Goal: Transaction & Acquisition: Purchase product/service

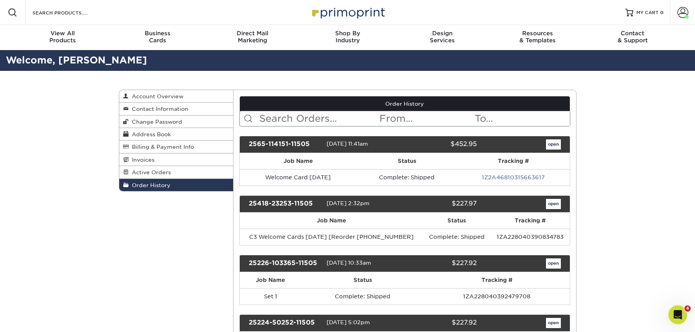
click at [318, 122] on input "text" at bounding box center [319, 118] width 120 height 15
type input "business"
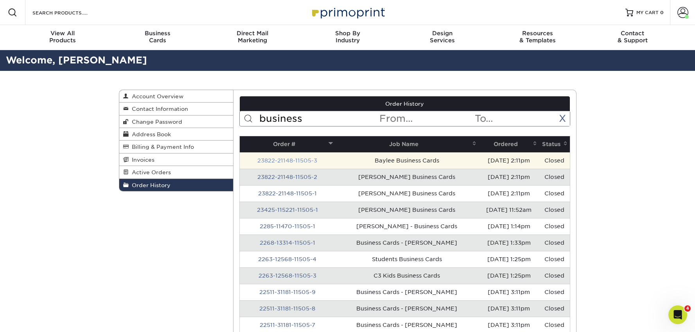
click at [295, 161] on link "23822-21148-11505-3" at bounding box center [287, 160] width 60 height 6
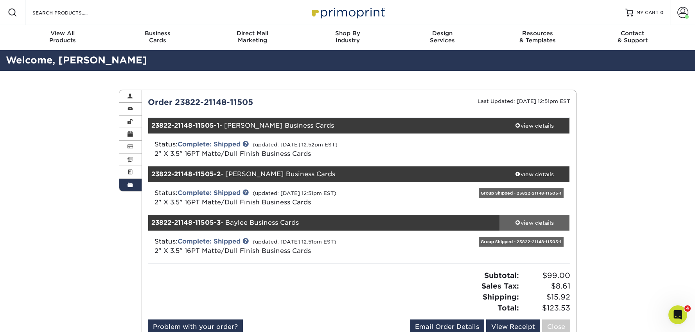
click at [539, 223] on div "view details" at bounding box center [535, 223] width 70 height 8
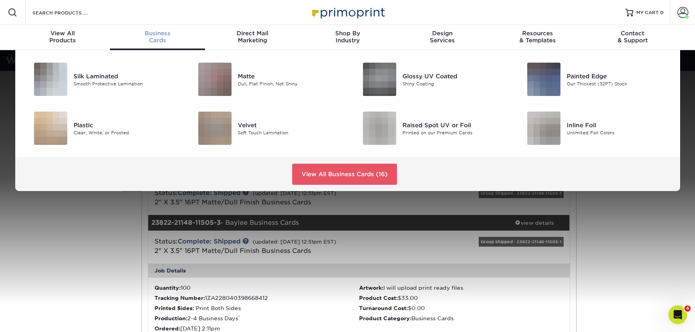
click at [154, 38] on div "Business Cards" at bounding box center [157, 37] width 95 height 14
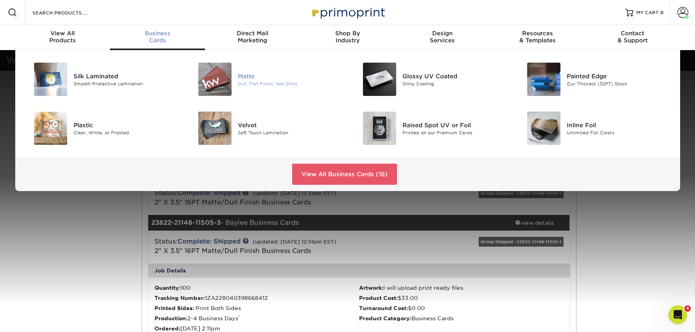
click at [255, 78] on div "Matte" at bounding box center [290, 76] width 104 height 9
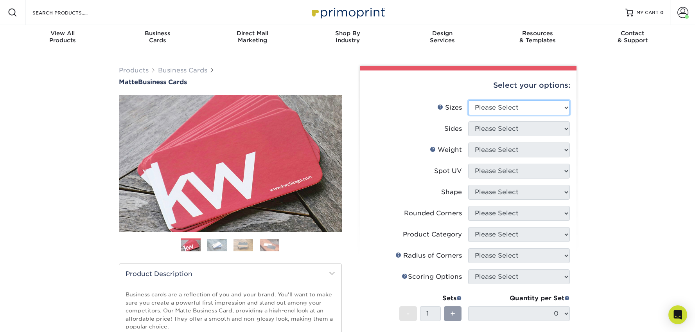
click at [540, 103] on select "Please Select 1.5" x 3.5" - Mini 1.75" x 3.5" - Mini 2" x 2" - Square 2" x 3" -…" at bounding box center [519, 107] width 102 height 15
select select "2.00x3.50"
click at [468, 100] on select "Please Select 1.5" x 3.5" - Mini 1.75" x 3.5" - Mini 2" x 2" - Square 2" x 3" -…" at bounding box center [519, 107] width 102 height 15
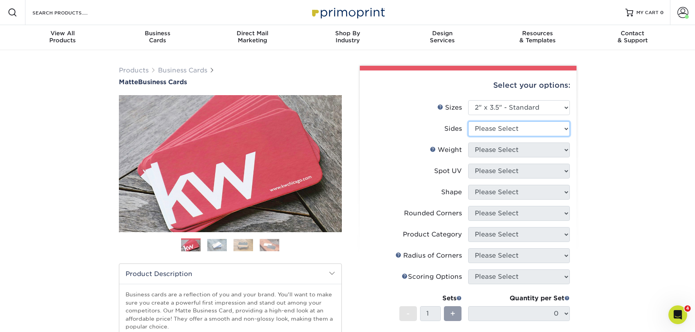
click at [509, 129] on select "Please Select Print Both Sides Print Front Only" at bounding box center [519, 128] width 102 height 15
select select "13abbda7-1d64-4f25-8bb2-c179b224825d"
click at [468, 121] on select "Please Select Print Both Sides Print Front Only" at bounding box center [519, 128] width 102 height 15
click at [509, 148] on select "Please Select 16PT 14PT" at bounding box center [519, 149] width 102 height 15
select select "16PT"
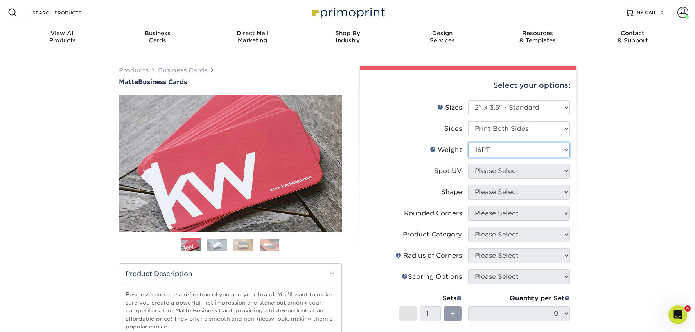
click at [468, 142] on select "Please Select 16PT 14PT" at bounding box center [519, 149] width 102 height 15
click at [503, 175] on select "Please Select No Spot UV Front and Back (Both Sides) Front Only Back Only" at bounding box center [519, 171] width 102 height 15
select select "3"
click at [468, 164] on select "Please Select No Spot UV Front and Back (Both Sides) Front Only Back Only" at bounding box center [519, 171] width 102 height 15
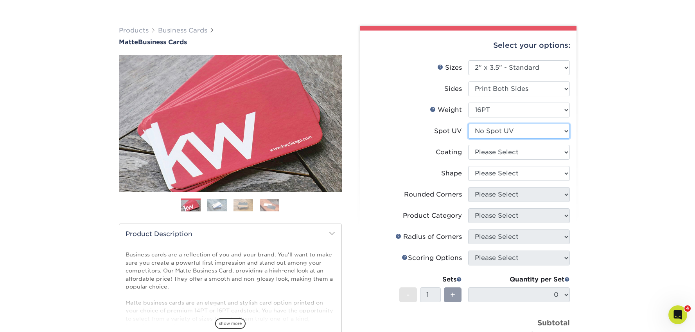
scroll to position [43, 0]
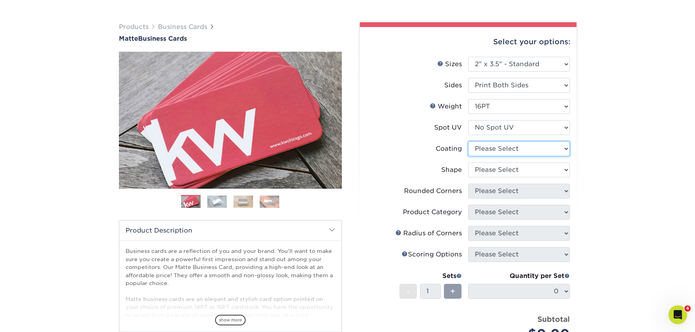
click at [513, 150] on select at bounding box center [519, 148] width 102 height 15
select select "121bb7b5-3b4d-429f-bd8d-bbf80e953313"
click at [468, 141] on select at bounding box center [519, 148] width 102 height 15
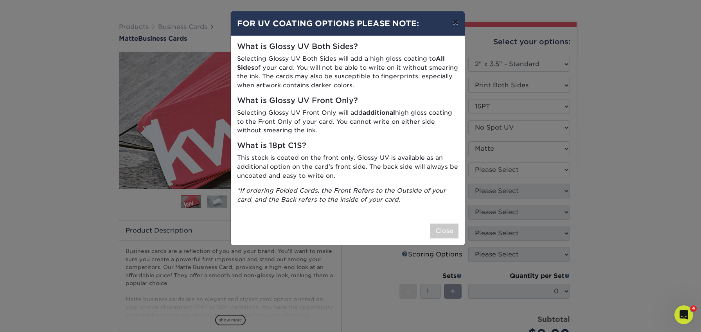
click at [457, 20] on button "×" at bounding box center [455, 22] width 18 height 22
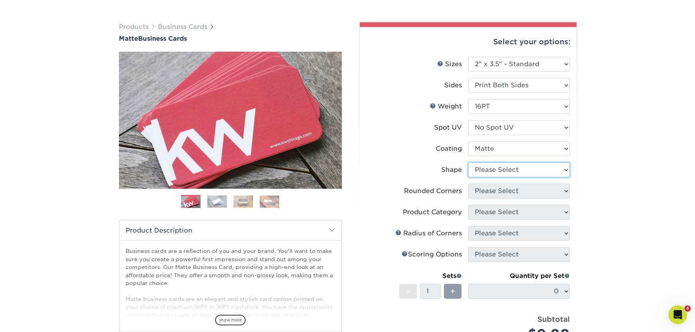
click at [513, 171] on select "Please Select Standard Oval" at bounding box center [519, 169] width 102 height 15
select select "standard"
click at [468, 162] on select "Please Select Standard Oval" at bounding box center [519, 169] width 102 height 15
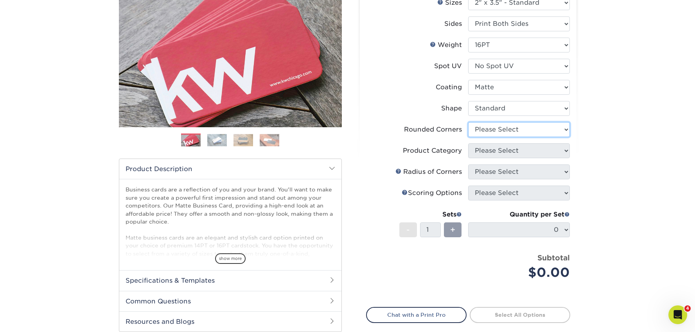
click at [521, 127] on select "Please Select Yes - Round 2 Corners Yes - Round 4 Corners No" at bounding box center [519, 129] width 102 height 15
select select "0"
click at [468, 122] on select "Please Select Yes - Round 2 Corners Yes - Round 4 Corners No" at bounding box center [519, 129] width 102 height 15
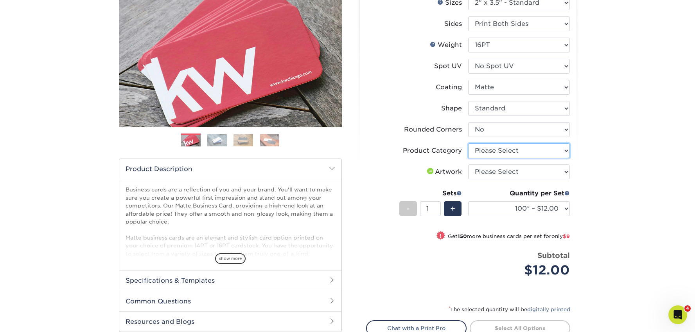
click at [520, 152] on select "Please Select Business Cards" at bounding box center [519, 150] width 102 height 15
select select "3b5148f1-0588-4f88-a218-97bcfdce65c1"
click at [468, 143] on select "Please Select Business Cards" at bounding box center [519, 150] width 102 height 15
click at [517, 173] on select "Please Select I will upload files I need a design - $100" at bounding box center [519, 171] width 102 height 15
select select "upload"
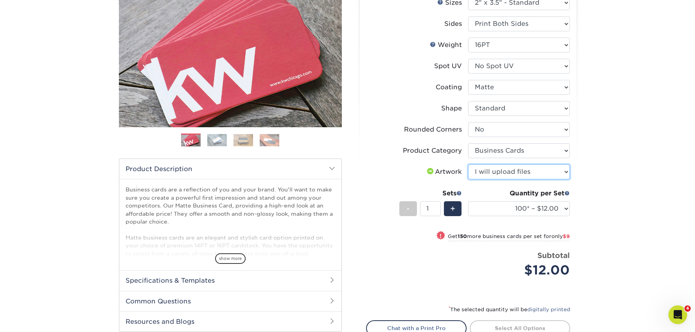
click at [468, 164] on select "Please Select I will upload files I need a design - $100" at bounding box center [519, 171] width 102 height 15
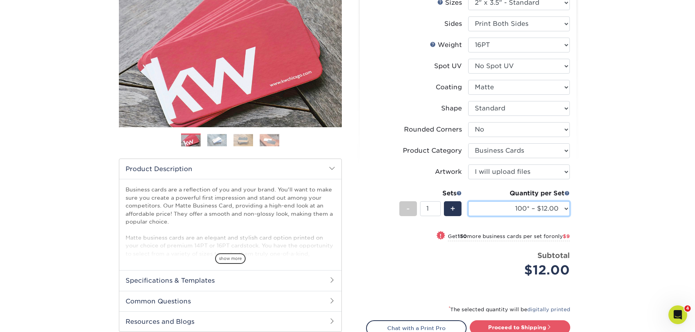
click at [556, 210] on select "100* – $12.00 250* – $21.00 500 – $42.00 1000 – $53.00 2500 – $95.00 5000 – $18…" at bounding box center [519, 208] width 102 height 15
select select "250* – $21.00"
click at [468, 201] on select "100* – $12.00 250* – $21.00 500 – $42.00 1000 – $53.00 2500 – $95.00 5000 – $18…" at bounding box center [519, 208] width 102 height 15
drag, startPoint x: 429, startPoint y: 208, endPoint x: 425, endPoint y: 208, distance: 4.3
click at [425, 208] on input "1" at bounding box center [430, 208] width 21 height 15
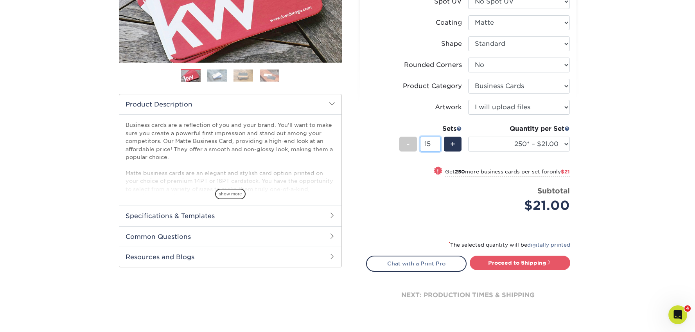
scroll to position [170, 0]
type input "15"
click at [567, 143] on select "100* – $12.00 250* – $21.00 500 – $42.00 1000 – $53.00 2500 – $95.00 5000 – $18…" at bounding box center [519, 143] width 102 height 15
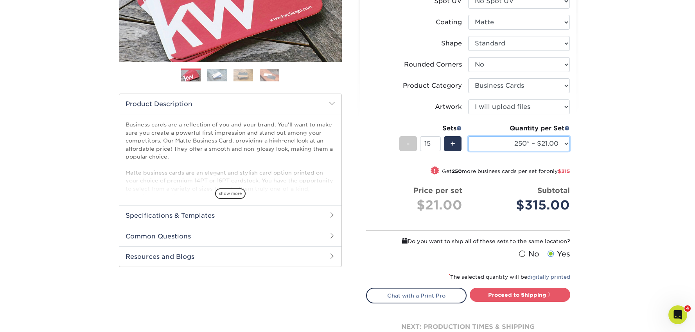
click at [468, 136] on select "100* – $12.00 250* – $21.00 500 – $42.00 1000 – $53.00 2500 – $95.00 5000 – $18…" at bounding box center [519, 143] width 102 height 15
click at [550, 294] on span at bounding box center [549, 293] width 5 height 5
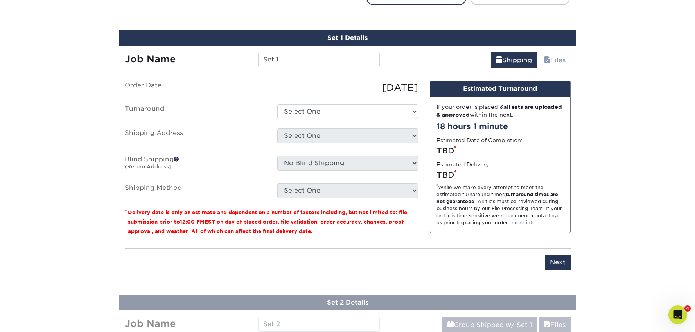
scroll to position [478, 0]
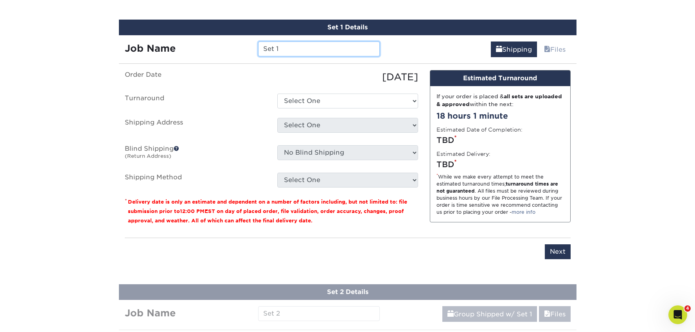
drag, startPoint x: 285, startPoint y: 46, endPoint x: 246, endPoint y: 47, distance: 39.1
click at [246, 47] on div "Job Name Set 1" at bounding box center [252, 48] width 267 height 15
drag, startPoint x: 324, startPoint y: 47, endPoint x: 365, endPoint y: 47, distance: 41.9
click at [365, 47] on input "Business Cards Maddie" at bounding box center [319, 48] width 122 height 15
type input "Business Cards - Buck"
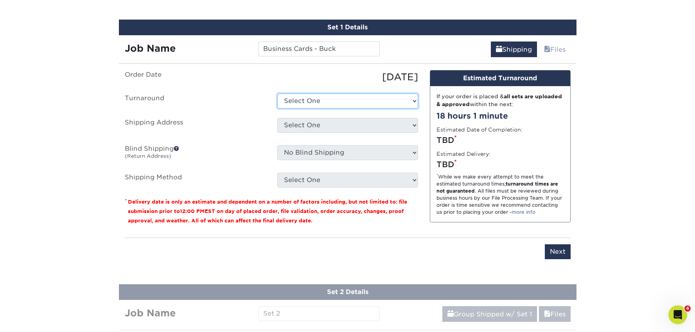
click at [412, 100] on select "Select One 2-4 Business Days 2 Day Next Business Day" at bounding box center [347, 101] width 141 height 15
select select "23721297-b68b-4846-ba83-3171e6bd9d78"
click at [277, 94] on select "Select One 2-4 Business Days 2 Day Next Business Day" at bounding box center [347, 101] width 141 height 15
click at [415, 102] on select "Select One 2-4 Business Days 2 Day Next Business Day" at bounding box center [347, 101] width 141 height 15
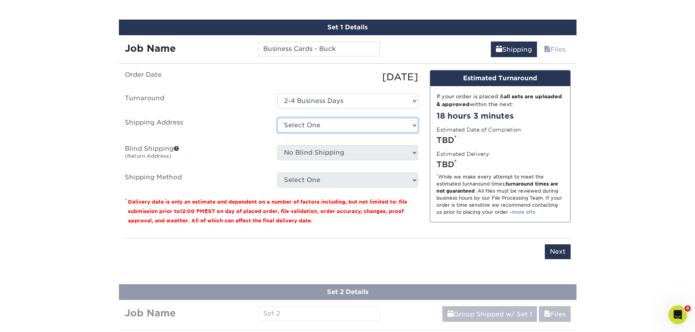
click at [406, 128] on select "Select One C3 c/o [PERSON_NAME] C3 c/o [PERSON_NAME] + Add New Address" at bounding box center [347, 125] width 141 height 15
click at [277, 118] on select "Select One C3 c/o [PERSON_NAME] C3 c/o [PERSON_NAME] + Add New Address" at bounding box center [347, 125] width 141 height 15
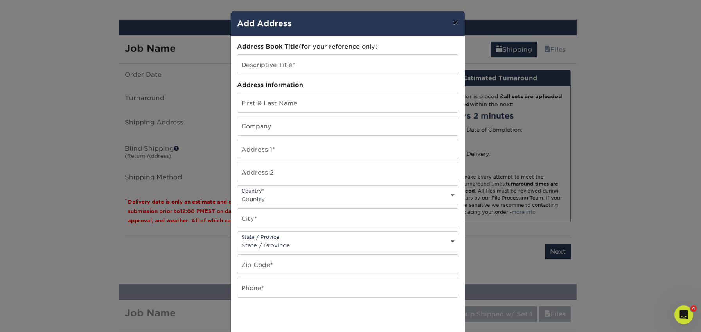
click at [452, 23] on button "×" at bounding box center [455, 22] width 18 height 22
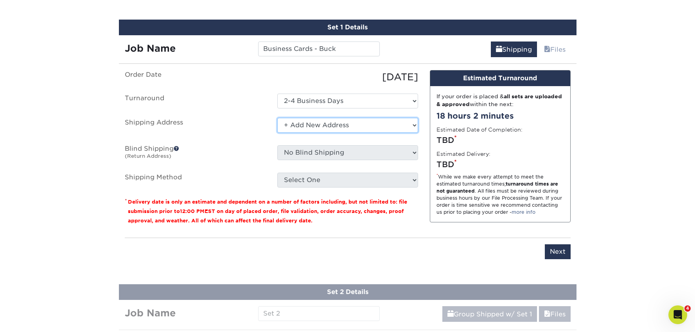
click at [412, 121] on select "Select One C3 c/o [PERSON_NAME] C3 c/o [PERSON_NAME] + Add New Address" at bounding box center [347, 125] width 141 height 15
select select "193011"
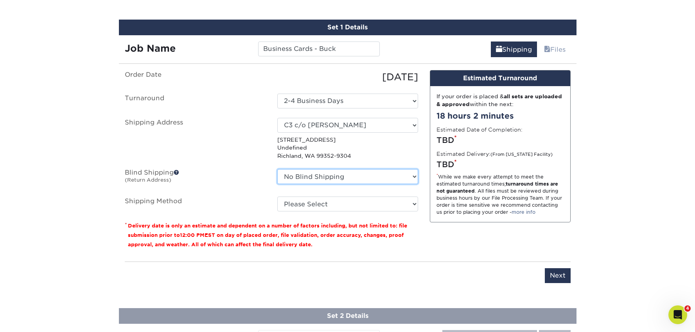
click at [415, 178] on select "No Blind Shipping C3 c/o Sherry C3 c/o Tiffany + Add New Address" at bounding box center [347, 176] width 141 height 15
click at [277, 169] on select "No Blind Shipping C3 c/o Sherry C3 c/o Tiffany + Add New Address" at bounding box center [347, 176] width 141 height 15
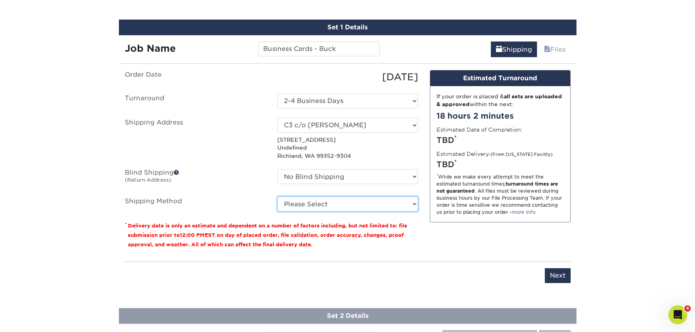
click at [416, 203] on select "Please Select Ground Shipping (+$16.56) 3 Day Shipping Service (+$24.34) 2 Day …" at bounding box center [347, 203] width 141 height 15
select select "03"
click at [277, 196] on select "Please Select Ground Shipping (+$16.56) 3 Day Shipping Service (+$24.34) 2 Day …" at bounding box center [347, 203] width 141 height 15
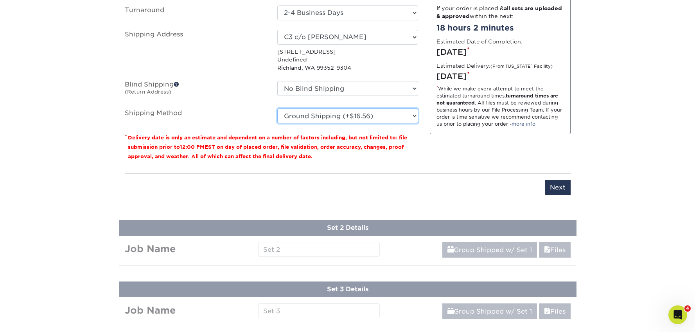
scroll to position [568, 0]
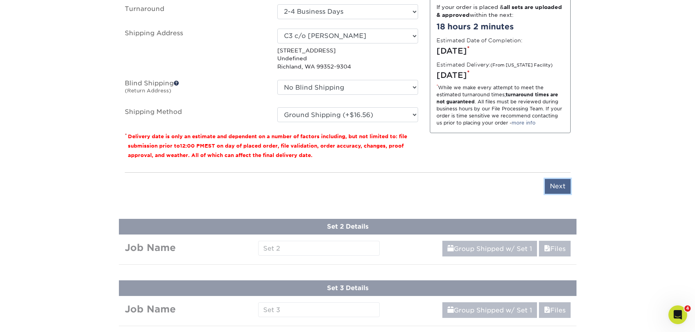
click at [555, 191] on input "Next" at bounding box center [558, 186] width 26 height 15
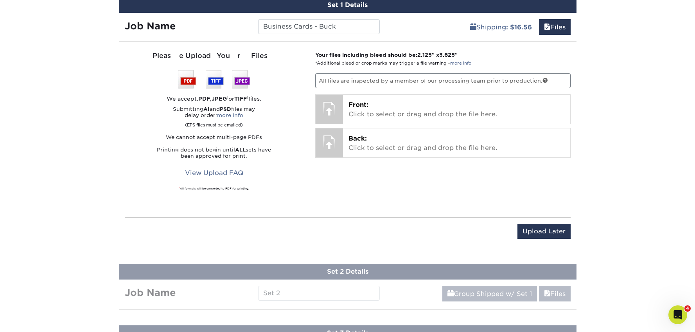
scroll to position [500, 0]
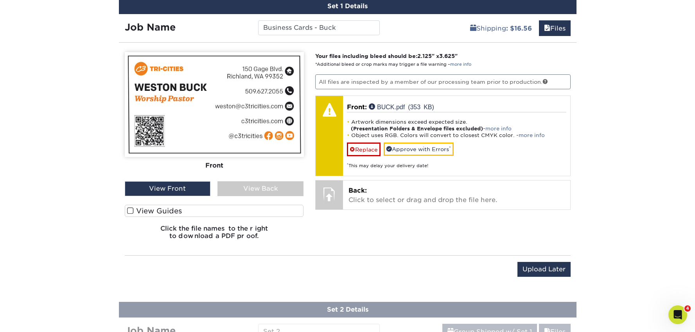
click at [133, 212] on span at bounding box center [130, 210] width 7 height 7
click at [0, 0] on input "View Guides" at bounding box center [0, 0] width 0 height 0
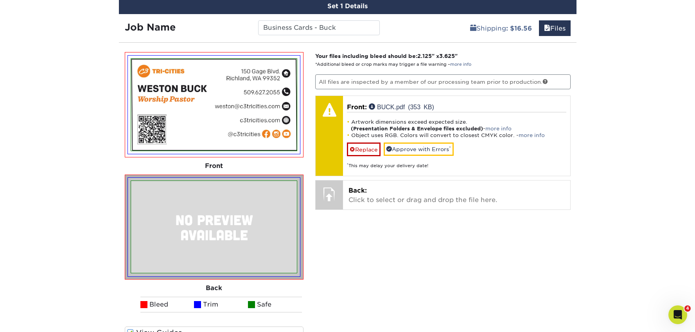
click at [133, 212] on img at bounding box center [214, 227] width 166 height 92
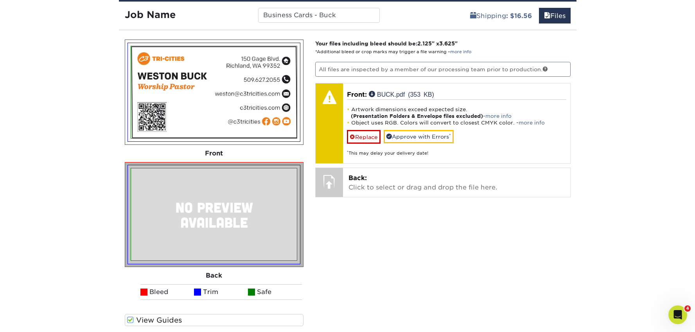
click at [130, 319] on span at bounding box center [130, 319] width 7 height 7
click at [0, 0] on input "View Guides" at bounding box center [0, 0] width 0 height 0
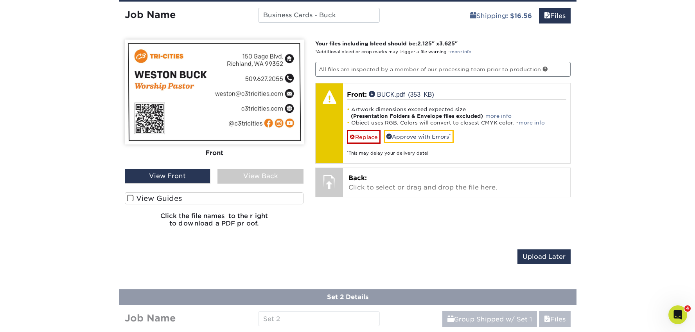
click at [130, 198] on span at bounding box center [130, 197] width 7 height 7
click at [0, 0] on input "View Guides" at bounding box center [0, 0] width 0 height 0
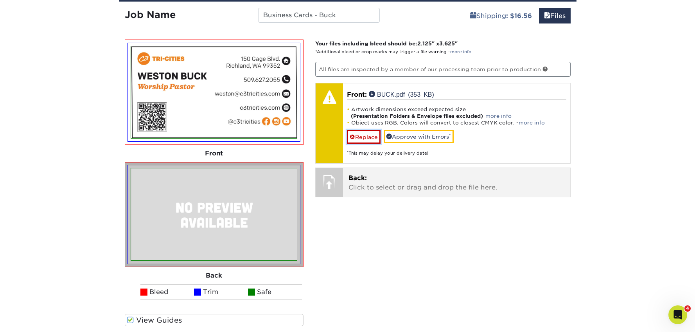
click at [368, 135] on link "Replace" at bounding box center [364, 137] width 34 height 14
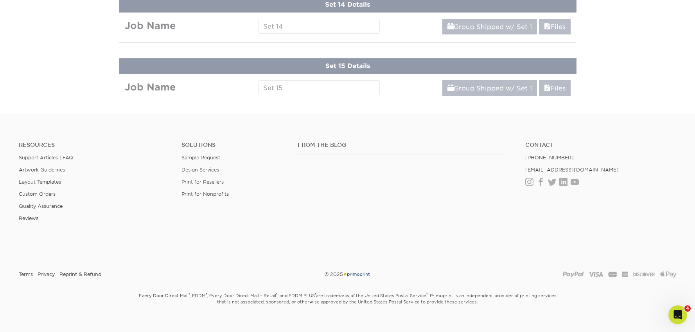
scroll to position [1674, 0]
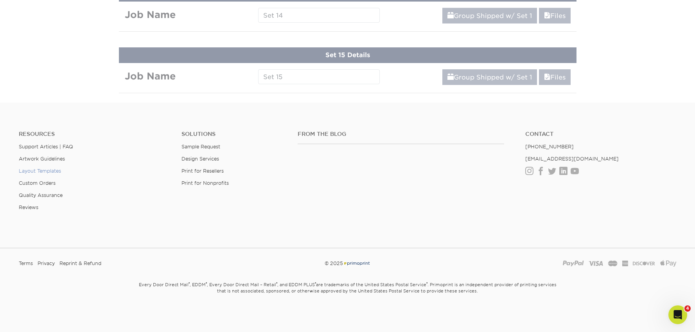
click at [50, 169] on link "Layout Templates" at bounding box center [40, 171] width 42 height 6
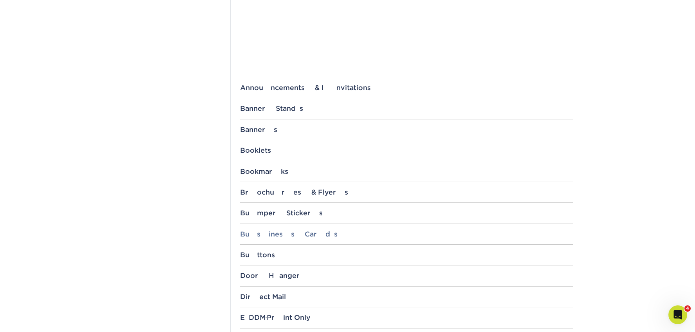
click at [267, 235] on div "Business Cards" at bounding box center [406, 234] width 333 height 8
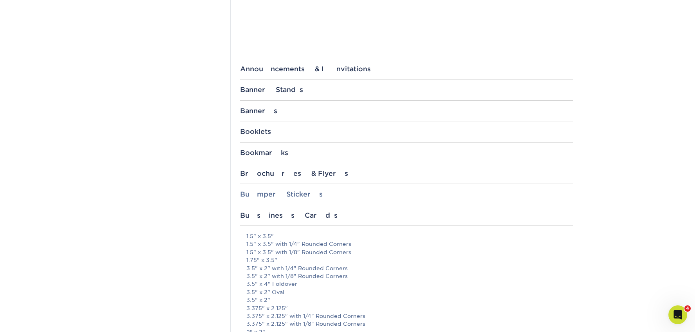
scroll to position [403, 0]
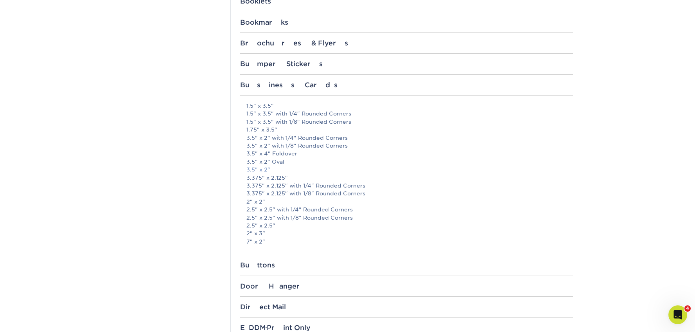
click at [258, 171] on link "3.5" x 2"" at bounding box center [258, 169] width 24 height 6
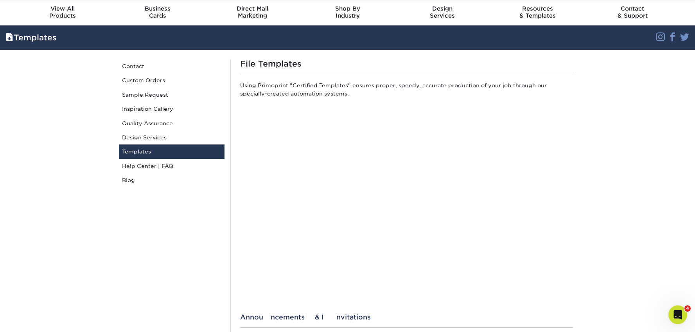
scroll to position [0, 0]
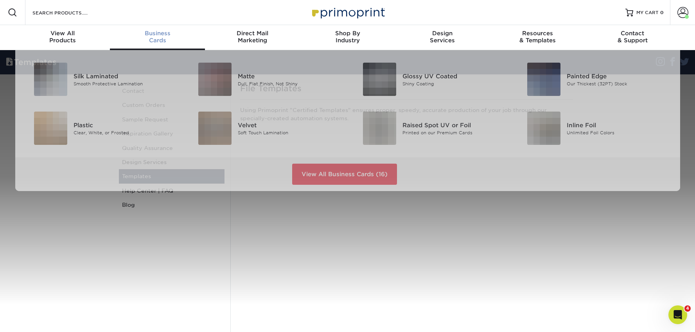
click at [159, 36] on span "Business" at bounding box center [157, 33] width 95 height 7
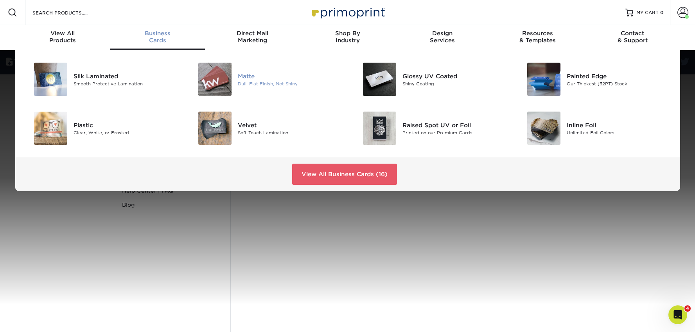
click at [249, 74] on div "Matte" at bounding box center [290, 76] width 104 height 9
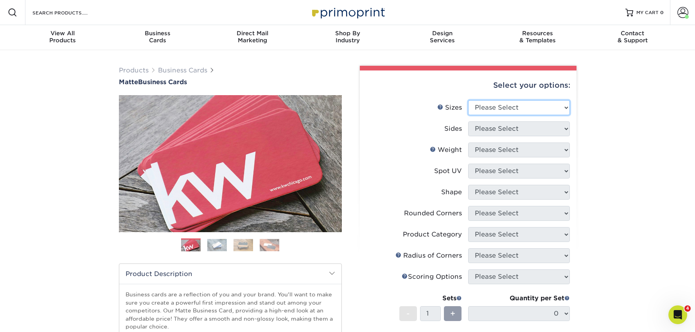
click at [540, 104] on select "Please Select 1.5" x 3.5" - Mini 1.75" x 3.5" - Mini 2" x 2" - Square 2" x 3" -…" at bounding box center [519, 107] width 102 height 15
select select "2.00x3.50"
click at [468, 100] on select "Please Select 1.5" x 3.5" - Mini 1.75" x 3.5" - Mini 2" x 2" - Square 2" x 3" -…" at bounding box center [519, 107] width 102 height 15
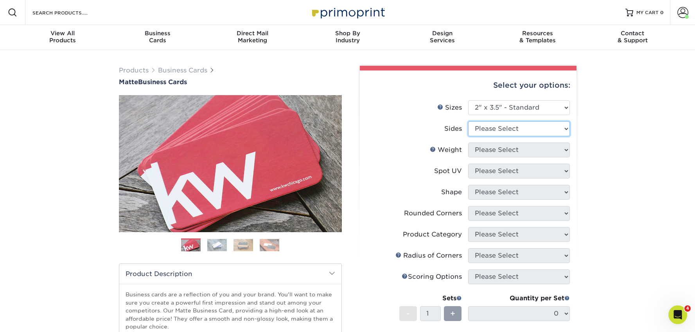
click at [509, 126] on select "Please Select Print Both Sides Print Front Only" at bounding box center [519, 128] width 102 height 15
select select "13abbda7-1d64-4f25-8bb2-c179b224825d"
click at [468, 121] on select "Please Select Print Both Sides Print Front Only" at bounding box center [519, 128] width 102 height 15
click at [505, 147] on select "Please Select 16PT 14PT" at bounding box center [519, 149] width 102 height 15
select select "16PT"
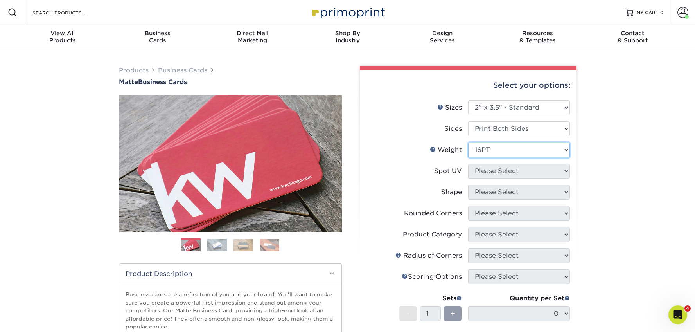
click at [468, 142] on select "Please Select 16PT 14PT" at bounding box center [519, 149] width 102 height 15
click at [503, 170] on select "Please Select No Spot UV Front and Back (Both Sides) Front Only Back Only" at bounding box center [519, 171] width 102 height 15
select select "3"
click at [468, 164] on select "Please Select No Spot UV Front and Back (Both Sides) Front Only Back Only" at bounding box center [519, 171] width 102 height 15
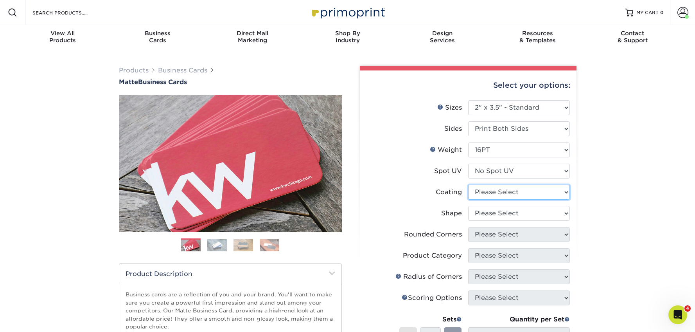
click at [501, 195] on select at bounding box center [519, 192] width 102 height 15
select select "121bb7b5-3b4d-429f-bd8d-bbf80e953313"
click at [468, 185] on select at bounding box center [519, 192] width 102 height 15
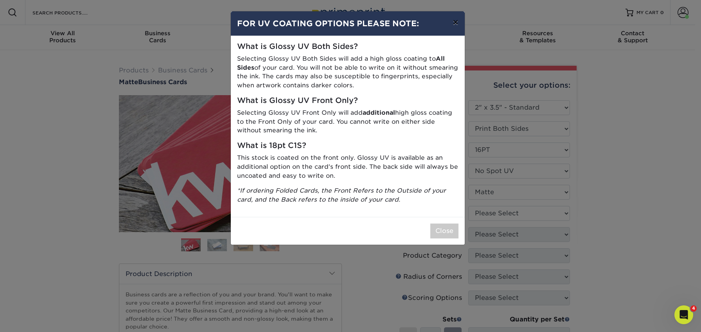
click at [457, 26] on button "×" at bounding box center [455, 22] width 18 height 22
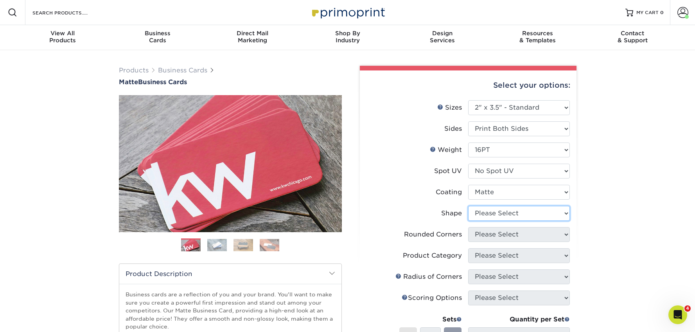
click at [518, 207] on select "Please Select Standard Oval" at bounding box center [519, 213] width 102 height 15
select select "standard"
click at [468, 206] on select "Please Select Standard Oval" at bounding box center [519, 213] width 102 height 15
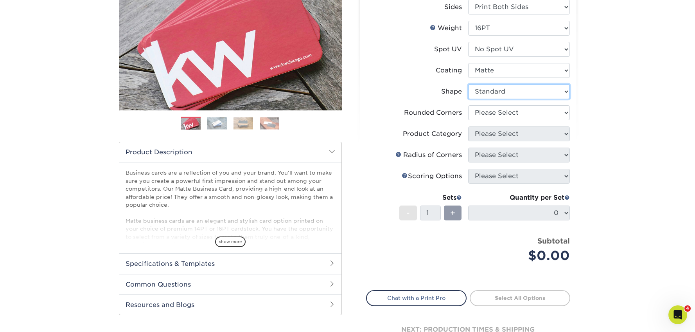
scroll to position [140, 0]
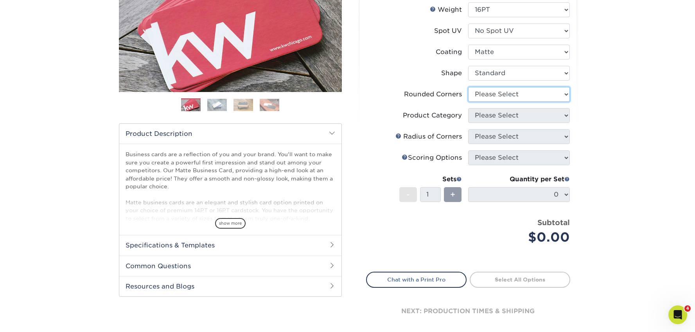
click at [521, 91] on select "Please Select Yes - Round 2 Corners Yes - Round 4 Corners No" at bounding box center [519, 94] width 102 height 15
select select "0"
click at [468, 87] on select "Please Select Yes - Round 2 Corners Yes - Round 4 Corners No" at bounding box center [519, 94] width 102 height 15
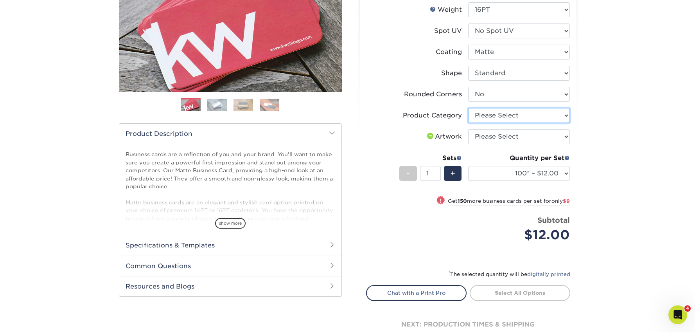
click at [523, 113] on select "Please Select Business Cards" at bounding box center [519, 115] width 102 height 15
select select "3b5148f1-0588-4f88-a218-97bcfdce65c1"
click at [468, 108] on select "Please Select Business Cards" at bounding box center [519, 115] width 102 height 15
click at [521, 135] on select "Please Select I will upload files I need a design - $100" at bounding box center [519, 136] width 102 height 15
select select "upload"
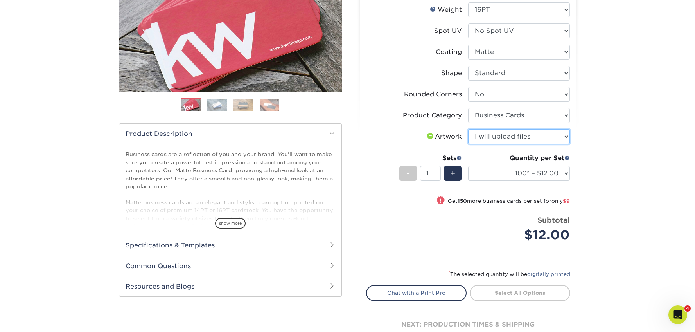
click at [468, 129] on select "Please Select I will upload files I need a design - $100" at bounding box center [519, 136] width 102 height 15
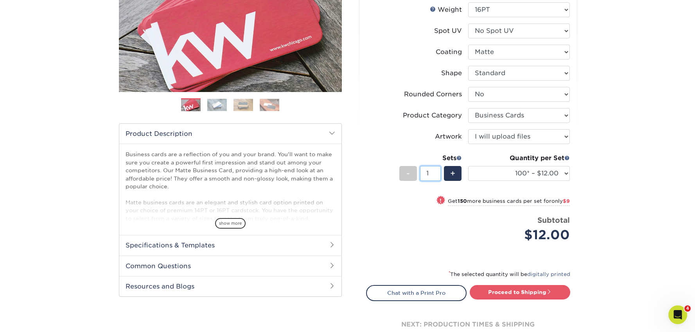
drag, startPoint x: 431, startPoint y: 173, endPoint x: 424, endPoint y: 174, distance: 7.5
click at [424, 174] on input "1" at bounding box center [430, 173] width 21 height 15
click at [531, 292] on link "Proceed to Shipping" at bounding box center [520, 292] width 101 height 14
type input "Set 1"
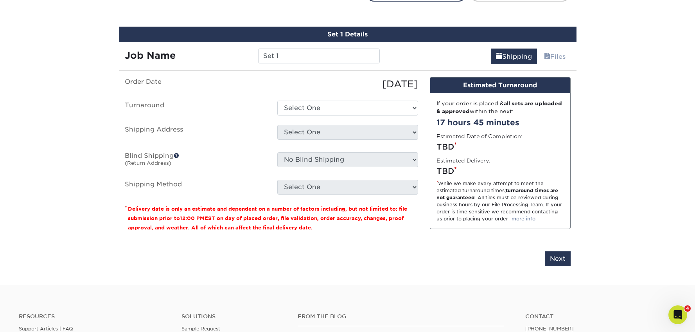
scroll to position [446, 0]
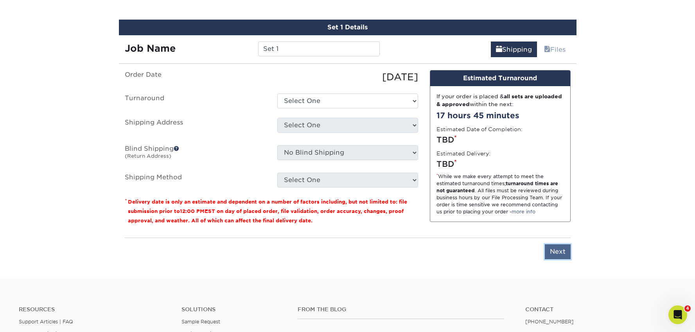
click at [557, 254] on input "Next" at bounding box center [558, 251] width 26 height 15
type input "Next"
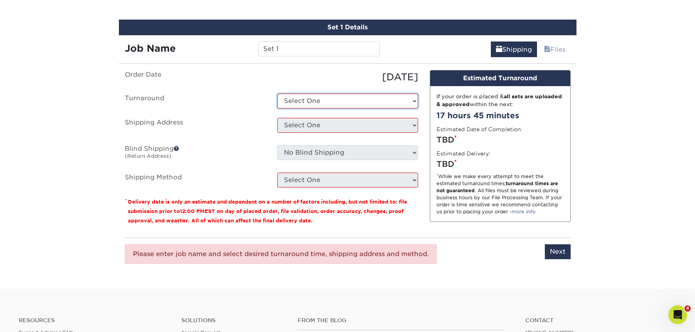
click at [408, 101] on select "Select One 2-4 Business Days 2 Day Next Business Day" at bounding box center [347, 101] width 141 height 15
select select "47dbf4b1-3bfd-4687-b793-fcd3ee179f06"
click at [277, 94] on select "Select One 2-4 Business Days 2 Day Next Business Day" at bounding box center [347, 101] width 141 height 15
click at [394, 121] on select "Select One C3 c/o Sherry C3 c/o Tiffany + Add New Address" at bounding box center [347, 125] width 141 height 15
select select "193011"
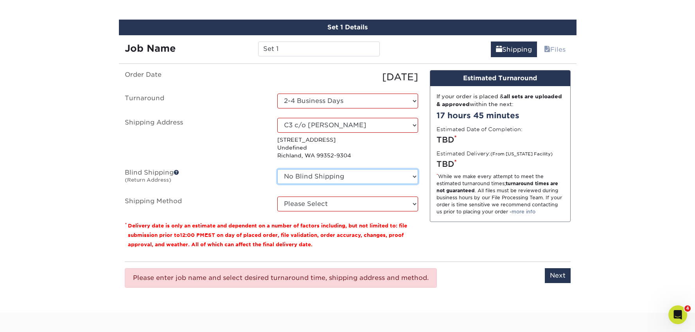
click at [413, 177] on select "No Blind Shipping C3 c/o Sherry C3 c/o Tiffany + Add New Address" at bounding box center [347, 176] width 141 height 15
click at [396, 200] on select "Please Select Ground Shipping (+$7.84) 3 Day Shipping Service (+$15.34) 2 Day A…" at bounding box center [347, 203] width 141 height 15
select select "03"
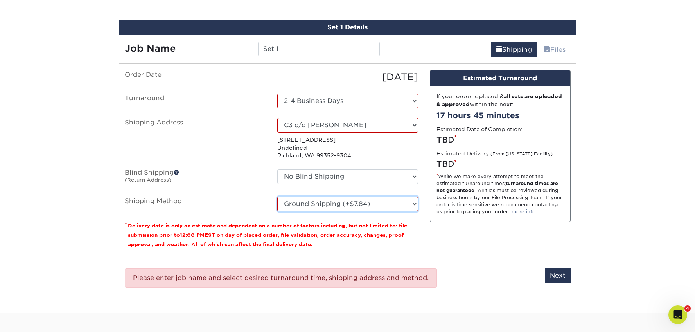
click at [277, 196] on select "Please Select Ground Shipping (+$7.84) 3 Day Shipping Service (+$15.34) 2 Day A…" at bounding box center [347, 203] width 141 height 15
click at [553, 277] on input "Next" at bounding box center [558, 275] width 26 height 15
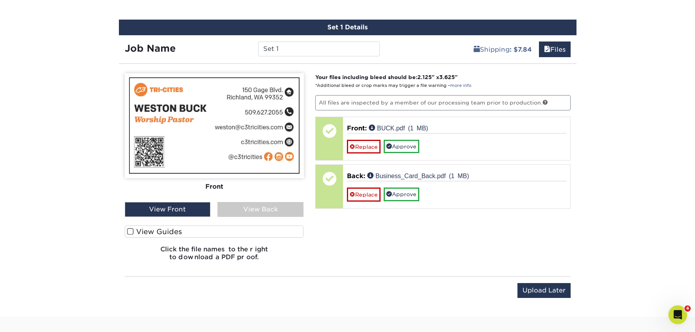
click at [129, 232] on span at bounding box center [130, 231] width 7 height 7
click at [0, 0] on input "View Guides" at bounding box center [0, 0] width 0 height 0
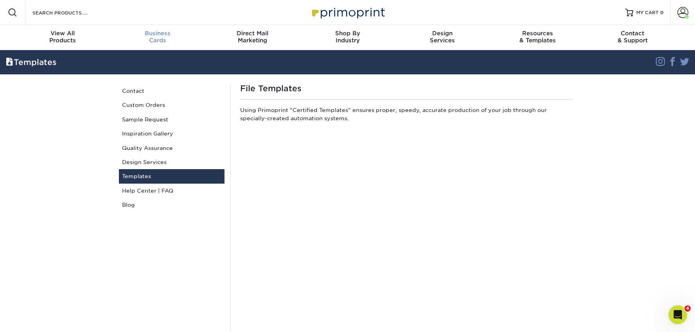
click at [164, 42] on div "Business Cards" at bounding box center [157, 37] width 95 height 14
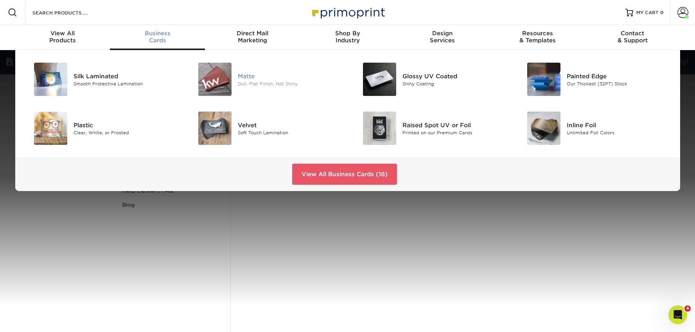
click at [248, 78] on div "Matte" at bounding box center [290, 76] width 104 height 9
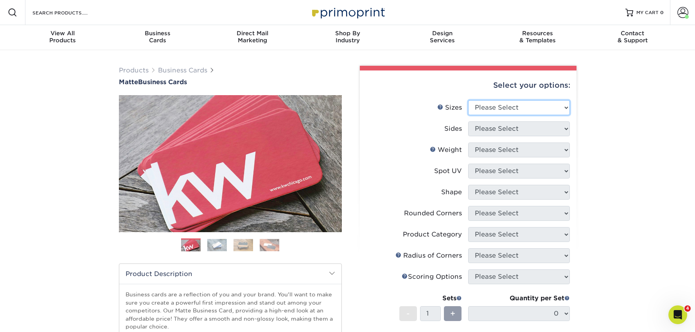
click at [565, 106] on select "Please Select 1.5" x 3.5" - Mini 1.75" x 3.5" - Mini 2" x 2" - Square 2" x 3" -…" at bounding box center [519, 107] width 102 height 15
select select "2.00x3.50"
click at [468, 100] on select "Please Select 1.5" x 3.5" - Mini 1.75" x 3.5" - Mini 2" x 2" - Square 2" x 3" -…" at bounding box center [519, 107] width 102 height 15
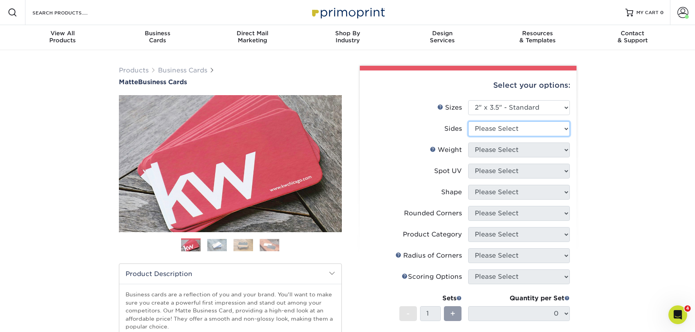
click at [560, 128] on select "Please Select Print Both Sides Print Front Only" at bounding box center [519, 128] width 102 height 15
select select "13abbda7-1d64-4f25-8bb2-c179b224825d"
click at [468, 121] on select "Please Select Print Both Sides Print Front Only" at bounding box center [519, 128] width 102 height 15
click at [558, 151] on select "Please Select 16PT 14PT" at bounding box center [519, 149] width 102 height 15
select select "16PT"
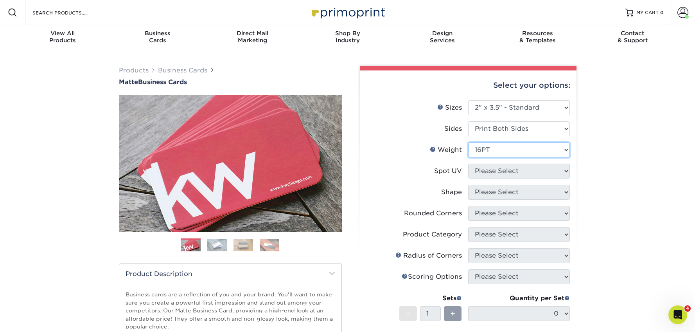
click at [468, 142] on select "Please Select 16PT 14PT" at bounding box center [519, 149] width 102 height 15
click at [553, 167] on select "Please Select No Spot UV Front and Back (Both Sides) Front Only Back Only" at bounding box center [519, 171] width 102 height 15
select select "3"
click at [468, 164] on select "Please Select No Spot UV Front and Back (Both Sides) Front Only Back Only" at bounding box center [519, 171] width 102 height 15
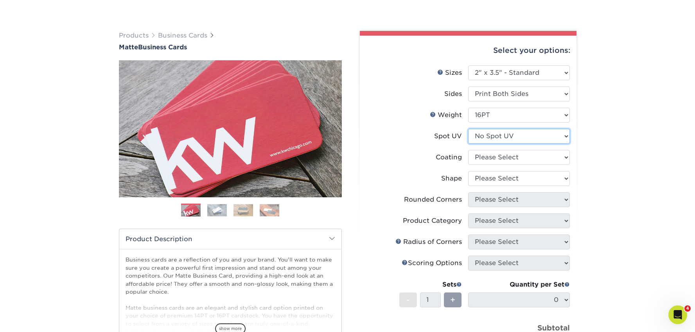
scroll to position [49, 0]
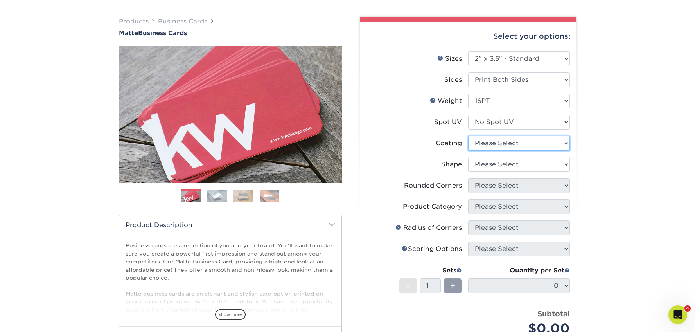
click at [533, 143] on select at bounding box center [519, 143] width 102 height 15
select select "121bb7b5-3b4d-429f-bd8d-bbf80e953313"
click at [468, 136] on select at bounding box center [519, 143] width 102 height 15
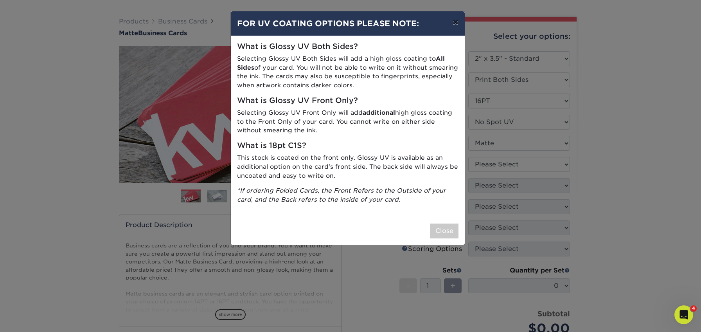
click at [457, 23] on button "×" at bounding box center [455, 22] width 18 height 22
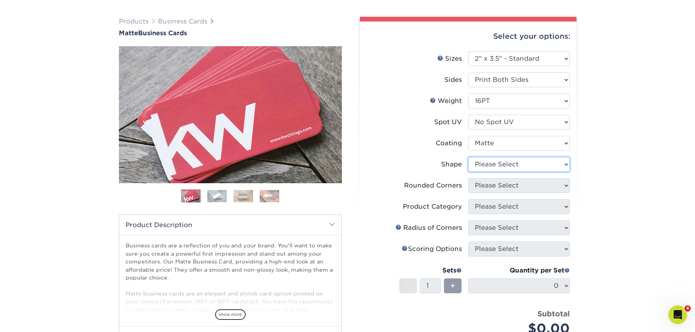
click at [530, 163] on select "Please Select Standard Oval" at bounding box center [519, 164] width 102 height 15
select select "standard"
click at [468, 157] on select "Please Select Standard Oval" at bounding box center [519, 164] width 102 height 15
click at [539, 190] on select "Please Select Yes - Round 2 Corners Yes - Round 4 Corners No" at bounding box center [519, 185] width 102 height 15
select select "0"
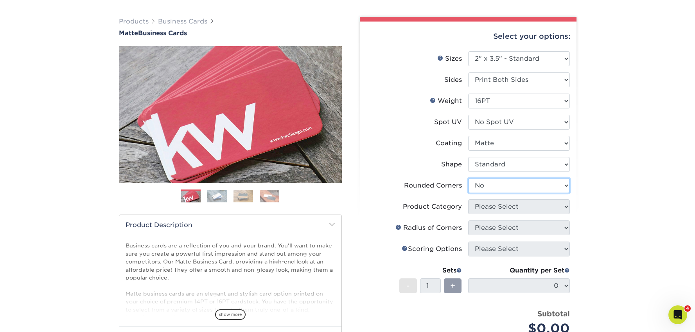
click at [468, 178] on select "Please Select Yes - Round 2 Corners Yes - Round 4 Corners No" at bounding box center [519, 185] width 102 height 15
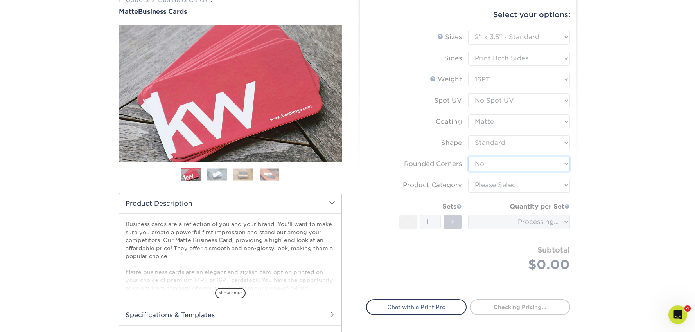
scroll to position [104, 0]
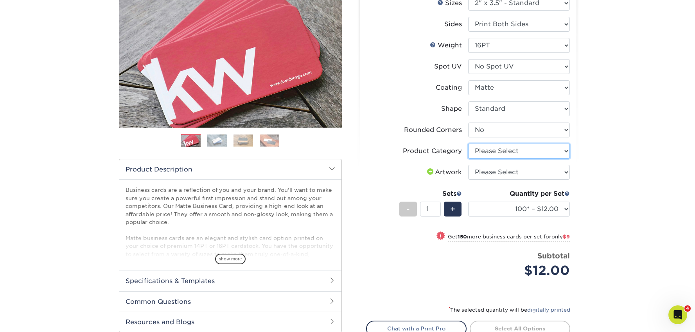
click at [543, 148] on select "Please Select Business Cards" at bounding box center [519, 151] width 102 height 15
select select "3b5148f1-0588-4f88-a218-97bcfdce65c1"
click at [468, 144] on select "Please Select Business Cards" at bounding box center [519, 151] width 102 height 15
click at [537, 170] on select "Please Select I will upload files I need a design - $100" at bounding box center [519, 172] width 102 height 15
select select "upload"
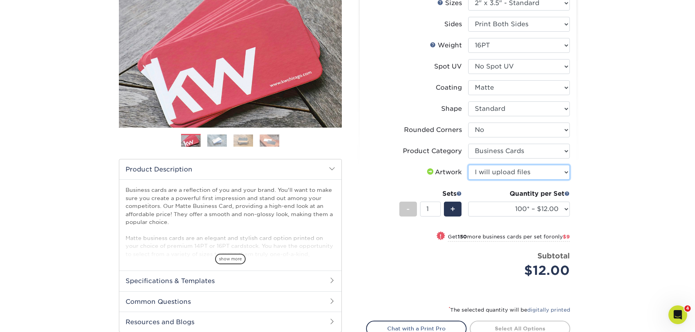
click at [468, 165] on select "Please Select I will upload files I need a design - $100" at bounding box center [519, 172] width 102 height 15
click at [433, 209] on input "1" at bounding box center [430, 208] width 21 height 15
type input "15"
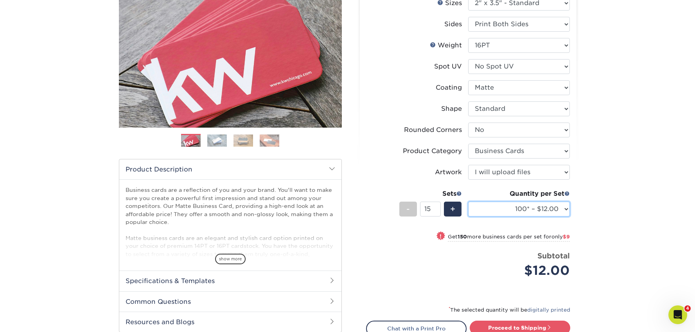
click at [566, 209] on select "100* – $12.00 250* – $21.00 500 – $42.00 1000 – $53.00 2500 – $95.00 5000 – $18…" at bounding box center [519, 208] width 102 height 15
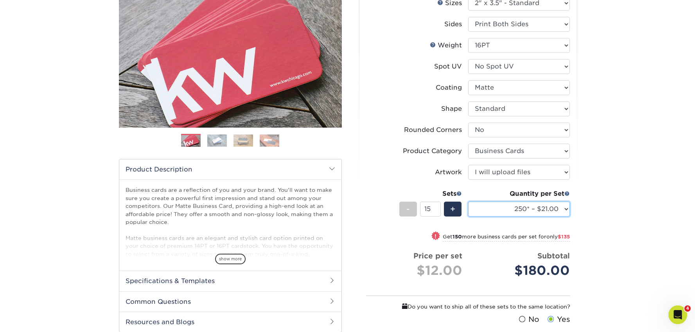
click at [468, 201] on select "100* – $12.00 250* – $21.00 500 – $42.00 1000 – $53.00 2500 – $95.00 5000 – $18…" at bounding box center [519, 208] width 102 height 15
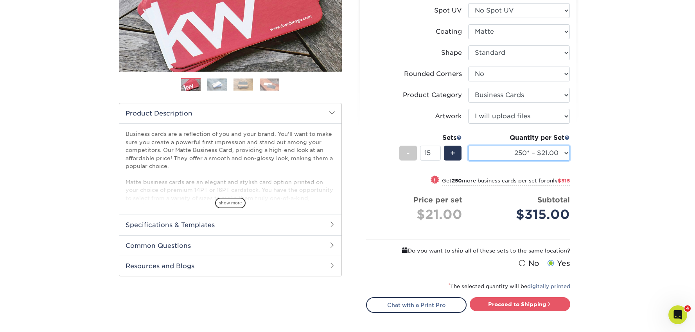
scroll to position [169, 0]
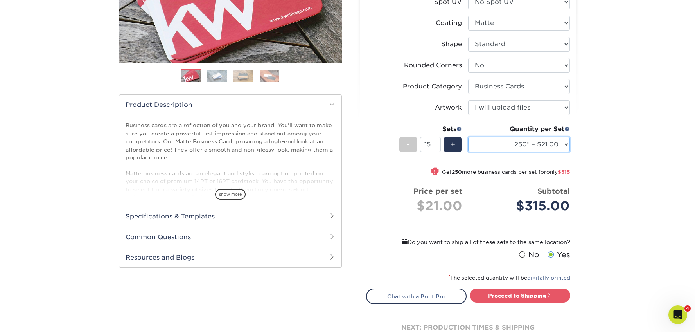
click at [566, 147] on select "100* – $12.00 250* – $21.00 500 – $42.00 1000 – $53.00 2500 – $95.00 5000 – $18…" at bounding box center [519, 144] width 102 height 15
click at [468, 137] on select "100* – $12.00 250* – $21.00 500 – $42.00 1000 – $53.00 2500 – $95.00 5000 – $18…" at bounding box center [519, 144] width 102 height 15
click at [567, 146] on select "100* – $12.00 250* – $21.00 500 – $42.00 1000 – $53.00 2500 – $95.00 5000 – $18…" at bounding box center [519, 144] width 102 height 15
click at [468, 137] on select "100* – $12.00 250* – $21.00 500 – $42.00 1000 – $53.00 2500 – $95.00 5000 – $18…" at bounding box center [519, 144] width 102 height 15
click at [565, 146] on select "100* – $12.00 250* – $21.00 500 – $42.00 1000 – $53.00 2500 – $95.00 5000 – $18…" at bounding box center [519, 144] width 102 height 15
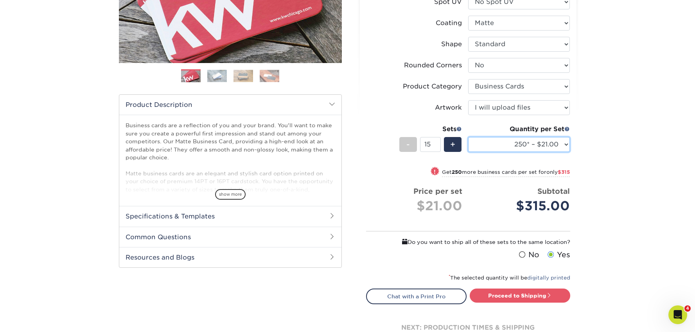
select select "100* – $12.00"
click at [468, 137] on select "100* – $12.00 250* – $21.00 500 – $42.00 1000 – $53.00 2500 – $95.00 5000 – $18…" at bounding box center [519, 144] width 102 height 15
click at [549, 295] on span at bounding box center [549, 294] width 5 height 5
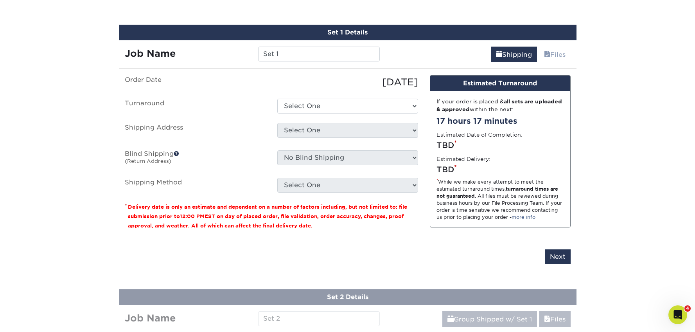
scroll to position [478, 0]
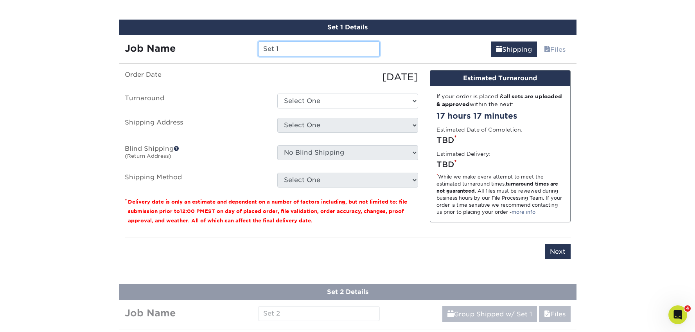
drag, startPoint x: 284, startPoint y: 46, endPoint x: 238, endPoint y: 46, distance: 46.6
click at [238, 46] on div "Job Name Set 1" at bounding box center [252, 48] width 267 height 15
drag, startPoint x: 314, startPoint y: 49, endPoint x: 370, endPoint y: 47, distance: 56.4
click at [370, 47] on input "Business Cards Maddie" at bounding box center [319, 48] width 122 height 15
type input "Business Cards - Buck"
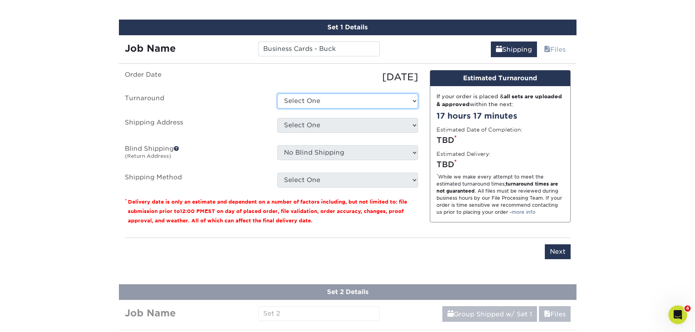
click at [414, 100] on select "Select One 2-4 Business Days 2 Day Next Business Day" at bounding box center [347, 101] width 141 height 15
select select "47dbf4b1-3bfd-4687-b793-fcd3ee179f06"
click at [277, 94] on select "Select One 2-4 Business Days 2 Day Next Business Day" at bounding box center [347, 101] width 141 height 15
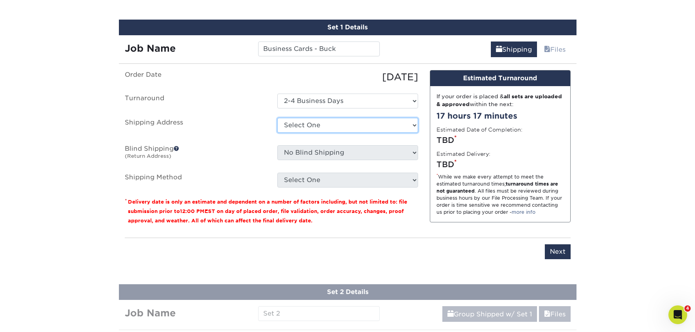
click at [405, 125] on select "Select One C3 c/o [PERSON_NAME] C3 c/o [PERSON_NAME] + Add New Address" at bounding box center [347, 125] width 141 height 15
select select "193011"
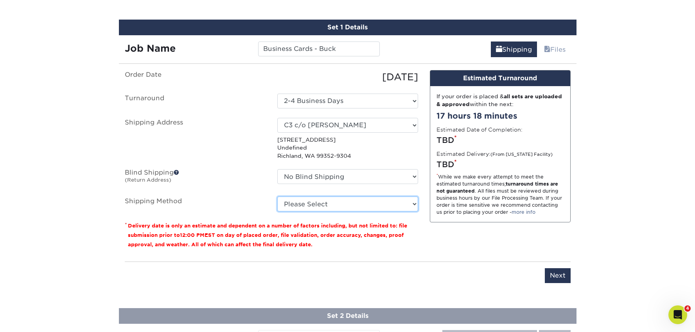
click at [414, 204] on select "Please Select Ground Shipping (+$16.22) 3 Day Shipping Service (+$20.60) 2 Day …" at bounding box center [347, 203] width 141 height 15
select select "03"
click at [277, 196] on select "Please Select Ground Shipping (+$16.22) 3 Day Shipping Service (+$20.60) 2 Day …" at bounding box center [347, 203] width 141 height 15
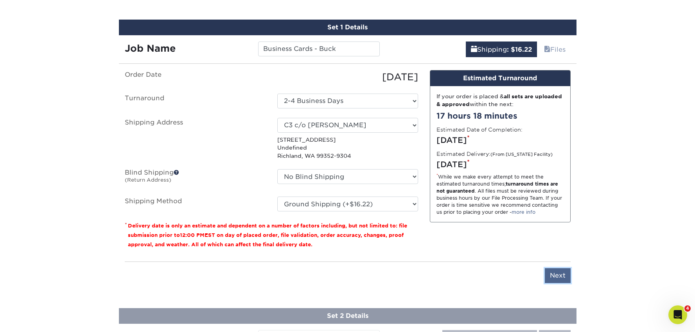
click at [558, 275] on input "Next" at bounding box center [558, 275] width 26 height 15
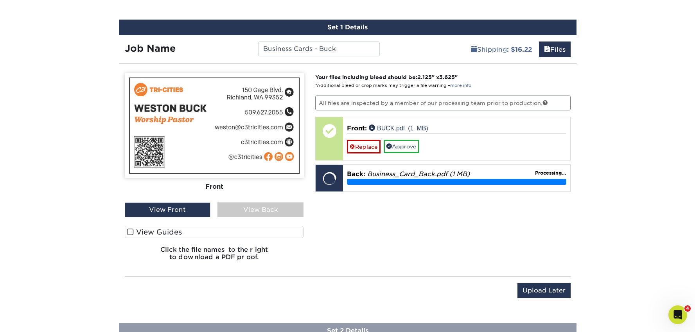
click at [132, 233] on span at bounding box center [130, 231] width 7 height 7
click at [0, 0] on input "View Guides" at bounding box center [0, 0] width 0 height 0
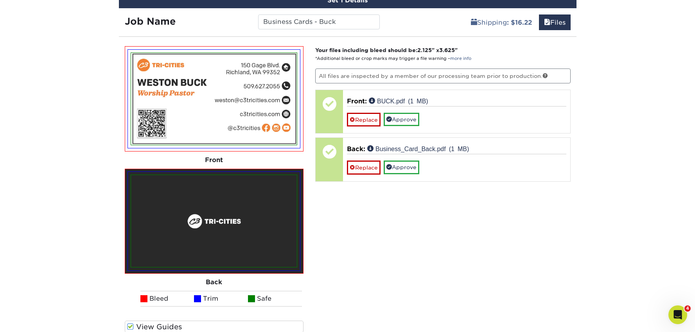
scroll to position [509, 0]
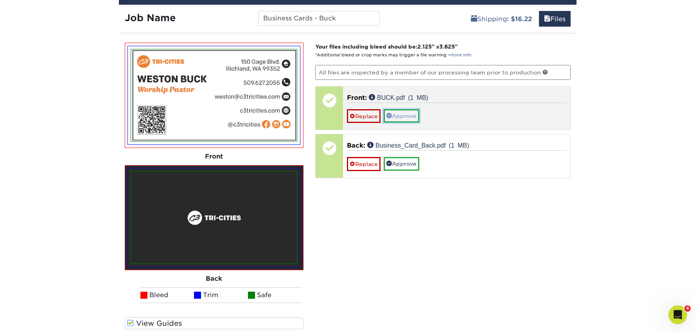
click at [403, 118] on link "Approve" at bounding box center [402, 115] width 36 height 13
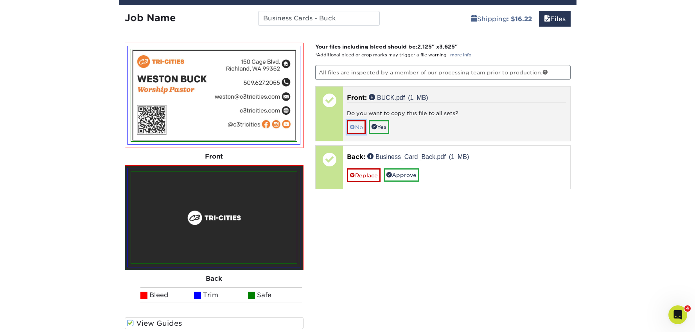
click at [357, 128] on link "No" at bounding box center [356, 127] width 19 height 14
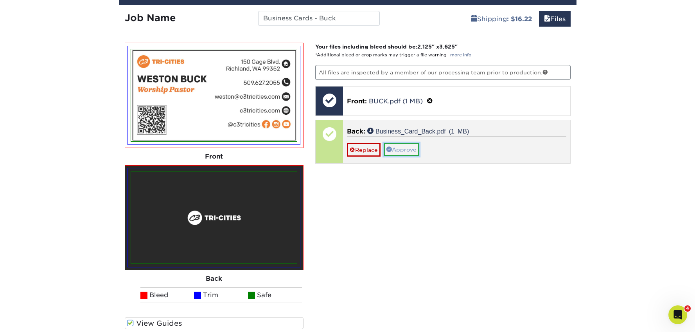
click at [414, 150] on link "Approve" at bounding box center [402, 149] width 36 height 13
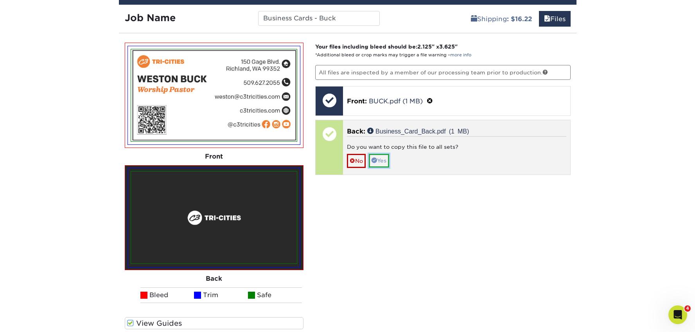
click at [383, 161] on link "Yes" at bounding box center [379, 160] width 20 height 13
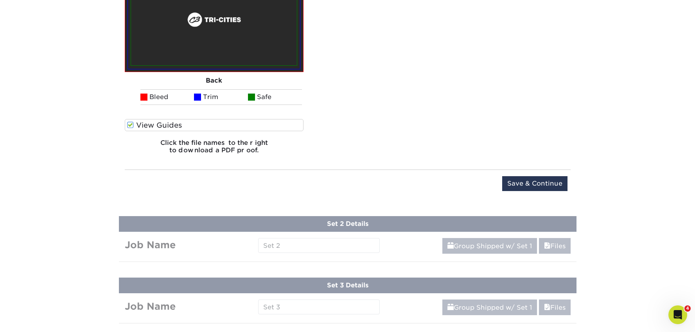
scroll to position [718, 0]
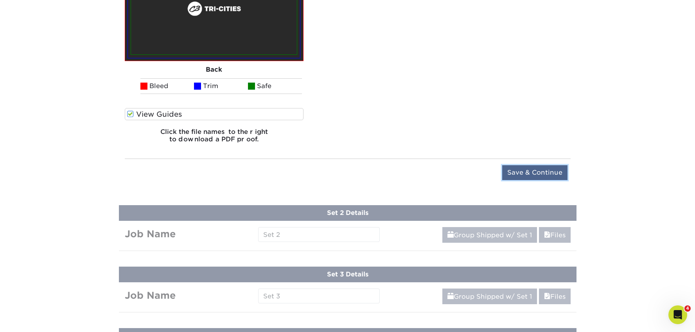
click at [527, 173] on input "Save & Continue" at bounding box center [534, 172] width 65 height 15
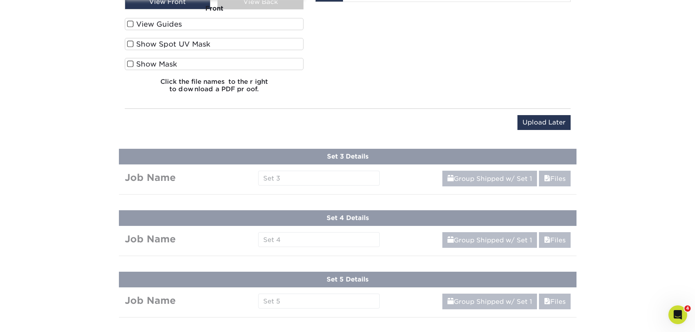
scroll to position [421, 0]
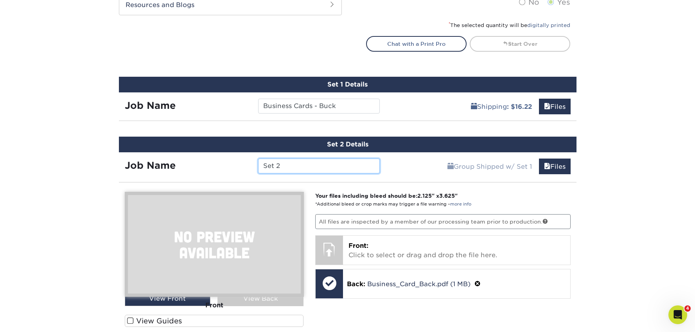
drag, startPoint x: 301, startPoint y: 167, endPoint x: 253, endPoint y: 165, distance: 48.6
click at [253, 165] on div "Set 2" at bounding box center [318, 165] width 133 height 15
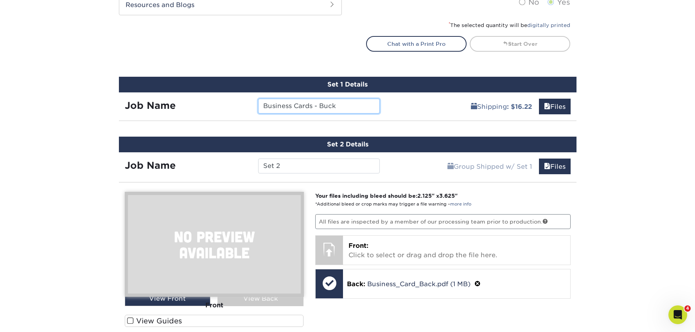
drag, startPoint x: 304, startPoint y: 103, endPoint x: 261, endPoint y: 101, distance: 43.1
click at [261, 101] on input "Business Cards - Buck" at bounding box center [319, 106] width 122 height 15
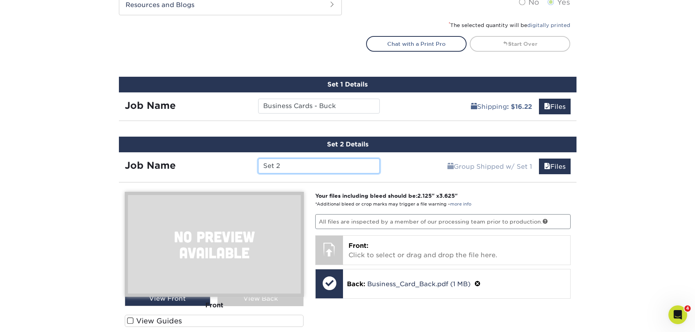
drag, startPoint x: 293, startPoint y: 165, endPoint x: 244, endPoint y: 164, distance: 48.9
click at [244, 164] on div "Job Name Set 2" at bounding box center [252, 165] width 267 height 15
paste input "Business Cards - Buck"
drag, startPoint x: 320, startPoint y: 167, endPoint x: 351, endPoint y: 172, distance: 31.6
click at [351, 172] on input "Business Cards - Buck" at bounding box center [319, 165] width 122 height 15
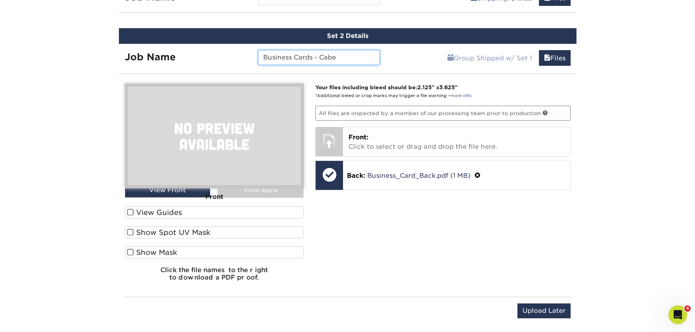
scroll to position [530, 0]
type input "Business Cards - Cabe"
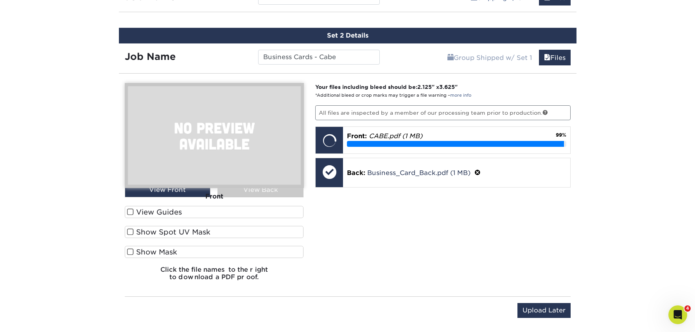
click at [129, 210] on span at bounding box center [130, 211] width 7 height 7
click at [0, 0] on input "View Guides" at bounding box center [0, 0] width 0 height 0
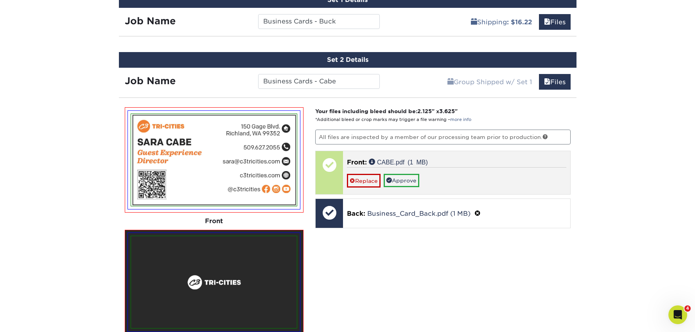
scroll to position [499, 0]
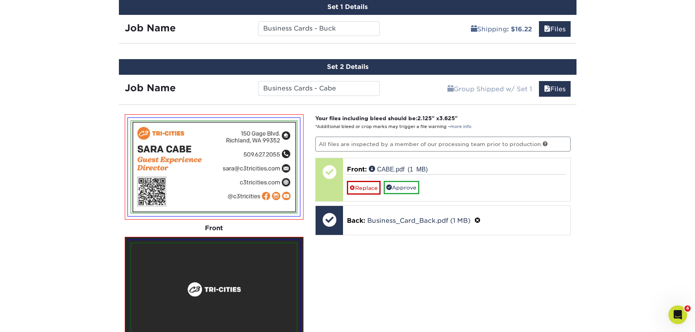
click at [403, 33] on div "Shipping : $16.22 Files" at bounding box center [481, 26] width 191 height 22
click at [389, 10] on div "Set 1 Details" at bounding box center [348, 7] width 458 height 16
click at [554, 28] on link "Files" at bounding box center [555, 29] width 32 height 16
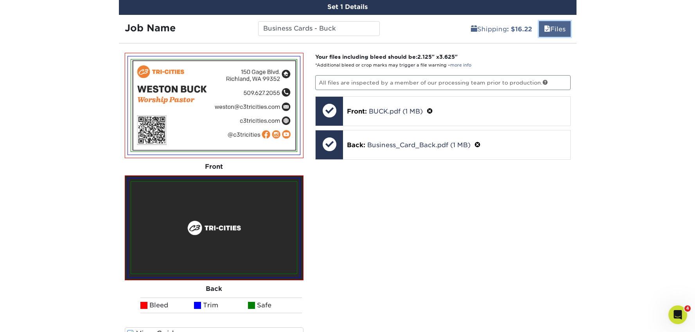
click at [555, 31] on link "Files" at bounding box center [555, 29] width 32 height 16
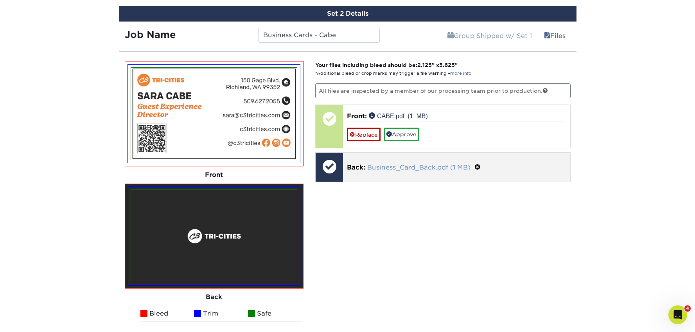
scroll to position [553, 0]
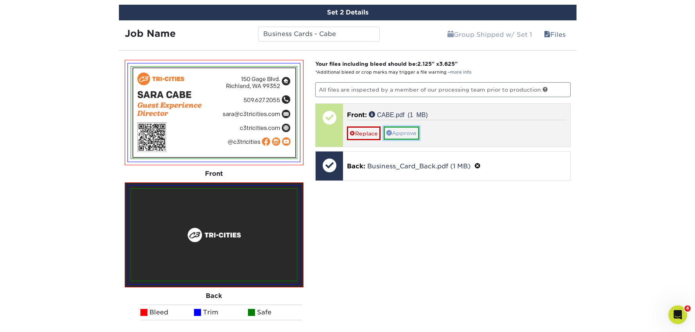
click at [412, 132] on link "Approve" at bounding box center [402, 132] width 36 height 13
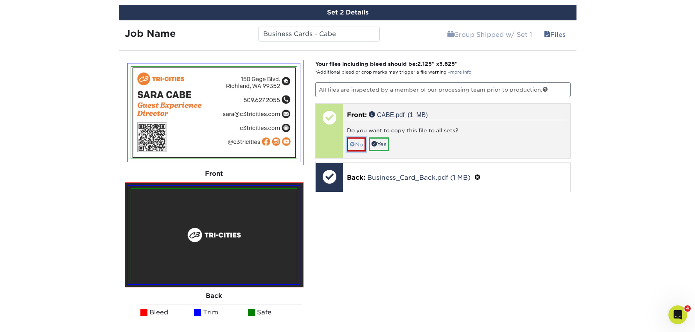
click at [357, 146] on link "No" at bounding box center [356, 144] width 19 height 14
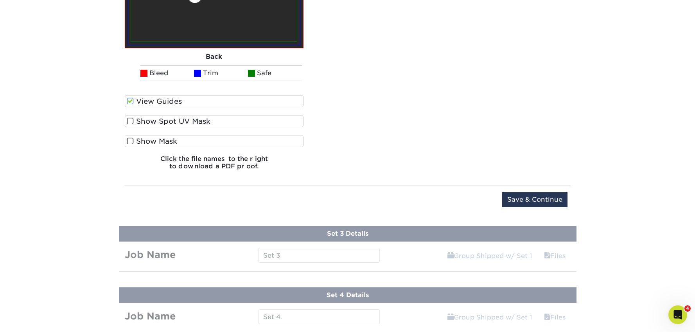
scroll to position [796, 0]
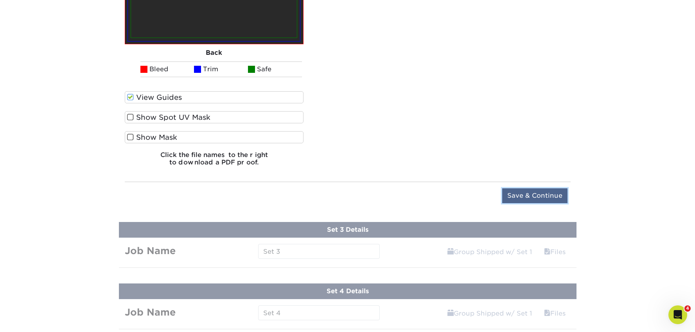
click at [528, 199] on input "Save & Continue" at bounding box center [534, 195] width 65 height 15
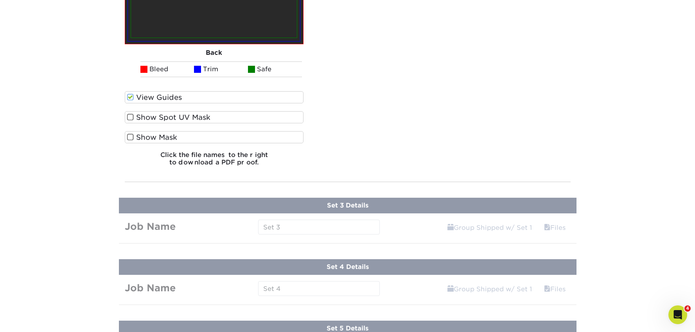
scroll to position [421, 0]
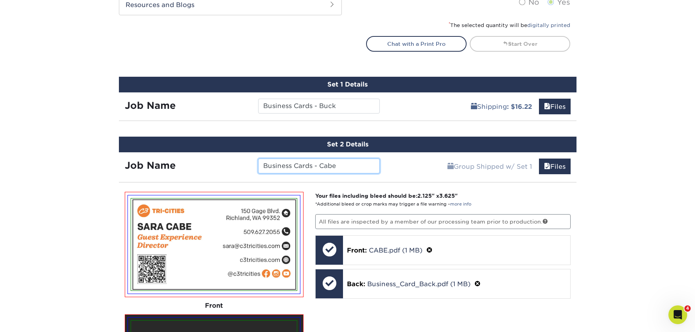
drag, startPoint x: 340, startPoint y: 165, endPoint x: 260, endPoint y: 166, distance: 80.2
click at [260, 166] on input "Business Cards - Cabe" at bounding box center [319, 165] width 122 height 15
click at [556, 105] on link "Files" at bounding box center [555, 107] width 32 height 16
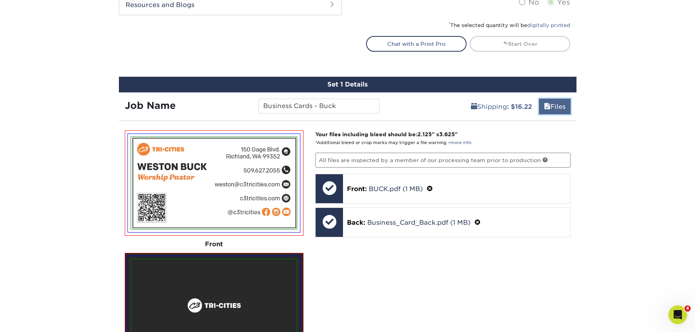
click at [556, 105] on link "Files" at bounding box center [555, 107] width 32 height 16
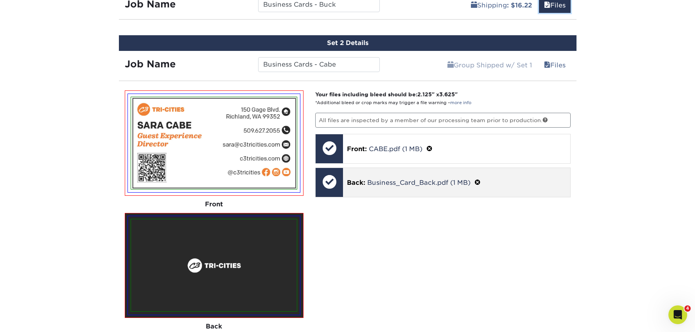
scroll to position [523, 0]
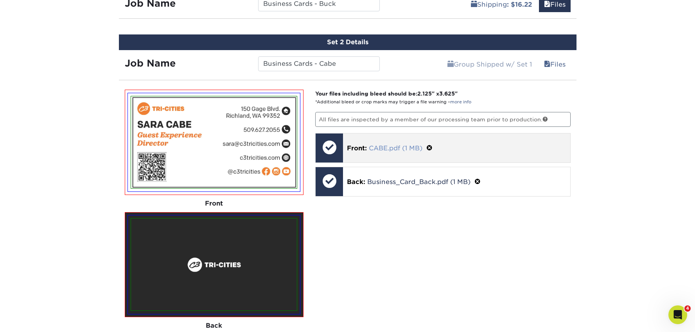
click at [387, 146] on link "CABE.pdf (1 MB)" at bounding box center [396, 147] width 54 height 7
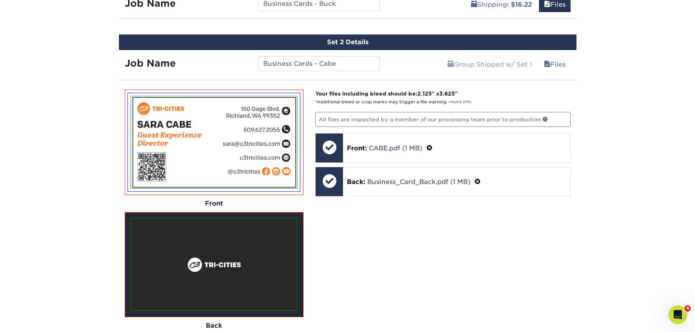
scroll to position [379, 0]
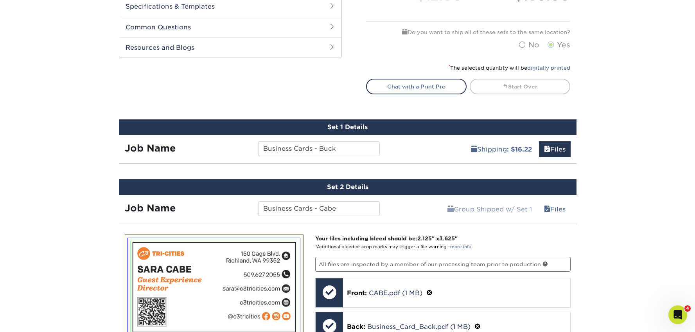
click at [525, 187] on div "Set 2 Details" at bounding box center [348, 187] width 458 height 16
click at [369, 188] on div "Set 2 Details" at bounding box center [348, 187] width 458 height 16
click at [348, 188] on div "Set 2 Details" at bounding box center [348, 187] width 458 height 16
click at [559, 207] on link "Files" at bounding box center [555, 209] width 32 height 16
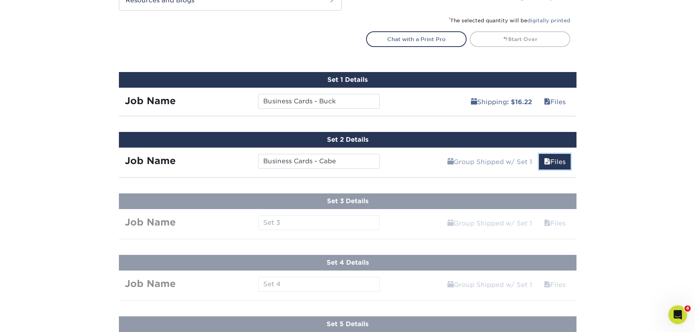
scroll to position [432, 0]
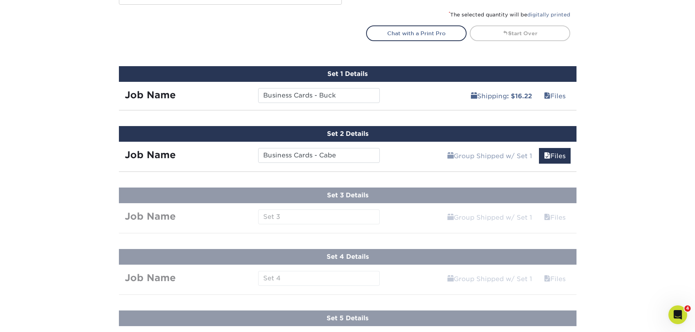
click at [307, 215] on div "Products Business Cards Matte Business Cards Previous Next 100 $ 9" at bounding box center [347, 298] width 695 height 1361
click at [411, 201] on div "Products Business Cards Matte Business Cards Previous Next 100 $ 9" at bounding box center [347, 298] width 695 height 1361
click at [412, 197] on div "Products Business Cards Matte Business Cards Previous Next 100 $ 9" at bounding box center [347, 298] width 695 height 1361
click at [407, 138] on div "Set 2 Details" at bounding box center [348, 134] width 458 height 16
click at [552, 154] on link "Files" at bounding box center [555, 156] width 32 height 16
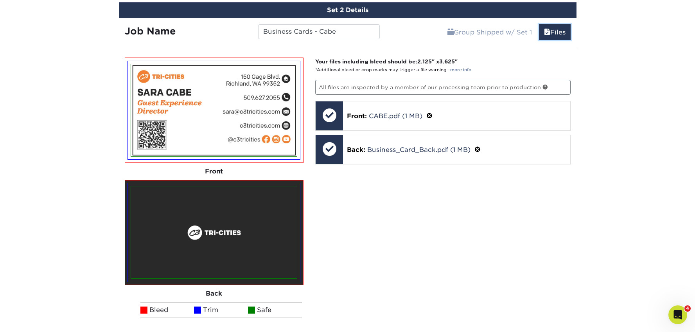
scroll to position [401, 0]
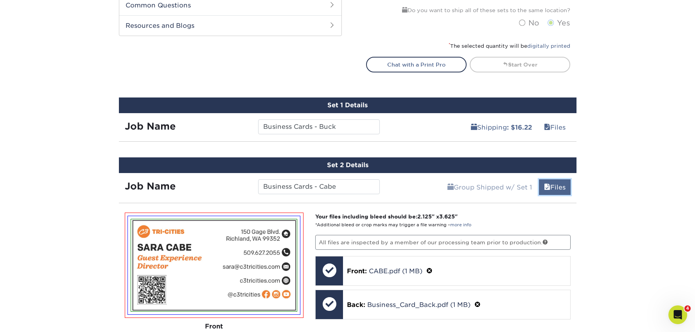
click at [547, 187] on span at bounding box center [547, 186] width 6 height 7
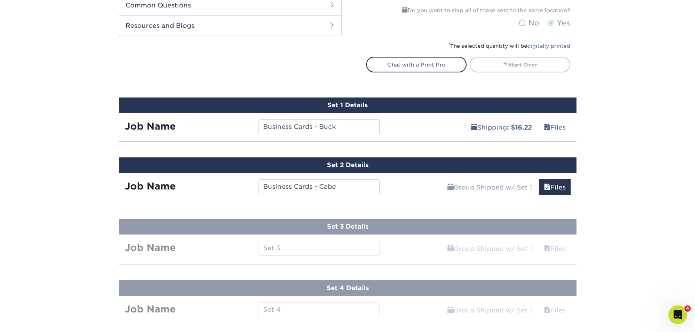
drag, startPoint x: 234, startPoint y: 240, endPoint x: 281, endPoint y: 234, distance: 47.4
click at [235, 240] on div "Products Business Cards Matte Business Cards Previous Next 100 $ 9" at bounding box center [347, 329] width 695 height 1361
click at [297, 245] on div "Products Business Cards Matte Business Cards Previous Next 100 $ 9" at bounding box center [347, 329] width 695 height 1361
click at [358, 219] on div "Products Business Cards Matte Business Cards Previous Next 100 $ 9" at bounding box center [347, 329] width 695 height 1361
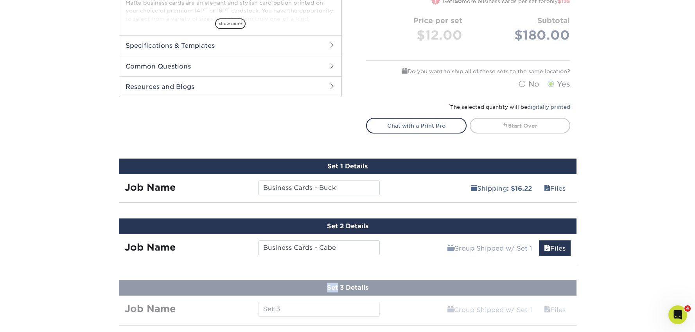
scroll to position [541, 0]
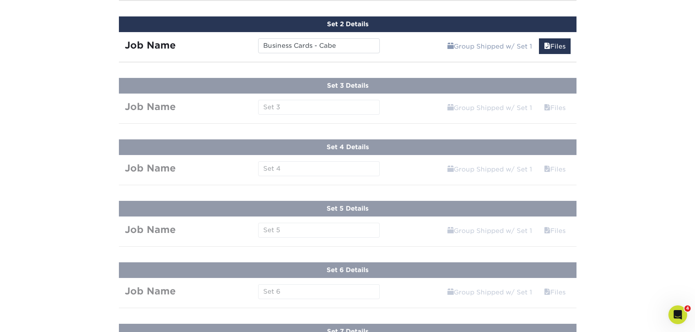
click at [364, 85] on div "Products Business Cards Matte Business Cards Previous Next 100 $ 9" at bounding box center [347, 189] width 695 height 1361
click at [407, 26] on div "Set 2 Details" at bounding box center [348, 24] width 458 height 16
click at [518, 52] on link "Group Shipped w/ Set 1" at bounding box center [489, 46] width 95 height 16
click at [568, 49] on link "Files" at bounding box center [555, 46] width 32 height 16
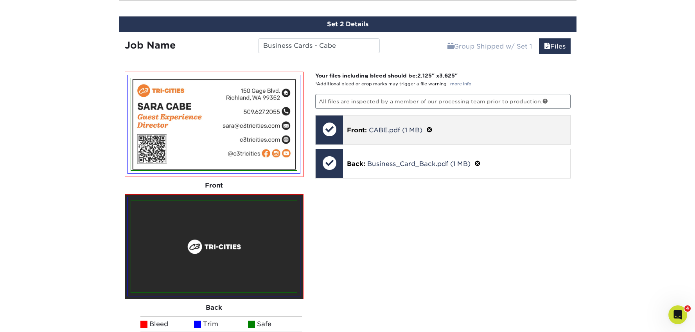
click at [415, 135] on div "Front: CABE.pdf (1 MB)" at bounding box center [456, 129] width 227 height 29
click at [432, 129] on span at bounding box center [429, 129] width 6 height 7
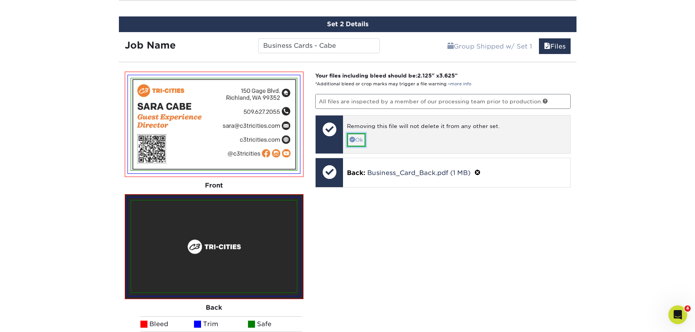
click at [362, 140] on link "Ok" at bounding box center [356, 139] width 19 height 13
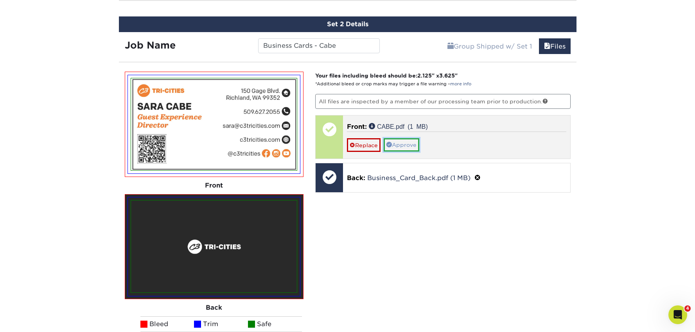
click at [412, 142] on link "Approve" at bounding box center [402, 144] width 36 height 13
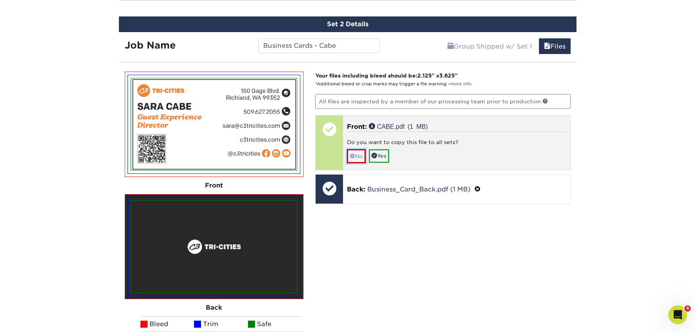
click at [355, 158] on link "No" at bounding box center [356, 156] width 19 height 14
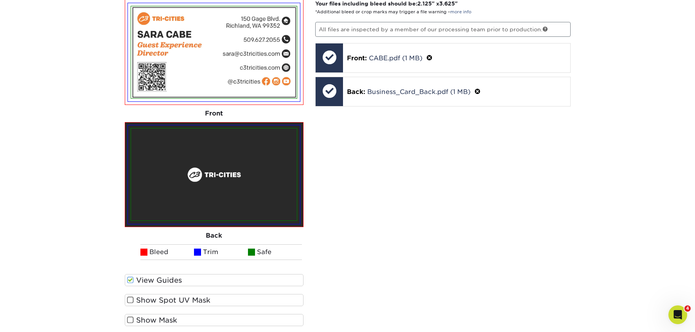
scroll to position [858, 0]
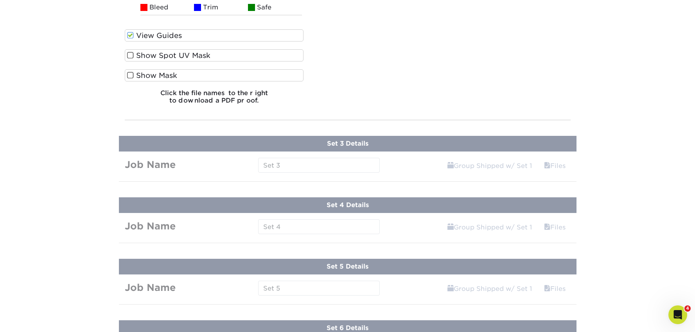
click at [514, 147] on div "Products Business Cards Matte Business Cards Previous Next 100 $ 9" at bounding box center [347, 60] width 695 height 1736
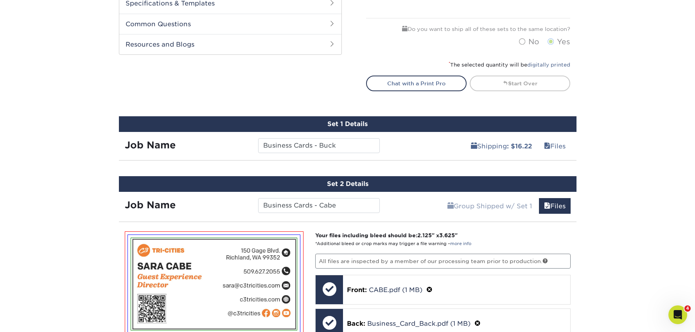
scroll to position [383, 0]
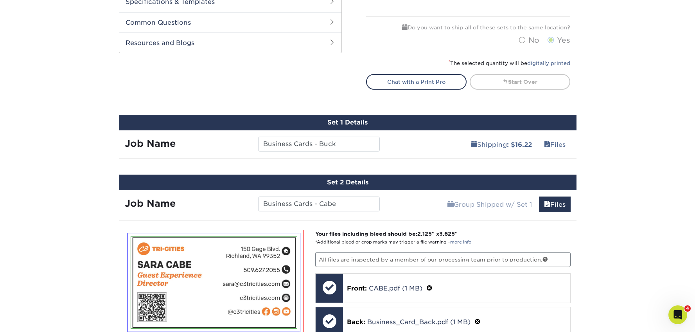
click at [403, 126] on div "Set 1 Details" at bounding box center [348, 123] width 458 height 16
click at [441, 124] on div "Set 1 Details" at bounding box center [348, 123] width 458 height 16
click at [557, 204] on link "Files" at bounding box center [555, 204] width 32 height 16
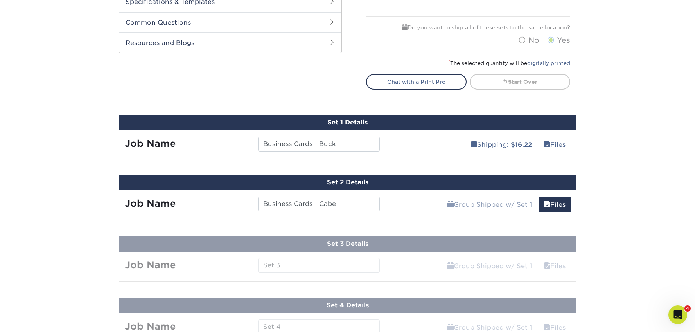
click at [525, 120] on div "Set 1 Details" at bounding box center [348, 123] width 458 height 16
click at [523, 125] on div "Set 1 Details" at bounding box center [348, 123] width 458 height 16
click at [515, 86] on link "Start Over" at bounding box center [520, 82] width 101 height 16
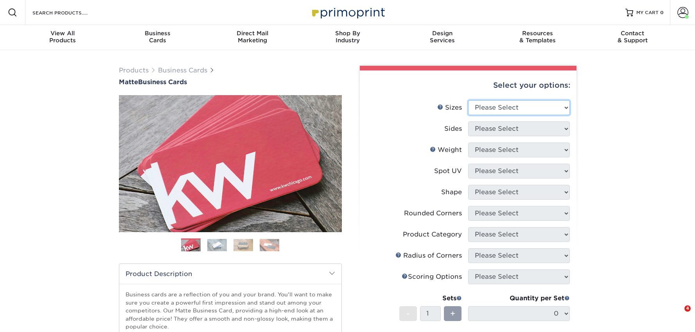
click at [567, 108] on select "Please Select 1.5" x 3.5" - Mini 1.75" x 3.5" - Mini 2" x 2" - Square 2" x 3" -…" at bounding box center [519, 107] width 102 height 15
select select "2.00x3.50"
click at [468, 100] on select "Please Select 1.5" x 3.5" - Mini 1.75" x 3.5" - Mini 2" x 2" - Square 2" x 3" -…" at bounding box center [519, 107] width 102 height 15
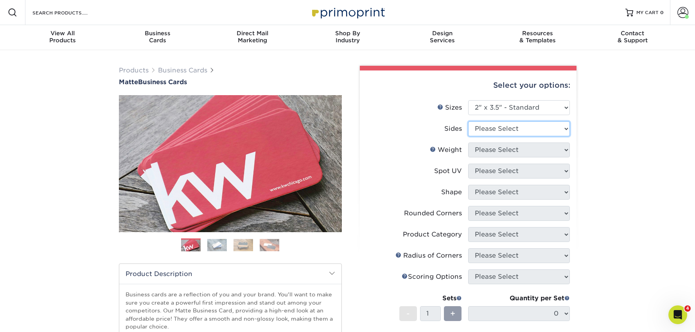
click at [567, 128] on select "Please Select Print Both Sides Print Front Only" at bounding box center [519, 128] width 102 height 15
select select "13abbda7-1d64-4f25-8bb2-c179b224825d"
click at [468, 121] on select "Please Select Print Both Sides Print Front Only" at bounding box center [519, 128] width 102 height 15
click at [557, 154] on select "Please Select 16PT 14PT" at bounding box center [519, 149] width 102 height 15
select select "16PT"
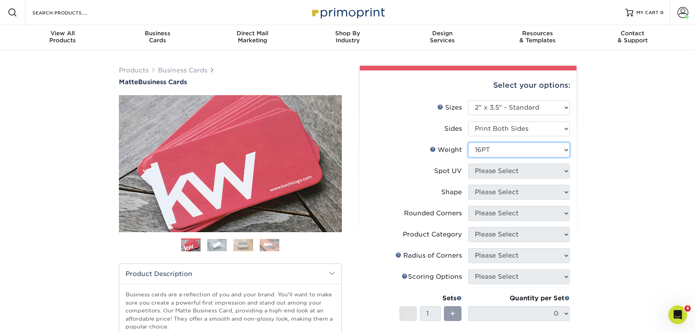
click at [468, 142] on select "Please Select 16PT 14PT" at bounding box center [519, 149] width 102 height 15
click at [550, 168] on select "Please Select No Spot UV Front and Back (Both Sides) Front Only Back Only" at bounding box center [519, 171] width 102 height 15
select select "3"
click at [468, 164] on select "Please Select No Spot UV Front and Back (Both Sides) Front Only Back Only" at bounding box center [519, 171] width 102 height 15
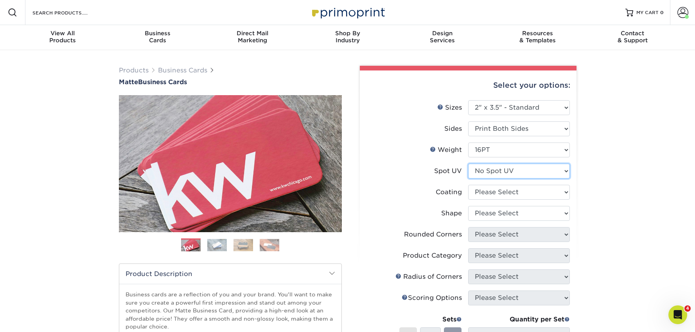
scroll to position [66, 0]
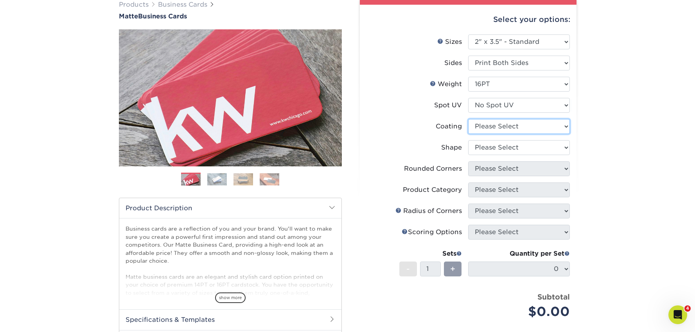
click at [547, 126] on select at bounding box center [519, 126] width 102 height 15
select select "121bb7b5-3b4d-429f-bd8d-bbf80e953313"
click at [468, 119] on select at bounding box center [519, 126] width 102 height 15
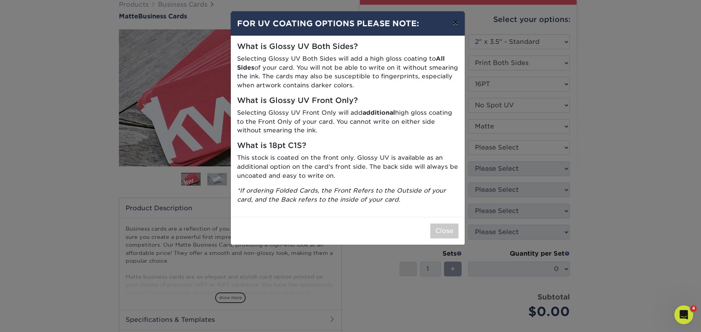
click at [459, 25] on button "×" at bounding box center [455, 22] width 18 height 22
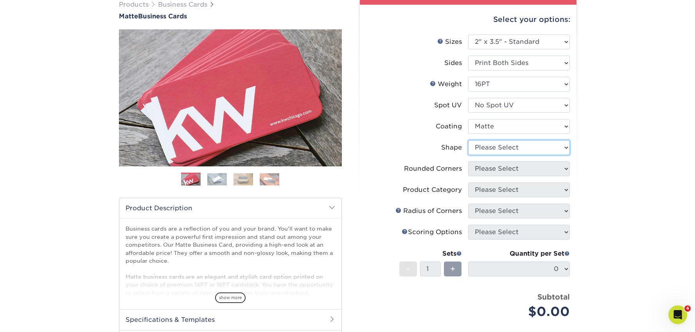
click at [525, 147] on select "Please Select Standard Oval" at bounding box center [519, 147] width 102 height 15
select select "standard"
click at [468, 140] on select "Please Select Standard Oval" at bounding box center [519, 147] width 102 height 15
click at [533, 165] on select "Please Select Yes - Round 2 Corners Yes - Round 4 Corners No" at bounding box center [519, 168] width 102 height 15
select select "0"
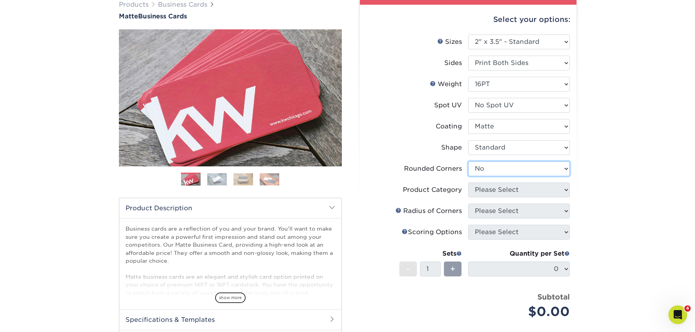
click at [468, 161] on select "Please Select Yes - Round 2 Corners Yes - Round 4 Corners No" at bounding box center [519, 168] width 102 height 15
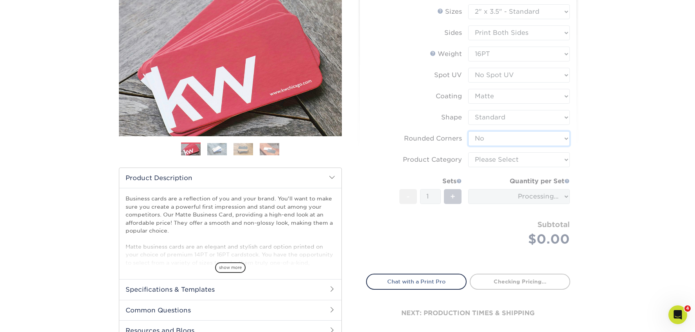
scroll to position [96, 0]
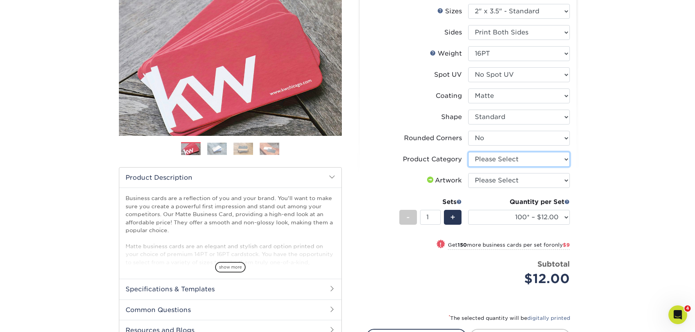
click at [530, 160] on select "Please Select Business Cards" at bounding box center [519, 159] width 102 height 15
select select "3b5148f1-0588-4f88-a218-97bcfdce65c1"
click at [468, 152] on select "Please Select Business Cards" at bounding box center [519, 159] width 102 height 15
click at [547, 181] on select "Please Select I will upload files I need a design - $100" at bounding box center [519, 180] width 102 height 15
select select "upload"
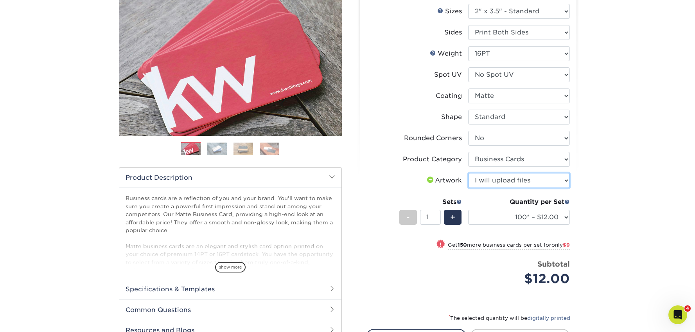
click at [468, 173] on select "Please Select I will upload files I need a design - $100" at bounding box center [519, 180] width 102 height 15
click at [430, 215] on input "1" at bounding box center [430, 217] width 21 height 15
type input "15"
click at [610, 217] on div "Products Business Cards Matte Business Cards Previous Next 100 $ 9" at bounding box center [347, 187] width 695 height 466
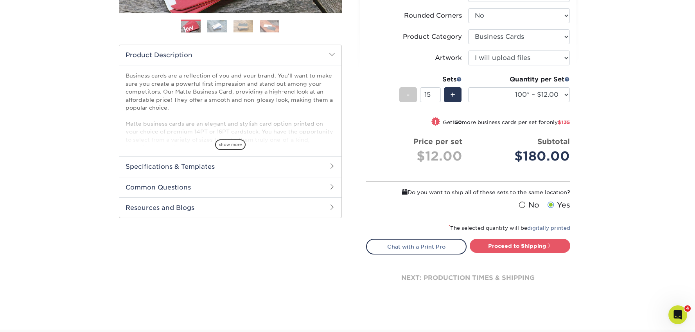
scroll to position [234, 0]
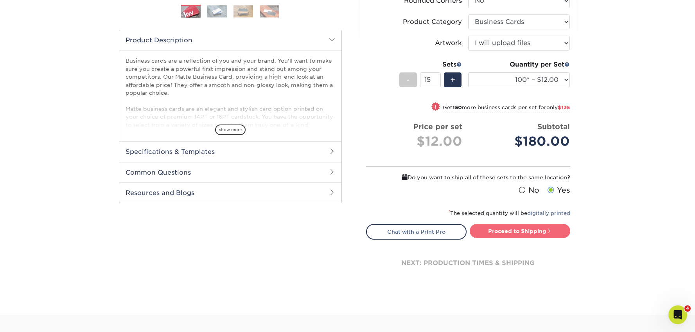
click at [532, 234] on link "Proceed to Shipping" at bounding box center [520, 231] width 101 height 14
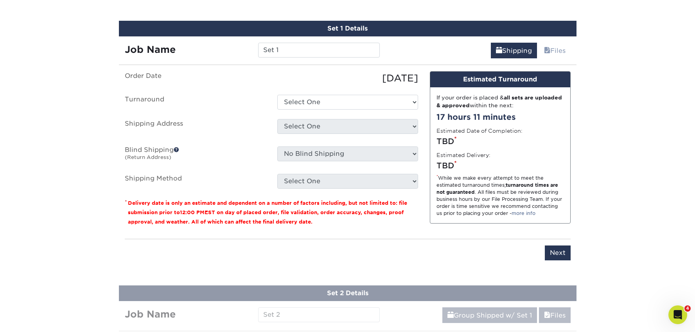
scroll to position [478, 0]
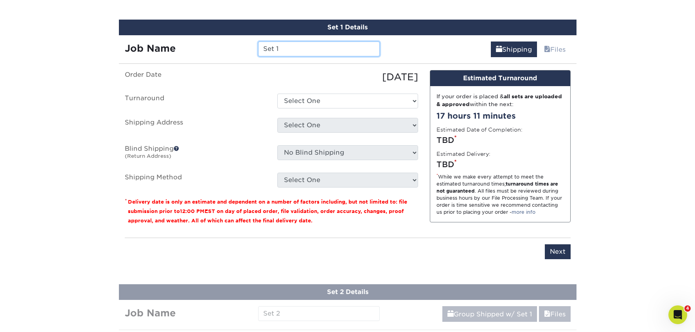
drag, startPoint x: 291, startPoint y: 47, endPoint x: 244, endPoint y: 48, distance: 47.4
click at [244, 48] on div "Job Name Set 1" at bounding box center [252, 48] width 267 height 15
paste input "Business Cards - Buck"
type input "Business Cards - Buck"
click at [416, 102] on select "Select One 2-4 Business Days 2 Day Next Business Day" at bounding box center [347, 101] width 141 height 15
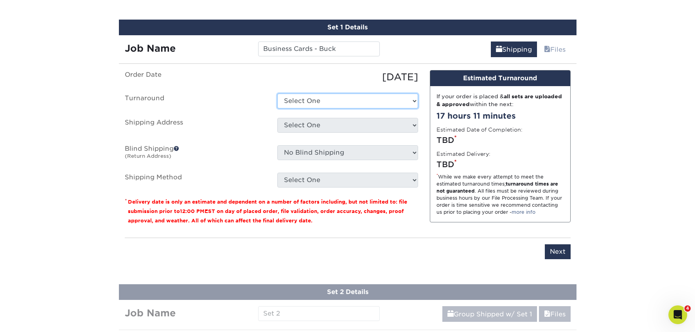
select select "47dbf4b1-3bfd-4687-b793-fcd3ee179f06"
click at [277, 94] on select "Select One 2-4 Business Days 2 Day Next Business Day" at bounding box center [347, 101] width 141 height 15
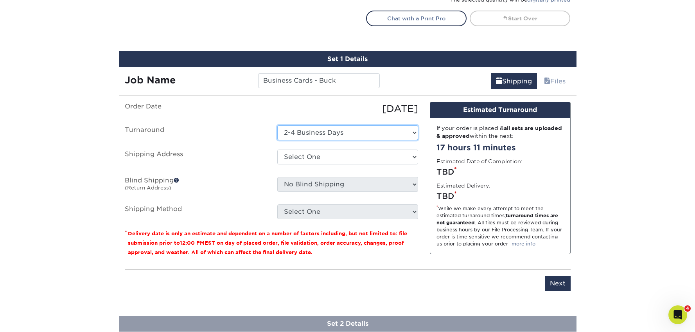
scroll to position [448, 0]
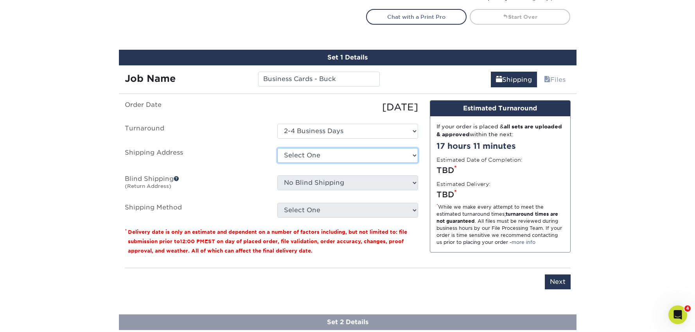
click at [413, 156] on select "Select One C3 c/o [PERSON_NAME] C3 c/o [PERSON_NAME] + Add New Address" at bounding box center [347, 155] width 141 height 15
select select "193011"
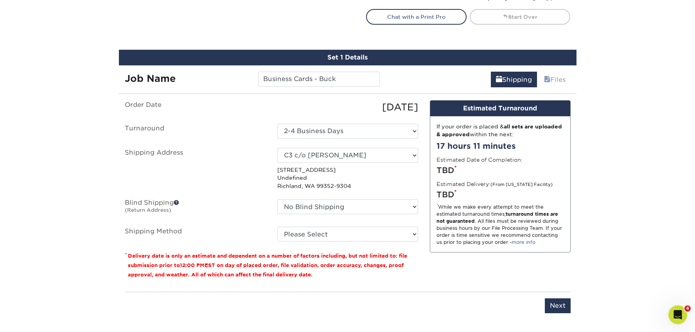
click at [424, 210] on div "Design Estimated Turnaround If your order is placed & all sets are uploaded & a…" at bounding box center [500, 192] width 153 height 185
click at [415, 234] on select "Please Select Ground Shipping (+$16.22) 3 Day Shipping Service (+$20.60) 2 Day …" at bounding box center [347, 234] width 141 height 15
select select "03"
click at [277, 227] on select "Please Select Ground Shipping (+$16.22) 3 Day Shipping Service (+$20.60) 2 Day …" at bounding box center [347, 234] width 141 height 15
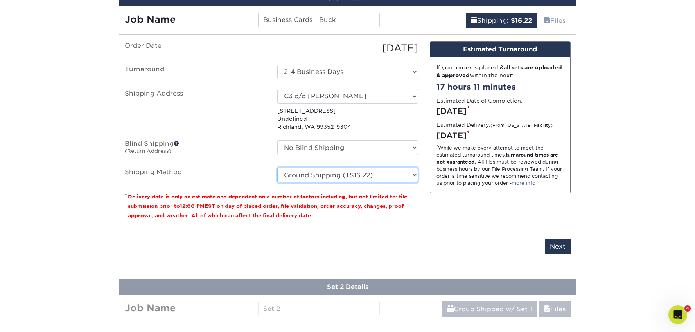
scroll to position [508, 0]
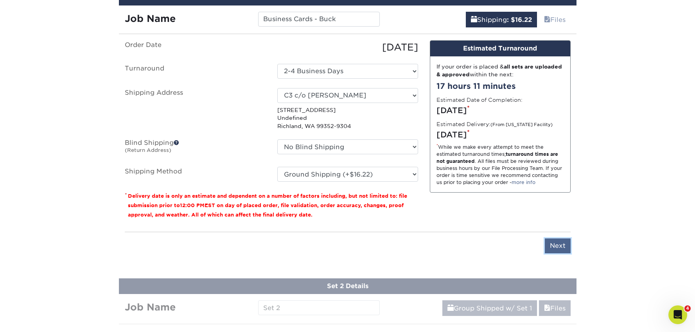
click at [560, 246] on input "Next" at bounding box center [558, 245] width 26 height 15
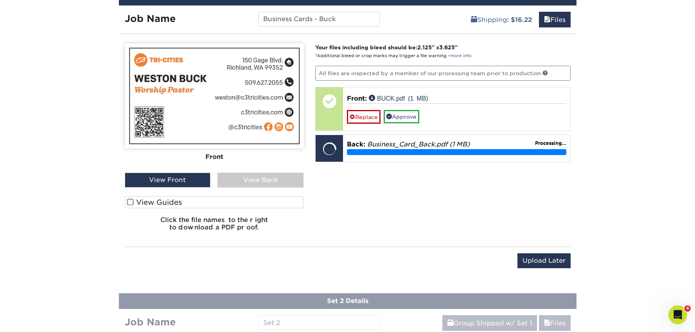
drag, startPoint x: 132, startPoint y: 201, endPoint x: 136, endPoint y: 199, distance: 4.7
click at [133, 200] on span at bounding box center [130, 201] width 7 height 7
click at [0, 0] on input "View Guides" at bounding box center [0, 0] width 0 height 0
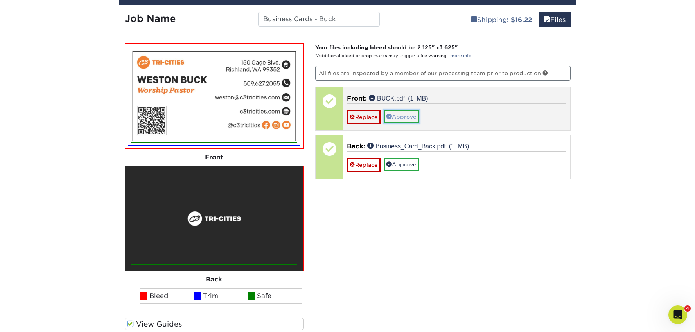
click at [414, 117] on link "Approve" at bounding box center [402, 116] width 36 height 13
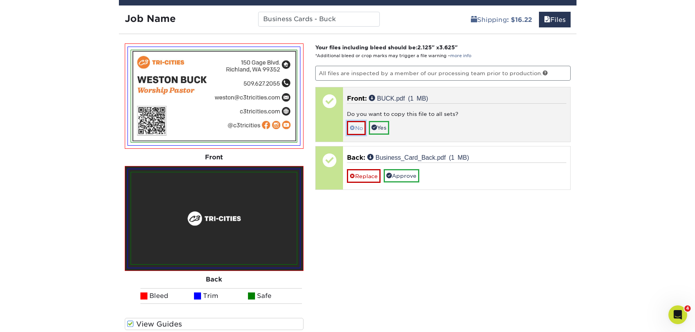
click at [354, 129] on span at bounding box center [352, 128] width 5 height 6
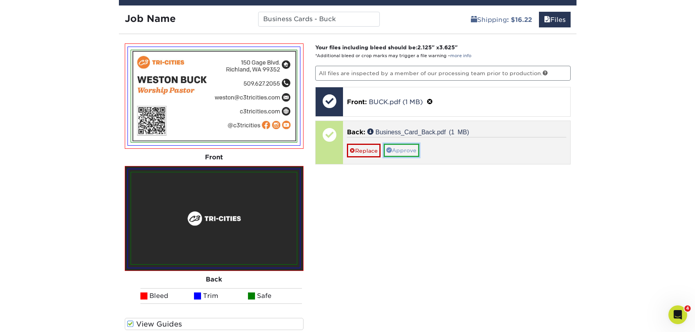
click at [414, 154] on link "Approve" at bounding box center [402, 150] width 36 height 13
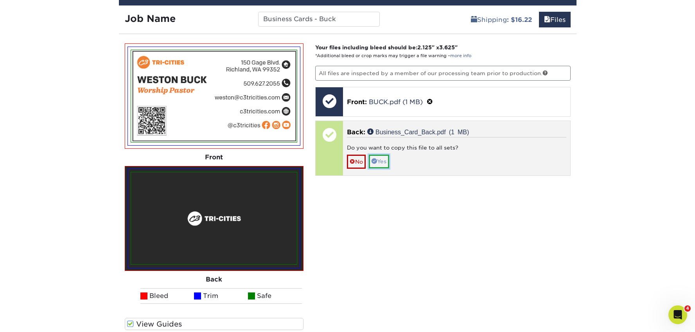
click at [386, 162] on link "Yes" at bounding box center [379, 161] width 20 height 13
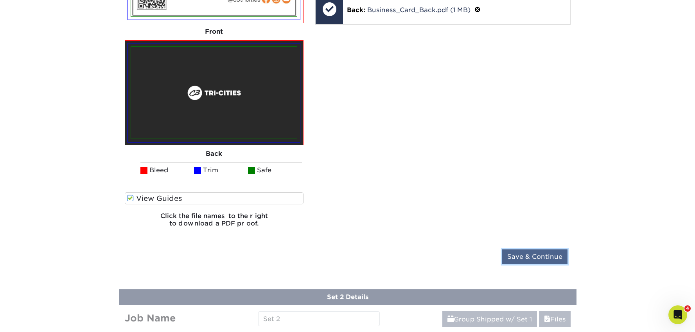
click at [536, 255] on input "Save & Continue" at bounding box center [534, 256] width 65 height 15
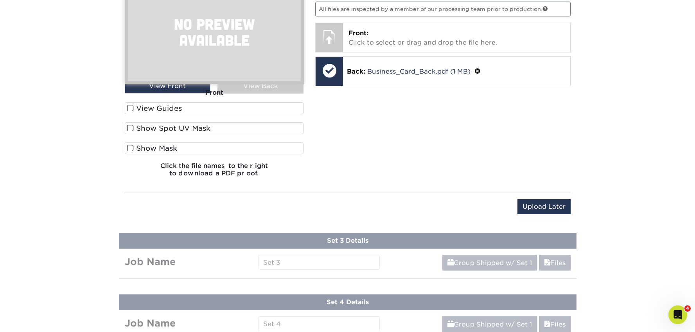
scroll to position [421, 0]
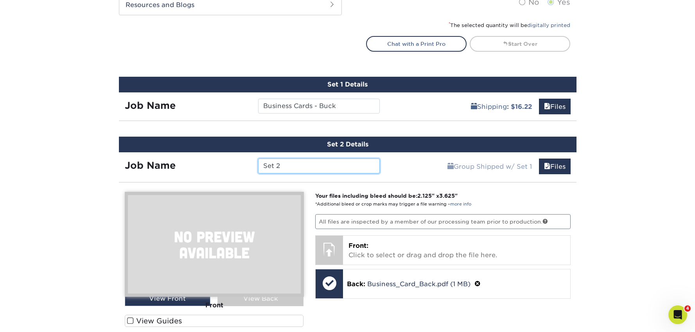
drag, startPoint x: 286, startPoint y: 167, endPoint x: 256, endPoint y: 164, distance: 30.3
click at [256, 164] on div "Set 2" at bounding box center [318, 165] width 133 height 15
paste input "Business Cards - Buck"
drag, startPoint x: 320, startPoint y: 166, endPoint x: 363, endPoint y: 167, distance: 43.4
click at [363, 167] on input "Business Cards - Buck" at bounding box center [319, 165] width 122 height 15
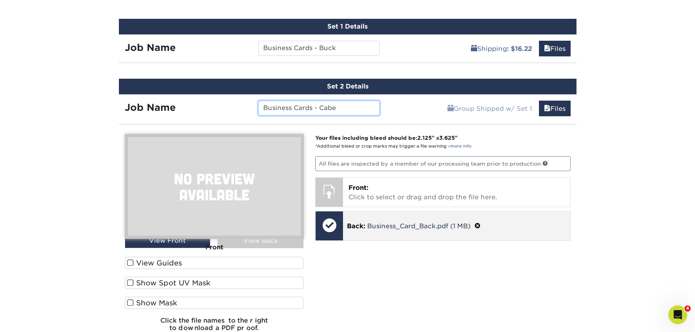
scroll to position [483, 0]
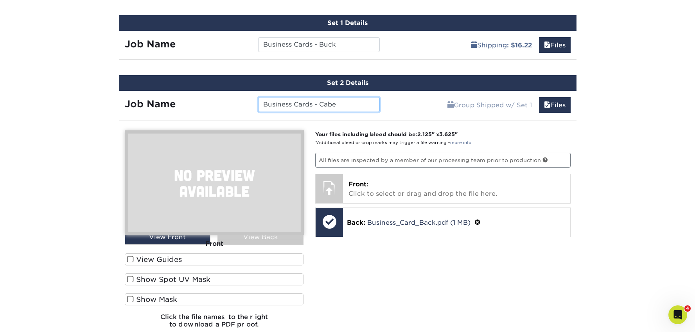
type input "Business Cards - Cabe"
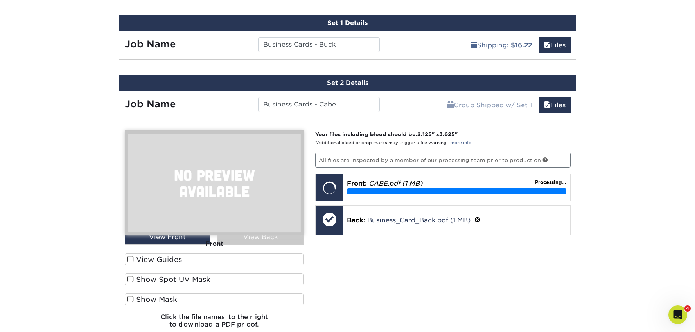
click at [132, 258] on span at bounding box center [130, 258] width 7 height 7
click at [0, 0] on input "View Guides" at bounding box center [0, 0] width 0 height 0
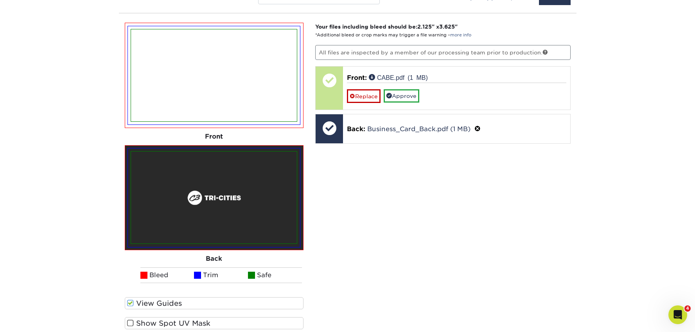
scroll to position [580, 0]
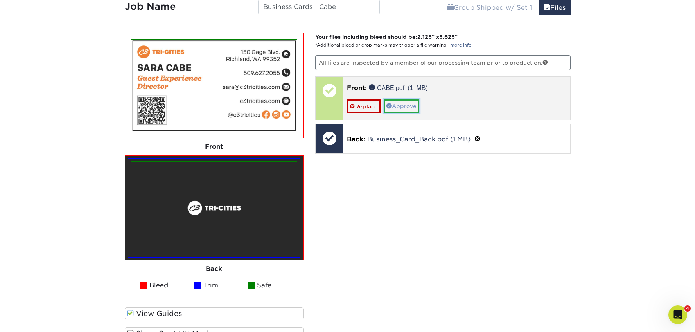
click at [406, 105] on link "Approve" at bounding box center [402, 105] width 36 height 13
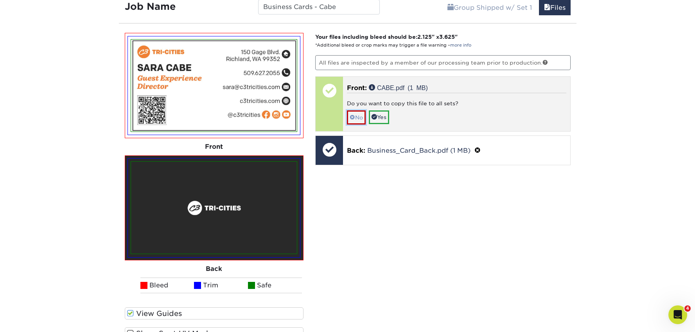
click at [359, 117] on link "No" at bounding box center [356, 117] width 19 height 14
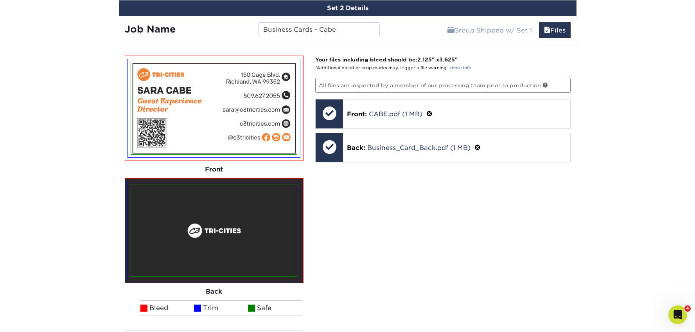
scroll to position [553, 0]
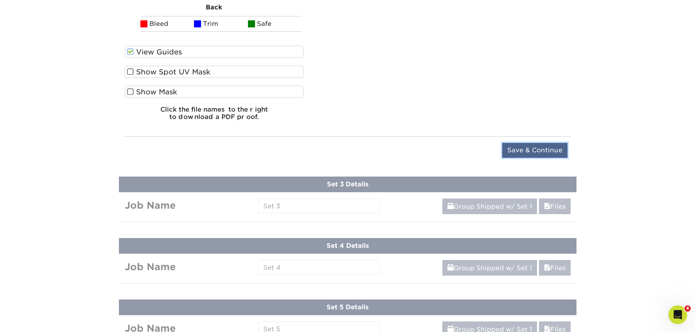
click at [527, 152] on input "Save & Continue" at bounding box center [534, 150] width 65 height 15
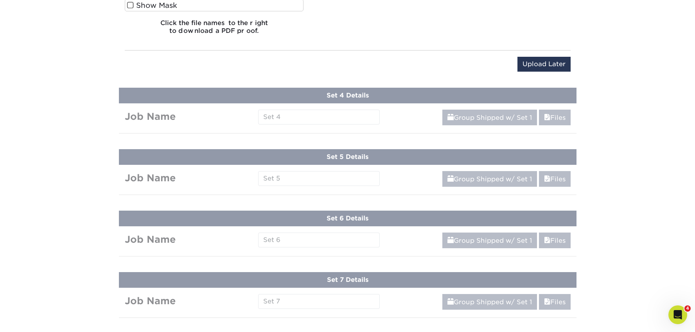
scroll to position [483, 0]
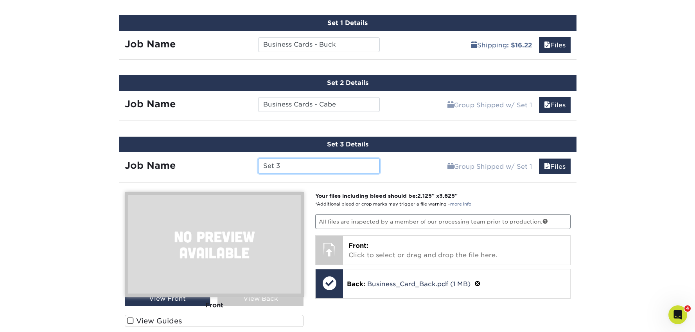
drag, startPoint x: 293, startPoint y: 167, endPoint x: 245, endPoint y: 160, distance: 49.5
click at [245, 160] on div "Job Name Set 3" at bounding box center [252, 165] width 267 height 15
paste input "Business Cards - Buck"
drag, startPoint x: 320, startPoint y: 166, endPoint x: 368, endPoint y: 166, distance: 47.3
click at [368, 166] on input "Business Cards - Buck" at bounding box center [319, 165] width 122 height 15
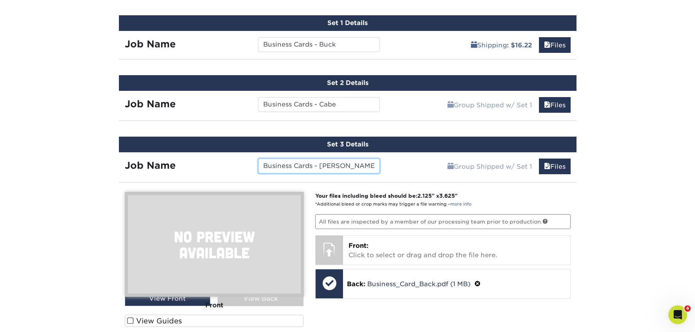
scroll to position [498, 0]
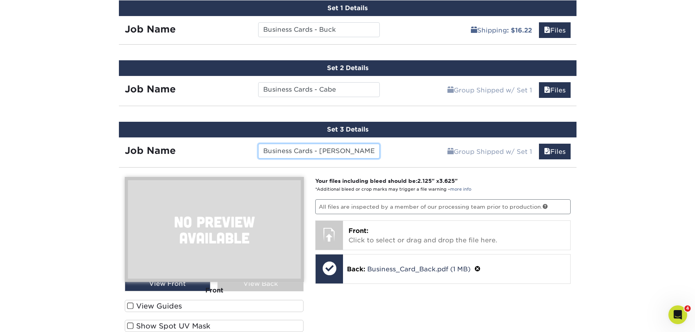
type input "Business Cards - [PERSON_NAME]"
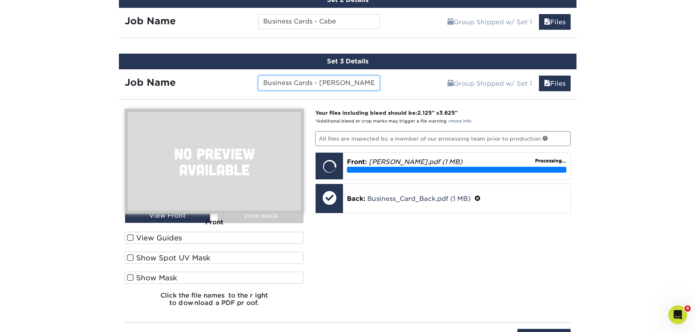
scroll to position [628, 0]
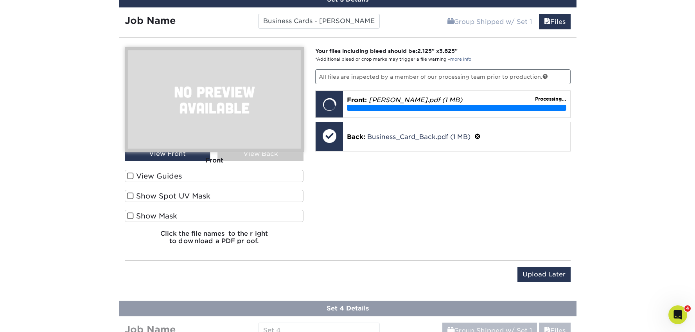
click at [129, 175] on span at bounding box center [130, 175] width 7 height 7
click at [0, 0] on input "View Guides" at bounding box center [0, 0] width 0 height 0
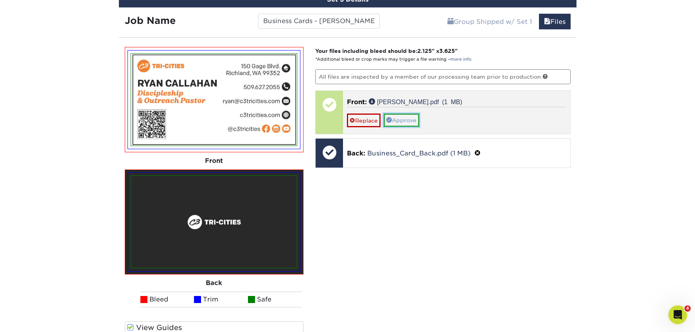
click at [406, 122] on link "Approve" at bounding box center [402, 119] width 36 height 13
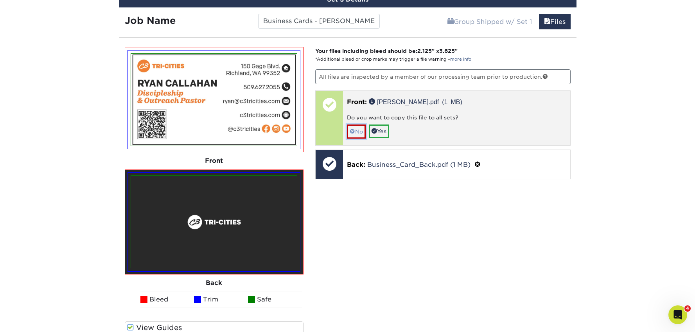
click at [360, 130] on link "No" at bounding box center [356, 131] width 19 height 14
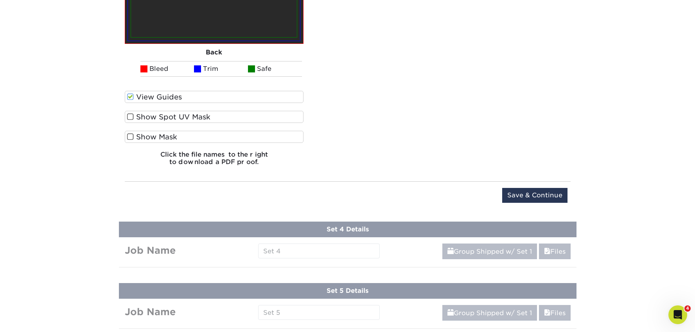
scroll to position [746, 0]
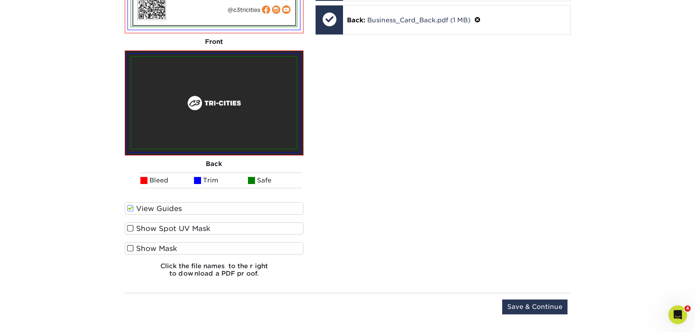
click at [133, 228] on label "Show Spot UV Mask" at bounding box center [214, 228] width 179 height 12
click at [0, 0] on input "Show Spot UV Mask" at bounding box center [0, 0] width 0 height 0
click at [133, 228] on span at bounding box center [130, 228] width 7 height 7
click at [0, 0] on input "Show Spot UV Mask" at bounding box center [0, 0] width 0 height 0
click at [130, 246] on span at bounding box center [130, 248] width 7 height 7
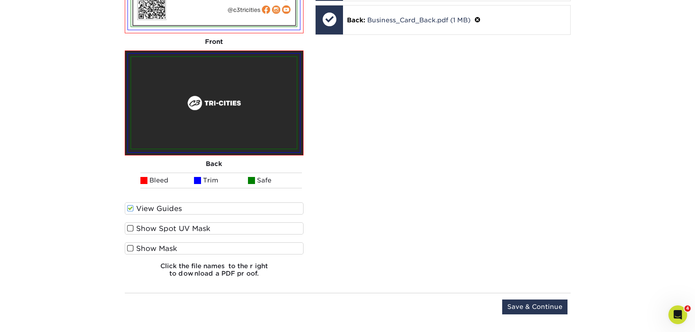
click at [0, 0] on input "Show Mask" at bounding box center [0, 0] width 0 height 0
click at [130, 246] on span at bounding box center [130, 248] width 7 height 7
click at [0, 0] on input "Show Mask" at bounding box center [0, 0] width 0 height 0
click at [526, 304] on input "Save & Continue" at bounding box center [534, 306] width 65 height 15
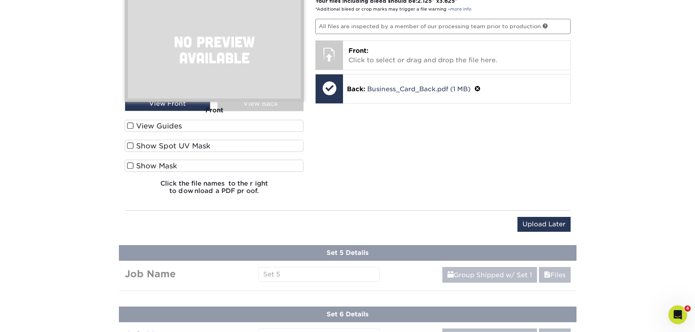
scroll to position [544, 0]
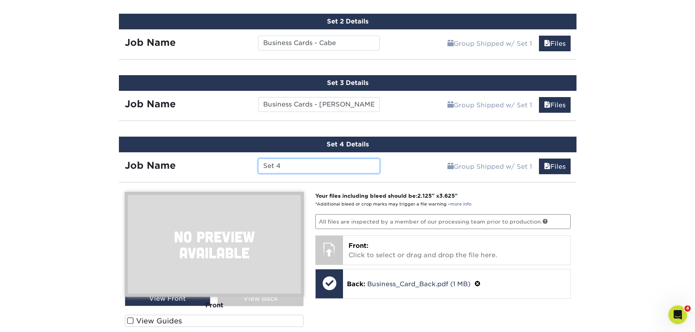
drag, startPoint x: 282, startPoint y: 167, endPoint x: 248, endPoint y: 166, distance: 33.7
click at [248, 166] on div "Job Name Set 4" at bounding box center [252, 165] width 267 height 15
paste input "Business Cards - Buck"
drag, startPoint x: 321, startPoint y: 164, endPoint x: 340, endPoint y: 167, distance: 19.2
click at [343, 167] on input "Business Cards - Buck" at bounding box center [319, 165] width 122 height 15
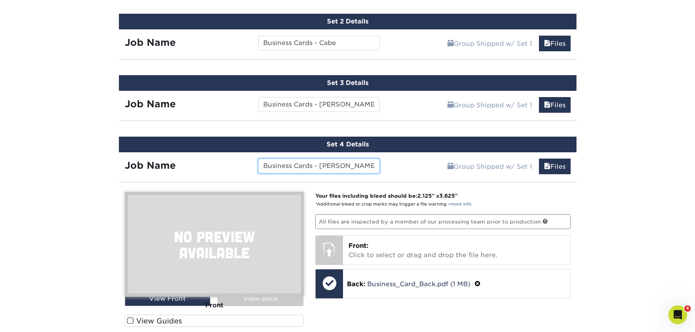
type input "Business Cards - [PERSON_NAME]"
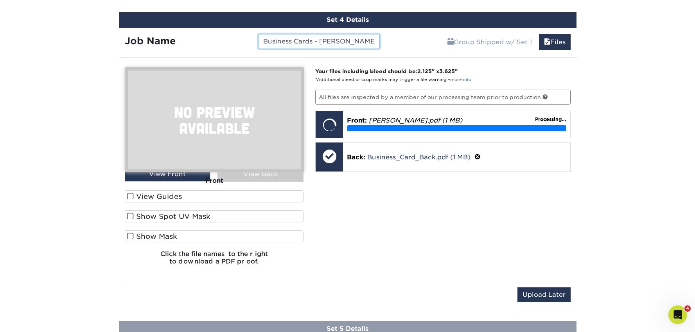
scroll to position [674, 0]
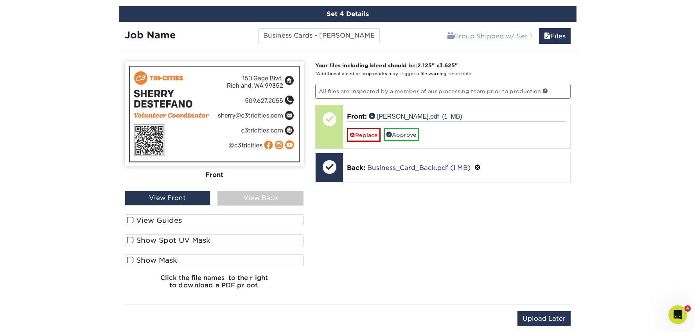
click at [132, 218] on span at bounding box center [130, 219] width 7 height 7
click at [0, 0] on input "View Guides" at bounding box center [0, 0] width 0 height 0
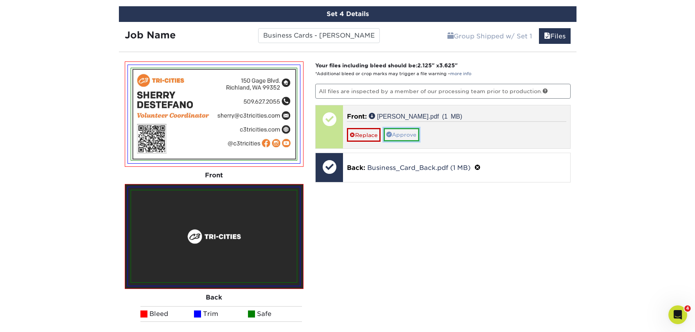
click at [406, 133] on link "Approve" at bounding box center [402, 134] width 36 height 13
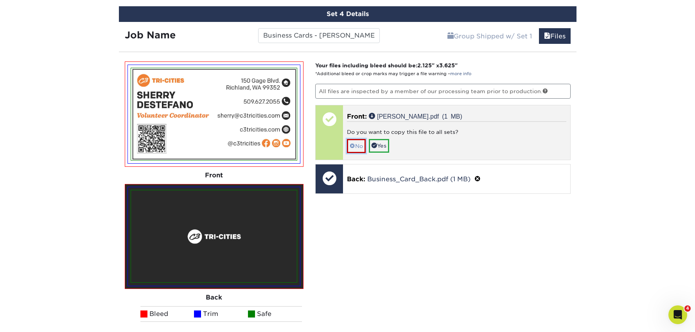
click at [361, 148] on link "No" at bounding box center [356, 146] width 19 height 14
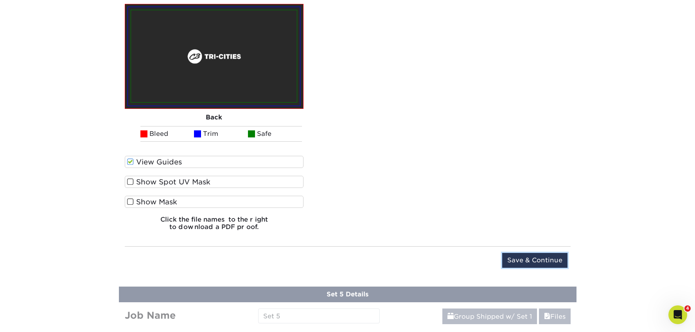
drag, startPoint x: 514, startPoint y: 261, endPoint x: 510, endPoint y: 260, distance: 4.8
click at [514, 261] on input "Save & Continue" at bounding box center [534, 260] width 65 height 15
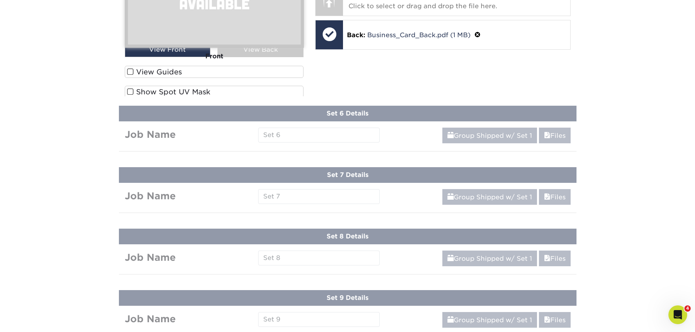
scroll to position [606, 0]
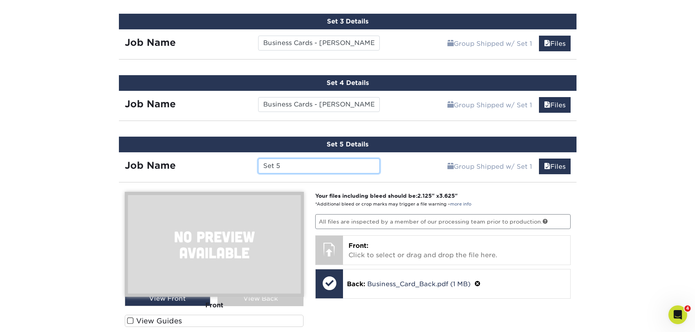
drag, startPoint x: 291, startPoint y: 165, endPoint x: 247, endPoint y: 162, distance: 44.7
click at [247, 162] on div "Job Name Set 5" at bounding box center [252, 165] width 267 height 15
paste input "Business Cards - Buck"
drag, startPoint x: 321, startPoint y: 165, endPoint x: 377, endPoint y: 165, distance: 56.3
click at [375, 165] on input "Business Cards - Buck" at bounding box center [319, 165] width 122 height 15
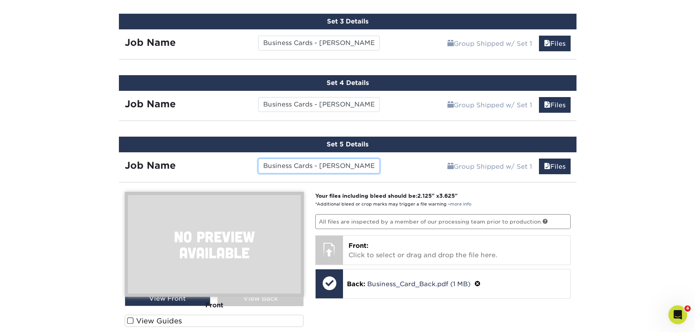
type input "Business Cards - [PERSON_NAME]"
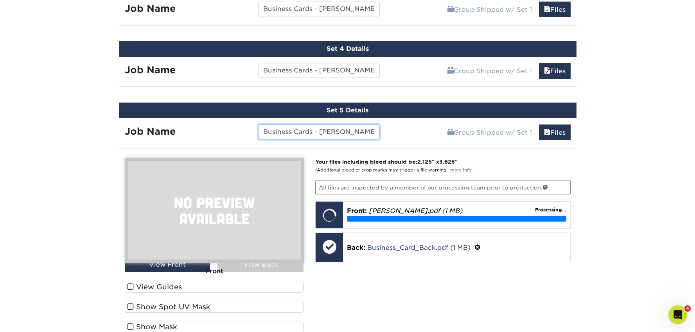
scroll to position [751, 0]
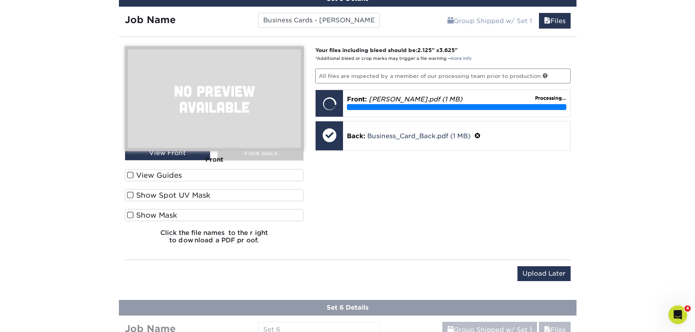
click at [131, 175] on span at bounding box center [130, 174] width 7 height 7
click at [0, 0] on input "View Guides" at bounding box center [0, 0] width 0 height 0
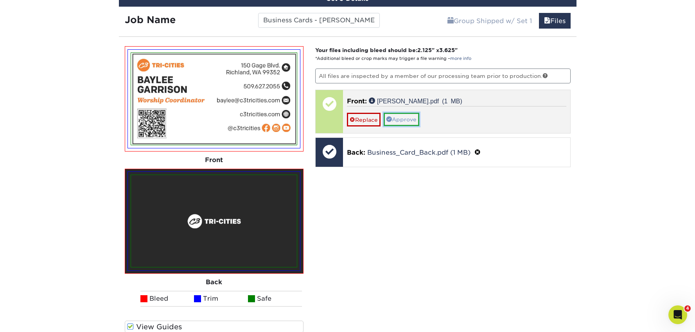
click at [407, 120] on link "Approve" at bounding box center [402, 119] width 36 height 13
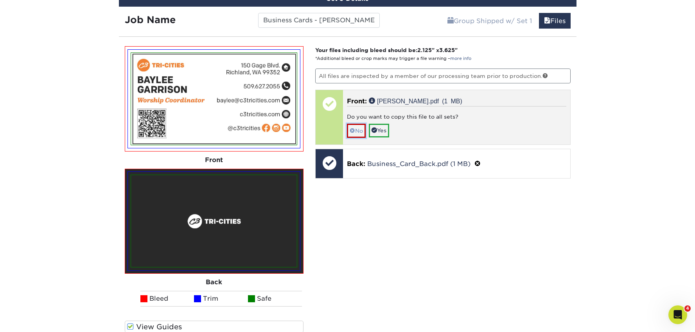
click at [363, 133] on link "No" at bounding box center [356, 131] width 19 height 14
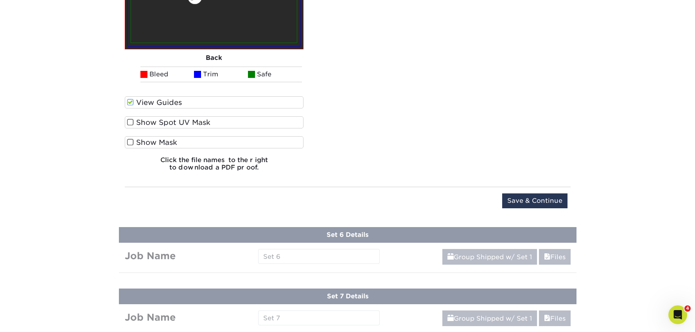
scroll to position [978, 0]
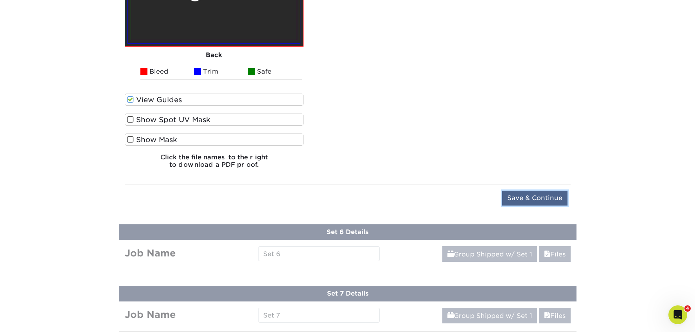
click at [517, 200] on input "Save & Continue" at bounding box center [534, 198] width 65 height 15
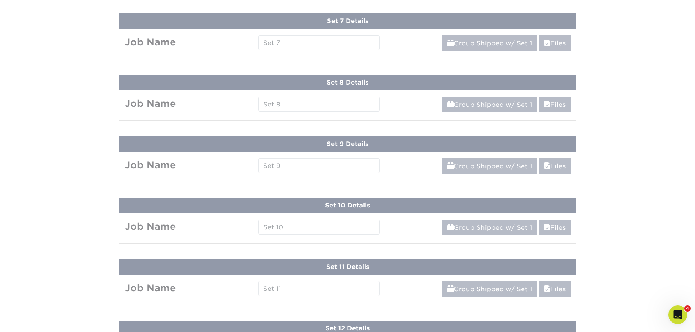
scroll to position [667, 0]
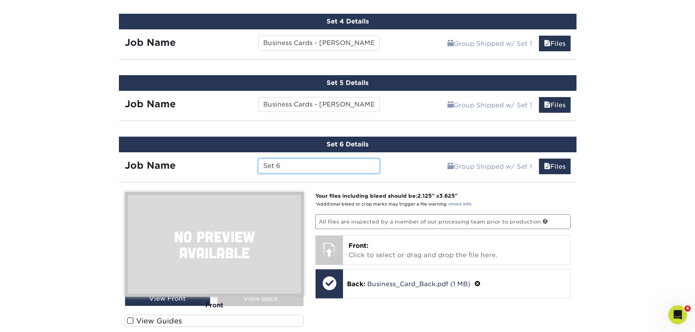
drag, startPoint x: 295, startPoint y: 163, endPoint x: 252, endPoint y: 163, distance: 42.6
click at [252, 163] on div "Set 6" at bounding box center [318, 165] width 133 height 15
drag, startPoint x: 309, startPoint y: 167, endPoint x: 248, endPoint y: 161, distance: 61.7
click at [248, 161] on div "Job Name Set 6" at bounding box center [252, 165] width 267 height 15
paste input "Business Cards - Buck"
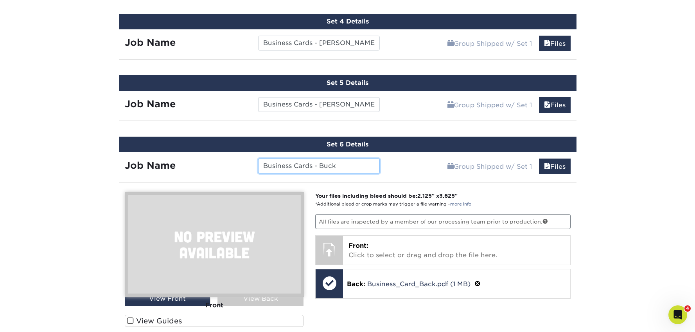
drag, startPoint x: 321, startPoint y: 166, endPoint x: 365, endPoint y: 166, distance: 44.6
click at [365, 166] on input "Business Cards - Buck" at bounding box center [319, 165] width 122 height 15
type input "Business Cards - Huntley"
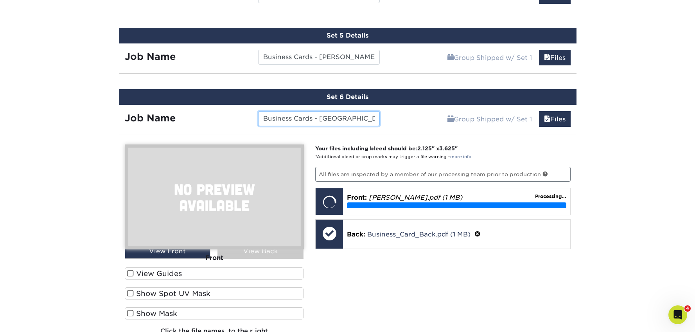
scroll to position [810, 0]
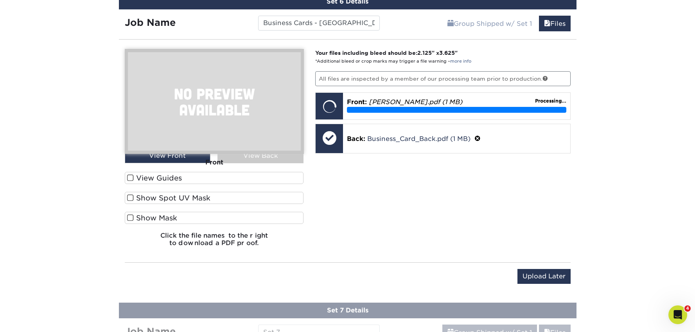
click at [130, 177] on span at bounding box center [130, 177] width 7 height 7
click at [0, 0] on input "View Guides" at bounding box center [0, 0] width 0 height 0
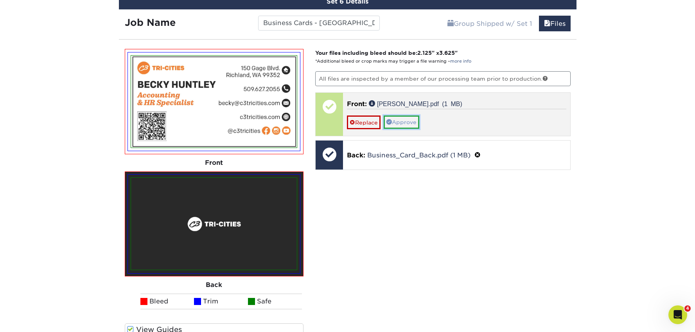
click at [400, 123] on link "Approve" at bounding box center [402, 121] width 36 height 13
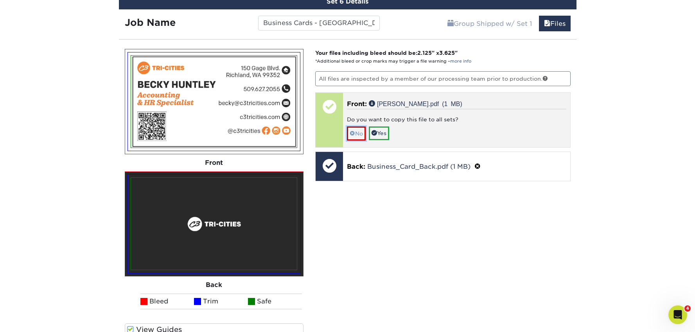
click at [359, 134] on link "No" at bounding box center [356, 133] width 19 height 14
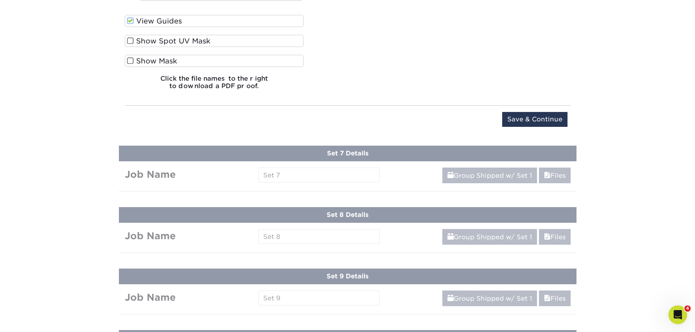
scroll to position [1120, 0]
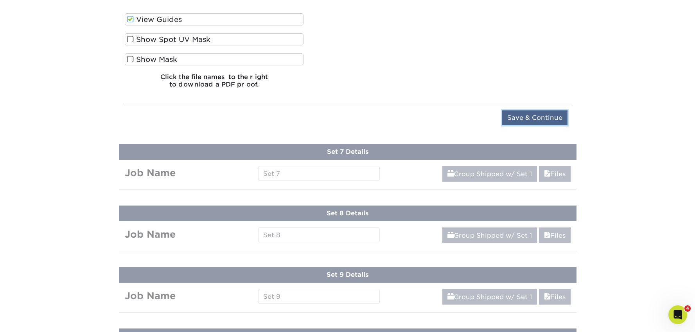
click at [533, 115] on input "Save & Continue" at bounding box center [534, 117] width 65 height 15
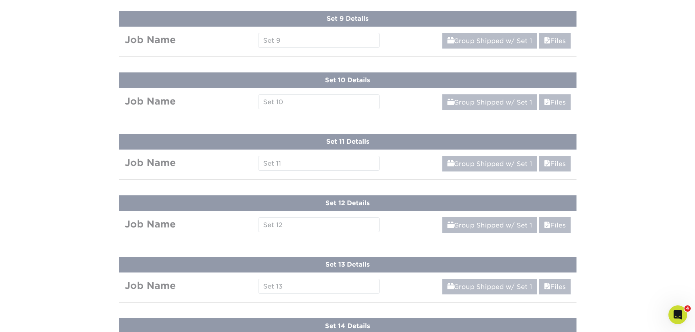
scroll to position [728, 0]
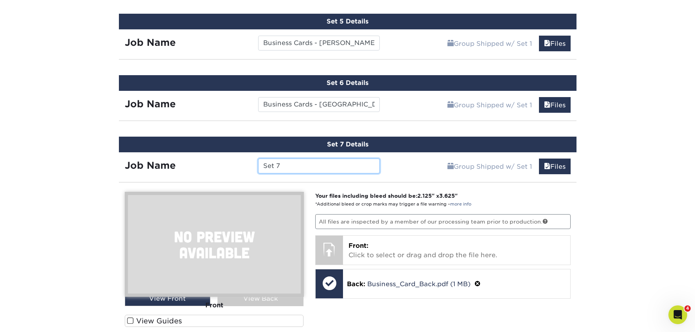
drag, startPoint x: 296, startPoint y: 167, endPoint x: 253, endPoint y: 162, distance: 43.3
click at [253, 162] on div "Set 7" at bounding box center [318, 165] width 133 height 15
paste input "Business Cards - Buck"
drag, startPoint x: 321, startPoint y: 164, endPoint x: 372, endPoint y: 163, distance: 51.7
click at [370, 163] on input "Business Cards - Buck" at bounding box center [319, 165] width 122 height 15
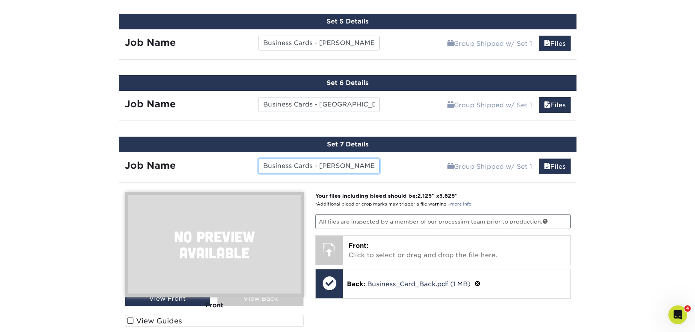
type input "Business Cards - Jones"
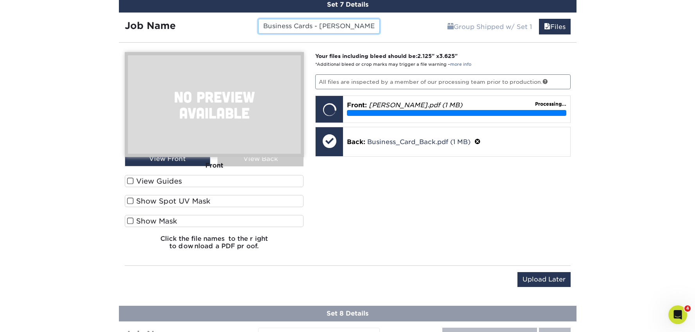
scroll to position [869, 0]
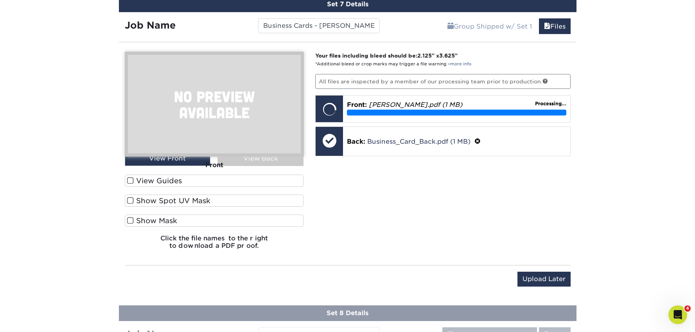
click at [131, 181] on span at bounding box center [130, 180] width 7 height 7
click at [0, 0] on input "View Guides" at bounding box center [0, 0] width 0 height 0
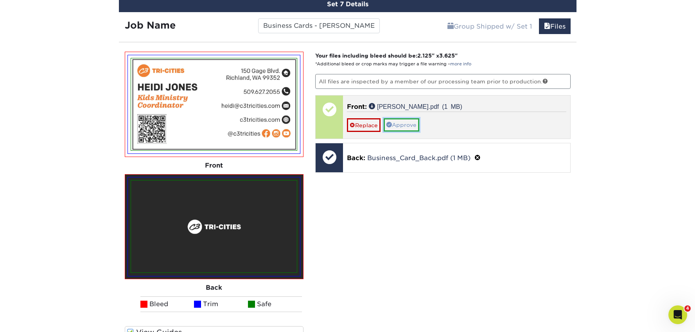
click at [412, 124] on link "Approve" at bounding box center [402, 124] width 36 height 13
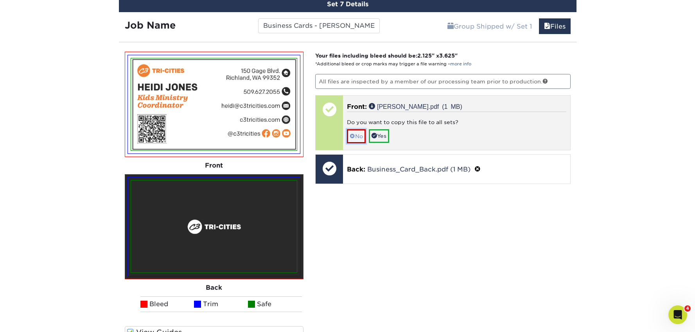
click at [354, 136] on span at bounding box center [352, 136] width 5 height 6
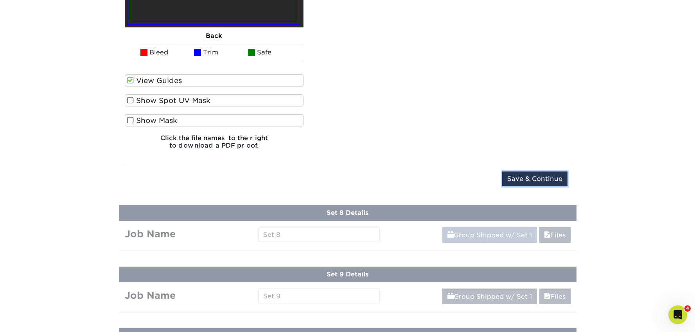
click at [519, 176] on input "Save & Continue" at bounding box center [534, 178] width 65 height 15
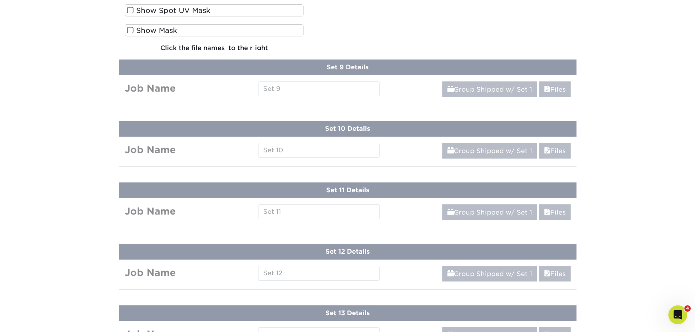
scroll to position [790, 0]
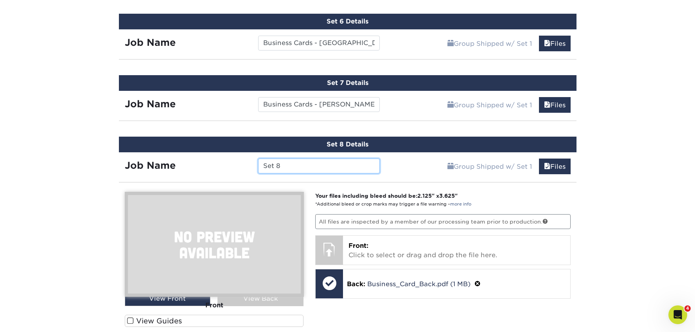
drag, startPoint x: 284, startPoint y: 165, endPoint x: 243, endPoint y: 165, distance: 40.3
click at [243, 165] on div "Job Name Set 8" at bounding box center [252, 165] width 267 height 15
paste input "Business Cards - Buck"
drag, startPoint x: 320, startPoint y: 167, endPoint x: 349, endPoint y: 166, distance: 29.0
click at [349, 166] on input "Business Cards - Buck" at bounding box center [319, 165] width 122 height 15
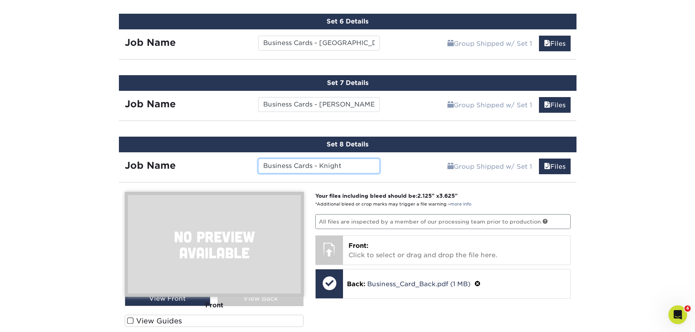
type input "Business Cards - Knight"
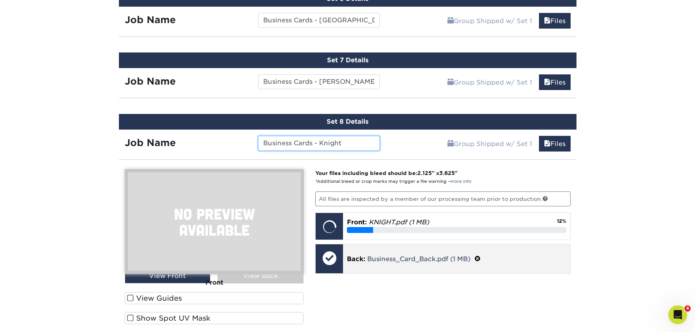
scroll to position [929, 0]
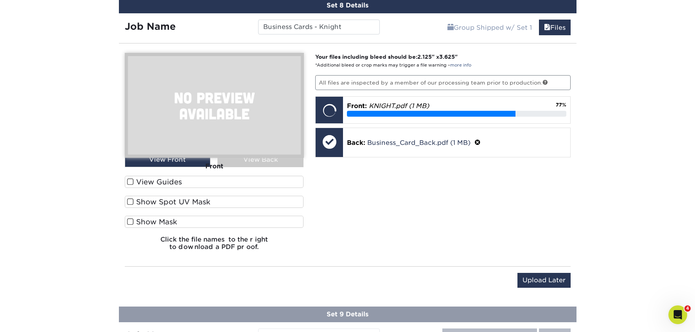
click at [131, 182] on span at bounding box center [130, 181] width 7 height 7
click at [0, 0] on input "View Guides" at bounding box center [0, 0] width 0 height 0
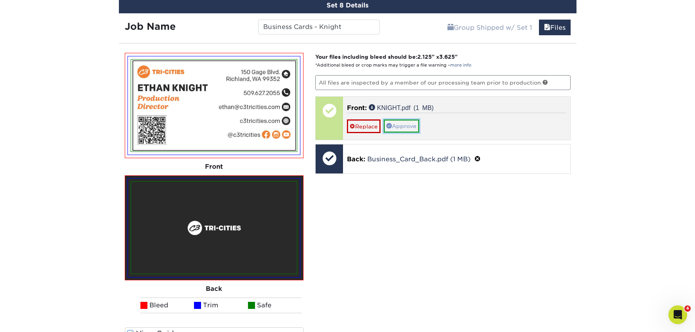
click at [409, 125] on link "Approve" at bounding box center [402, 125] width 36 height 13
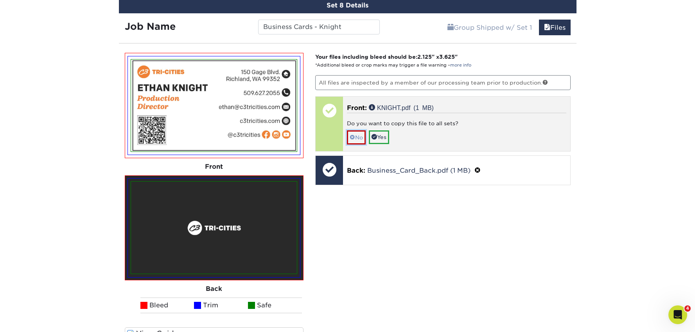
click at [354, 136] on span at bounding box center [352, 137] width 5 height 6
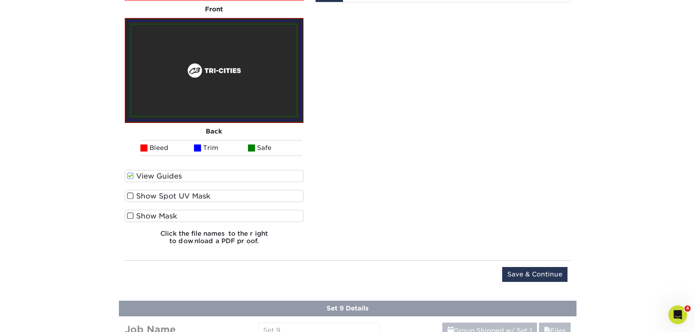
scroll to position [1175, 0]
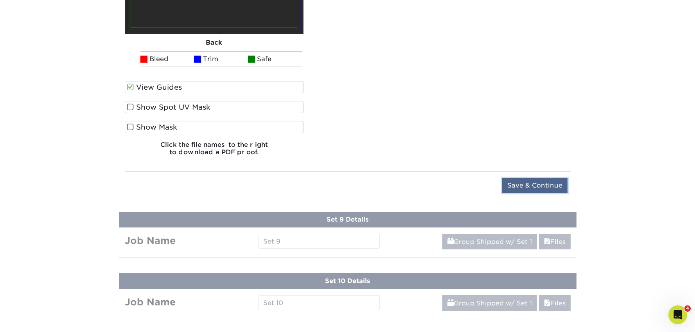
click at [539, 187] on input "Save & Continue" at bounding box center [534, 185] width 65 height 15
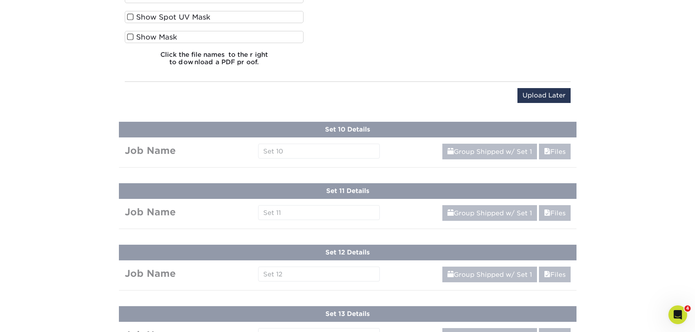
scroll to position [851, 0]
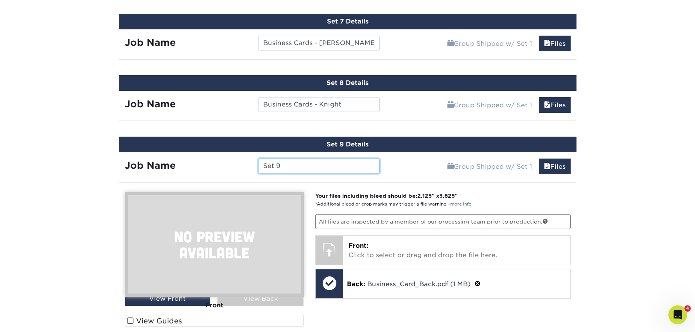
drag, startPoint x: 292, startPoint y: 167, endPoint x: 248, endPoint y: 161, distance: 44.7
click at [248, 161] on div "Job Name Set 9" at bounding box center [252, 165] width 267 height 15
paste input "Business Cards - Buck"
drag, startPoint x: 319, startPoint y: 165, endPoint x: 359, endPoint y: 162, distance: 40.0
click at [361, 165] on input "Business Cards - Buck" at bounding box center [319, 165] width 122 height 15
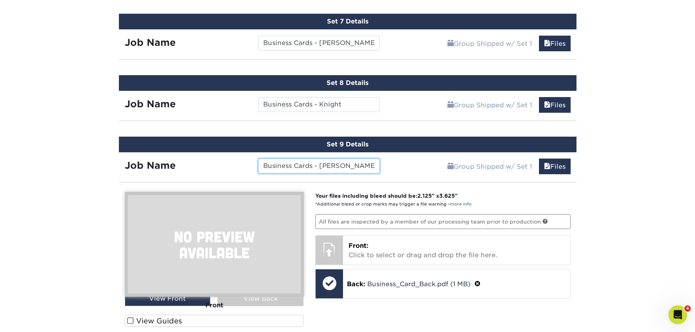
type input "Business Cards - Lara"
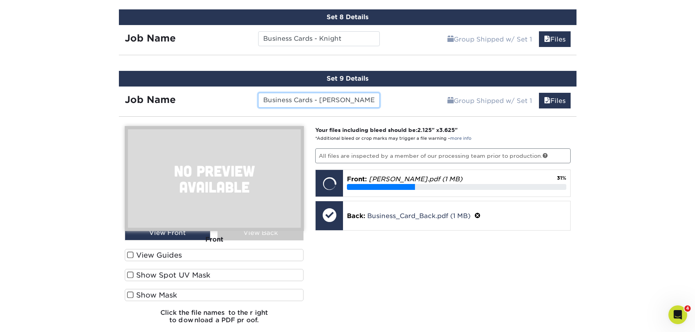
scroll to position [1003, 0]
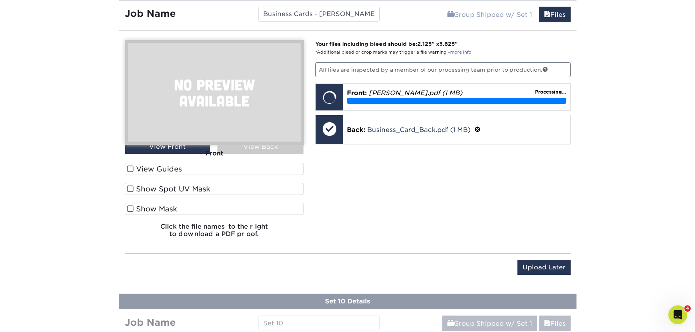
drag, startPoint x: 131, startPoint y: 169, endPoint x: 180, endPoint y: 178, distance: 48.9
click at [131, 169] on span at bounding box center [130, 168] width 7 height 7
click at [0, 0] on input "View Guides" at bounding box center [0, 0] width 0 height 0
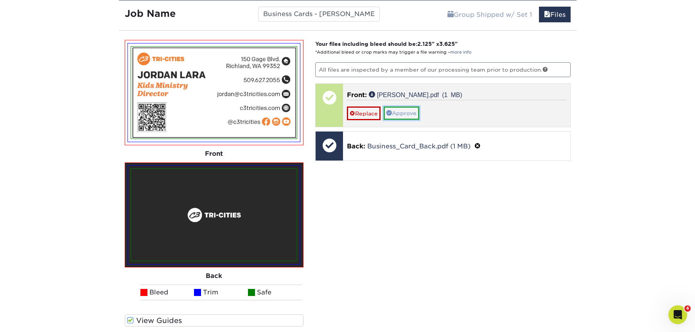
click at [405, 116] on link "Approve" at bounding box center [402, 112] width 36 height 13
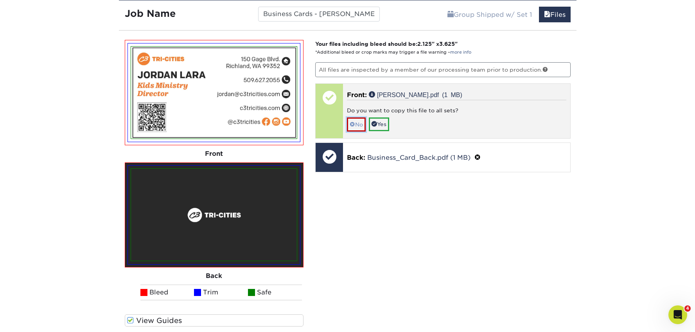
click at [357, 129] on link "No" at bounding box center [356, 124] width 19 height 14
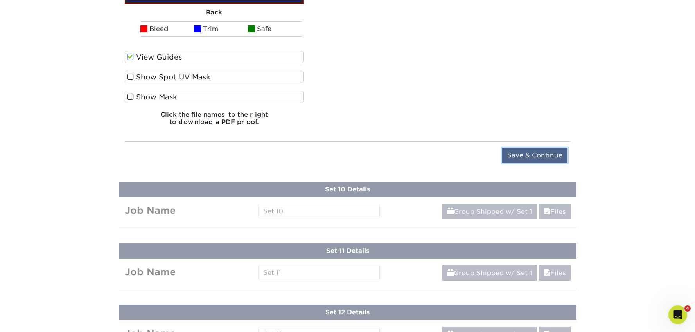
click at [530, 158] on input "Save & Continue" at bounding box center [534, 155] width 65 height 15
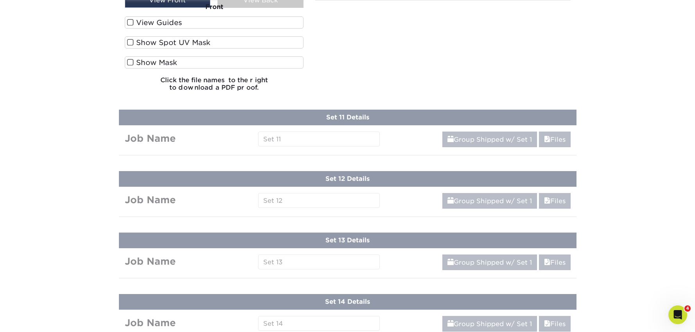
scroll to position [913, 0]
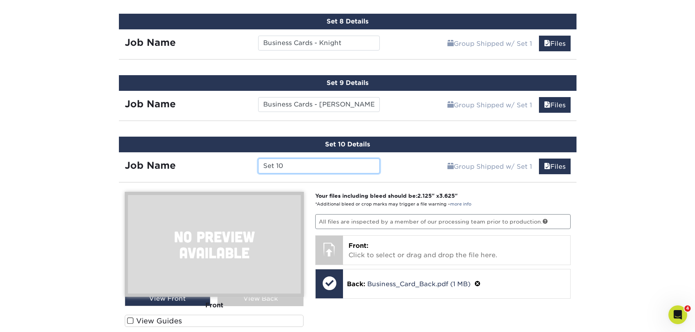
drag, startPoint x: 288, startPoint y: 163, endPoint x: 228, endPoint y: 161, distance: 59.5
click at [228, 161] on div "Job Name Set 10" at bounding box center [252, 165] width 267 height 15
paste input "Business Cards - Buck"
drag, startPoint x: 334, startPoint y: 166, endPoint x: 354, endPoint y: 166, distance: 20.3
click at [354, 166] on input "Business Cards - Buck" at bounding box center [319, 165] width 122 height 15
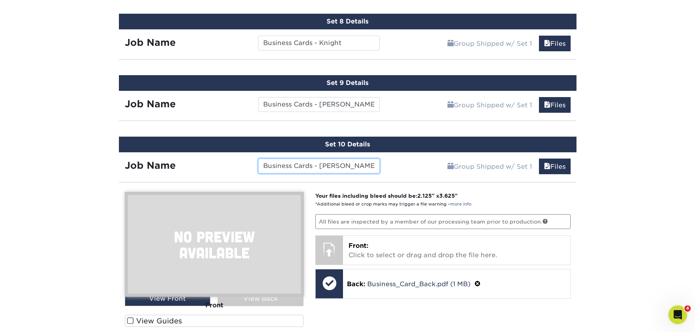
type input "Business Cards - Olson"
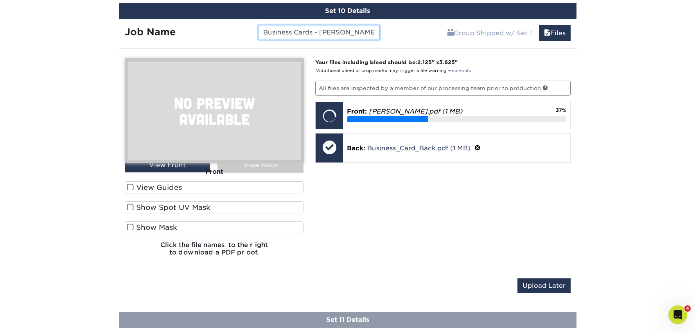
scroll to position [1049, 0]
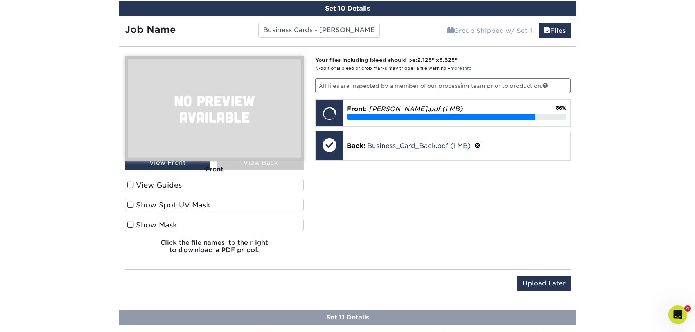
click at [132, 184] on span at bounding box center [130, 184] width 7 height 7
click at [0, 0] on input "View Guides" at bounding box center [0, 0] width 0 height 0
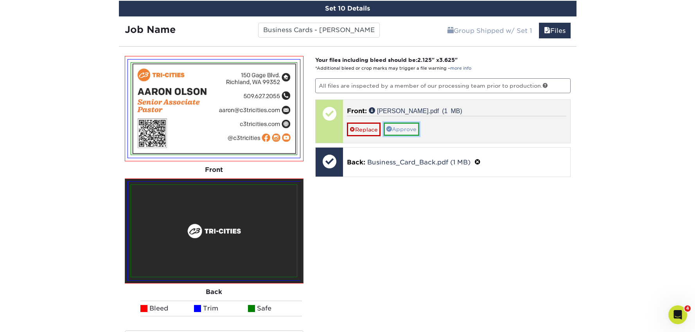
click at [399, 129] on link "Approve" at bounding box center [402, 128] width 36 height 13
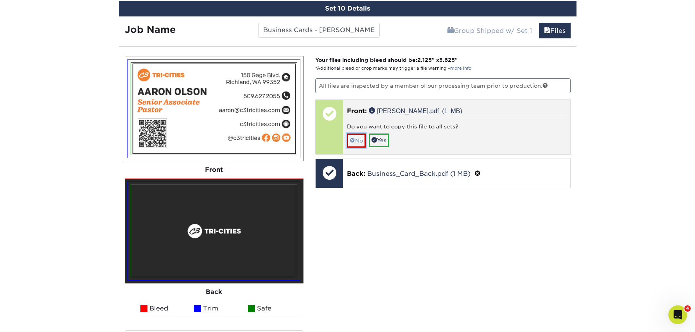
click at [356, 143] on link "No" at bounding box center [356, 140] width 19 height 14
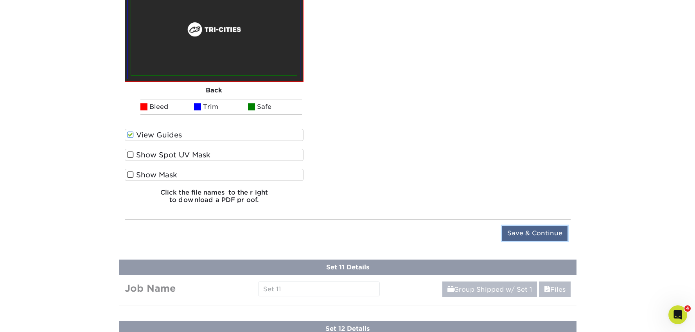
click at [540, 237] on input "Save & Continue" at bounding box center [534, 233] width 65 height 15
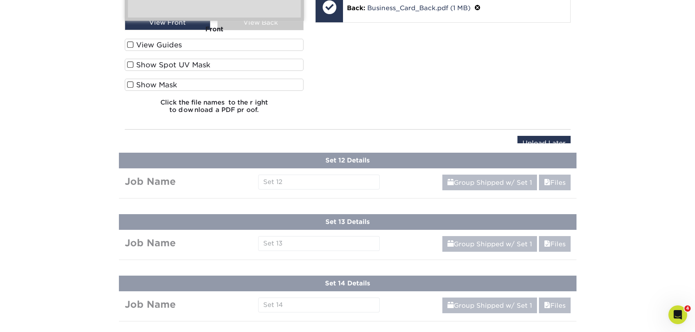
scroll to position [974, 0]
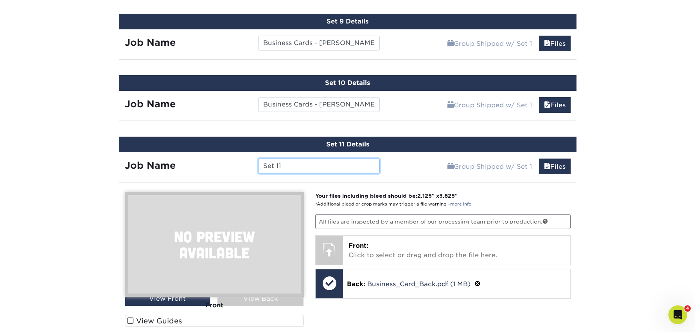
drag, startPoint x: 275, startPoint y: 167, endPoint x: 254, endPoint y: 167, distance: 20.7
click at [254, 167] on div "Set 11" at bounding box center [318, 165] width 133 height 15
drag, startPoint x: 300, startPoint y: 167, endPoint x: 257, endPoint y: 162, distance: 43.7
click at [257, 162] on div "Set 11" at bounding box center [318, 165] width 133 height 15
paste input "Business Cards - Buck"
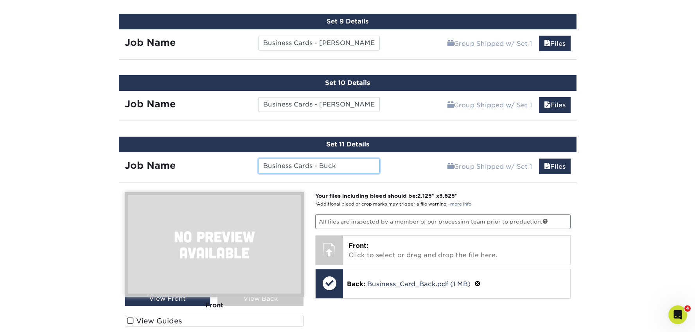
drag, startPoint x: 321, startPoint y: 165, endPoint x: 388, endPoint y: 159, distance: 67.2
click at [387, 166] on div "Job Name Business Cards - Buck Group Shipped w/ Set 1 Files Continue" at bounding box center [348, 163] width 458 height 23
type input "Business Cards - Roop"
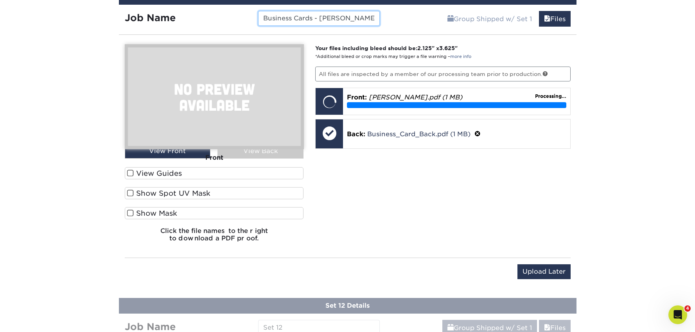
scroll to position [1122, 0]
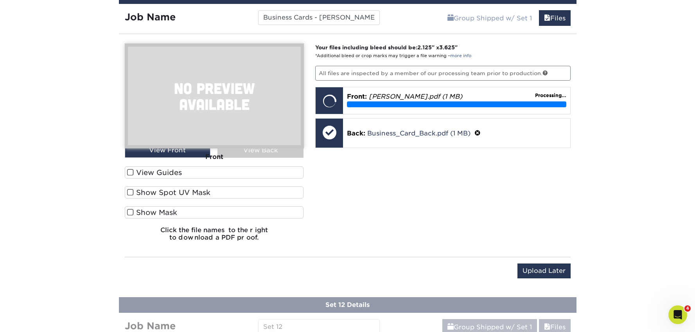
click at [129, 172] on span at bounding box center [130, 172] width 7 height 7
click at [0, 0] on input "View Guides" at bounding box center [0, 0] width 0 height 0
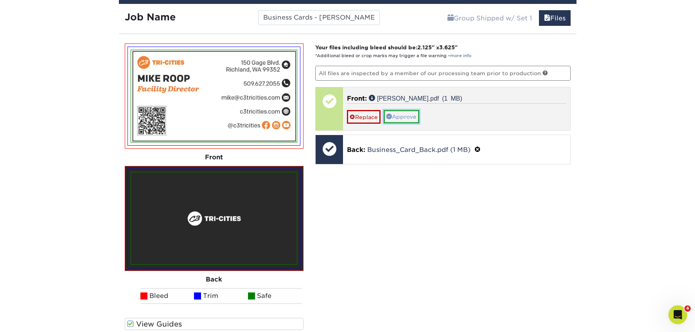
click at [417, 118] on link "Approve" at bounding box center [402, 116] width 36 height 13
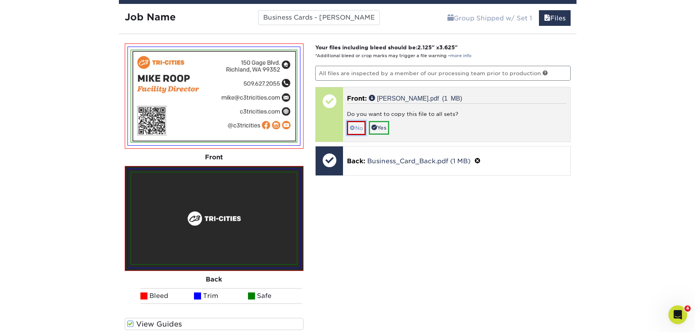
click at [355, 126] on link "No" at bounding box center [356, 128] width 19 height 14
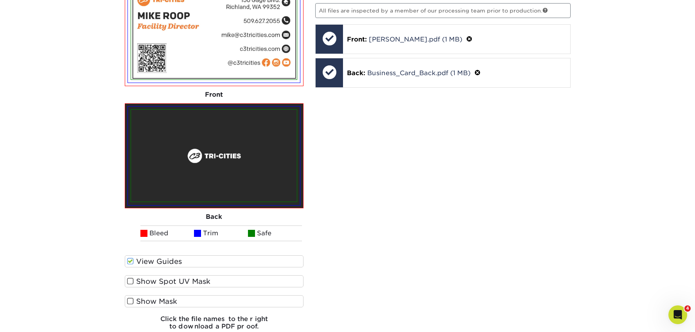
scroll to position [1274, 0]
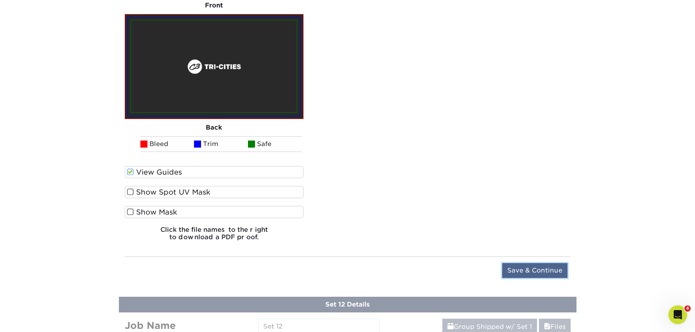
click at [514, 267] on input "Save & Continue" at bounding box center [534, 270] width 65 height 15
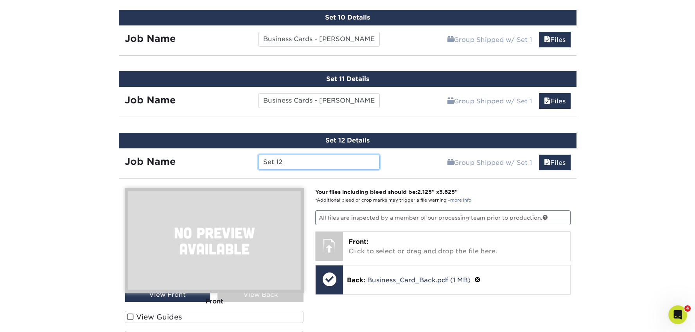
scroll to position [1040, 0]
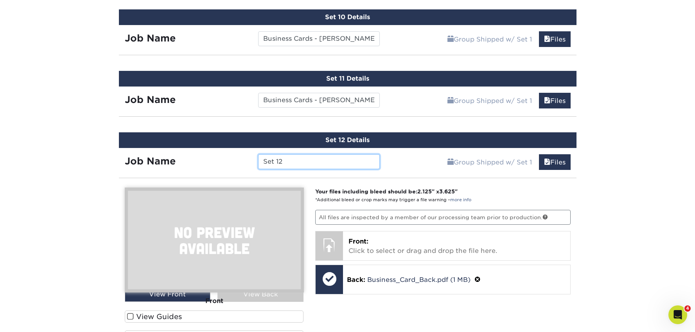
drag, startPoint x: 284, startPoint y: 159, endPoint x: 244, endPoint y: 159, distance: 40.3
click at [244, 159] on div "Job Name Set 12" at bounding box center [252, 161] width 267 height 15
paste input "Business Cards - Buck"
drag, startPoint x: 325, startPoint y: 161, endPoint x: 356, endPoint y: 161, distance: 30.9
click at [356, 161] on input "Business Cards - Buck" at bounding box center [319, 161] width 122 height 15
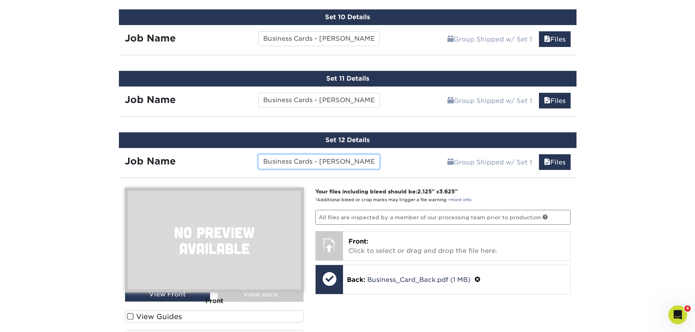
type input "Business Cards - Schoonmaker"
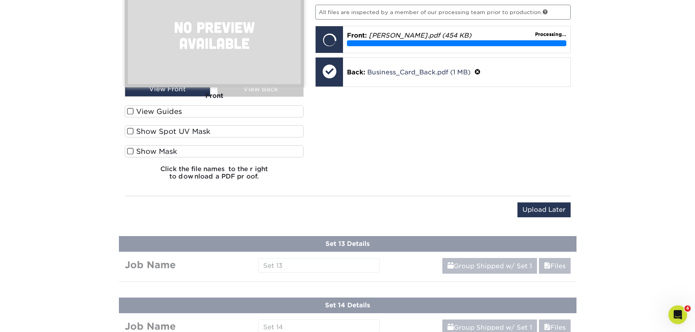
scroll to position [1214, 0]
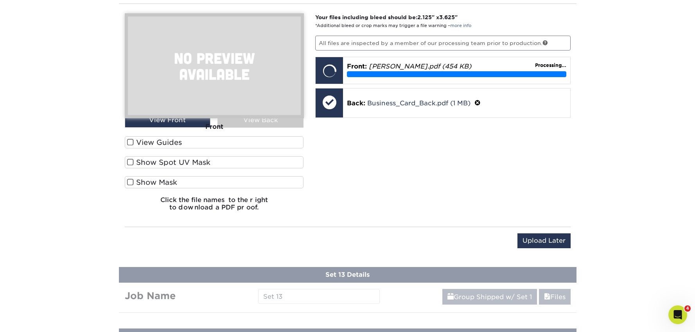
click at [133, 142] on span at bounding box center [130, 141] width 7 height 7
click at [0, 0] on input "View Guides" at bounding box center [0, 0] width 0 height 0
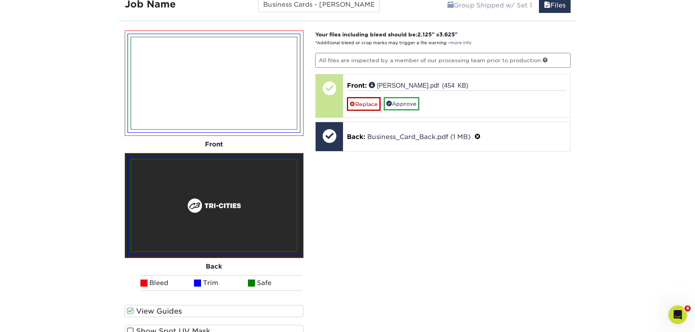
scroll to position [1189, 0]
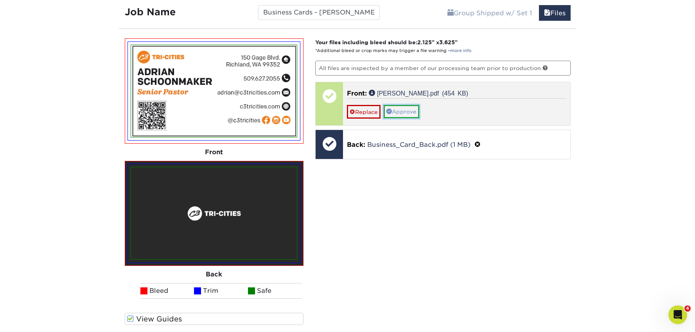
click at [409, 112] on link "Approve" at bounding box center [402, 111] width 36 height 13
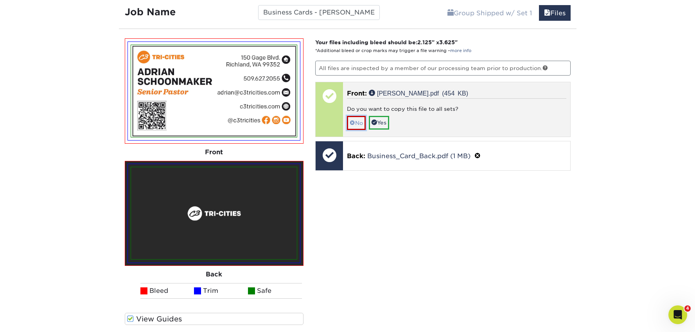
click at [356, 124] on link "No" at bounding box center [356, 123] width 19 height 14
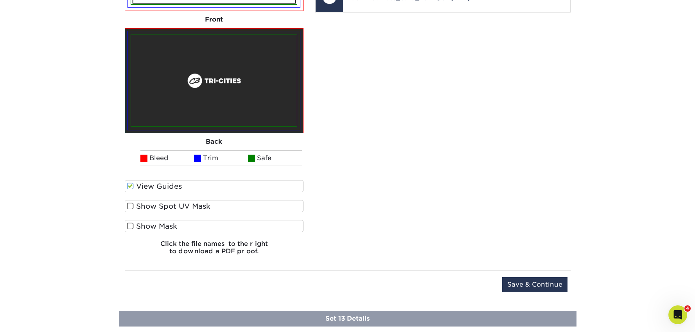
scroll to position [1324, 0]
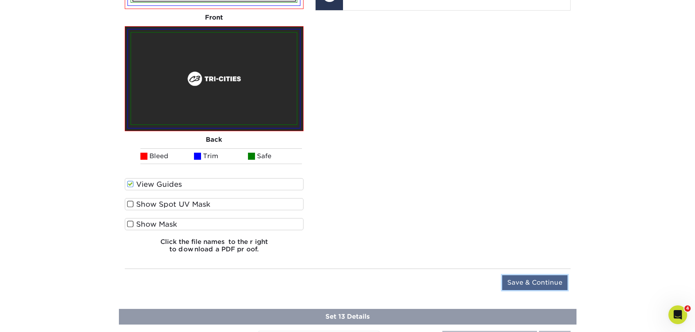
click at [525, 282] on input "Save & Continue" at bounding box center [534, 282] width 65 height 15
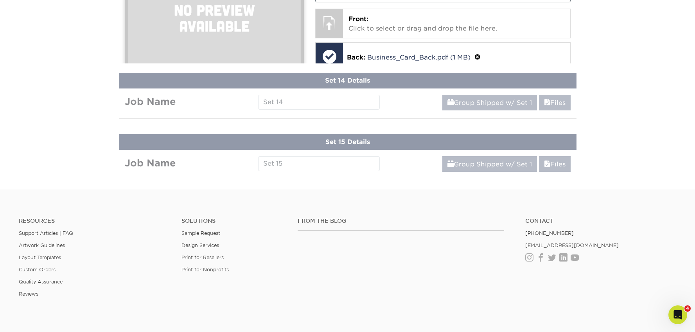
scroll to position [1097, 0]
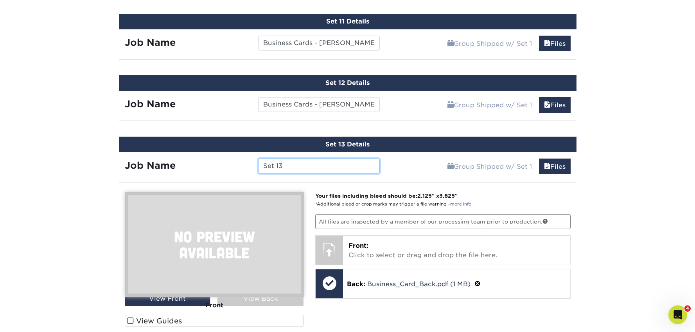
drag, startPoint x: 297, startPoint y: 167, endPoint x: 234, endPoint y: 161, distance: 63.3
click at [236, 161] on div "Job Name Set 13" at bounding box center [252, 165] width 267 height 15
paste input "Business Cards - Buck"
drag, startPoint x: 320, startPoint y: 165, endPoint x: 363, endPoint y: 166, distance: 43.1
click at [363, 166] on input "Business Cards - Buck" at bounding box center [319, 165] width 122 height 15
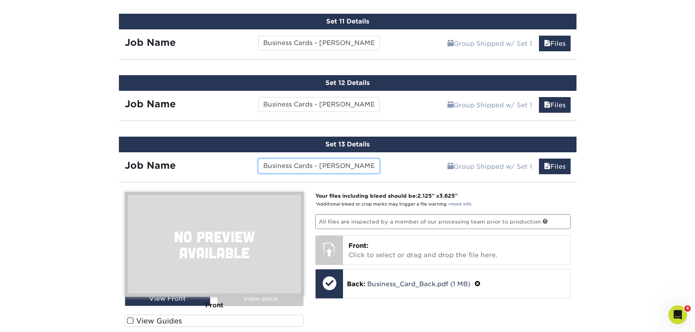
type input "Business Cards - Smatlak"
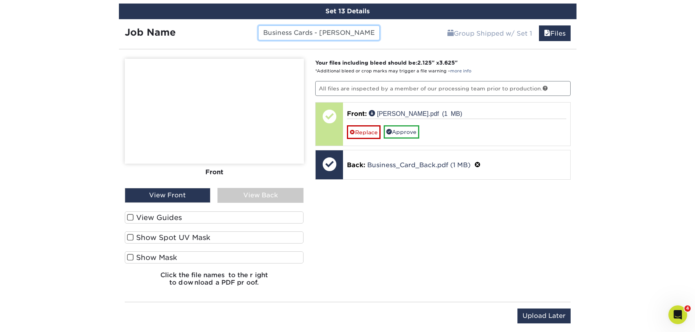
scroll to position [1225, 0]
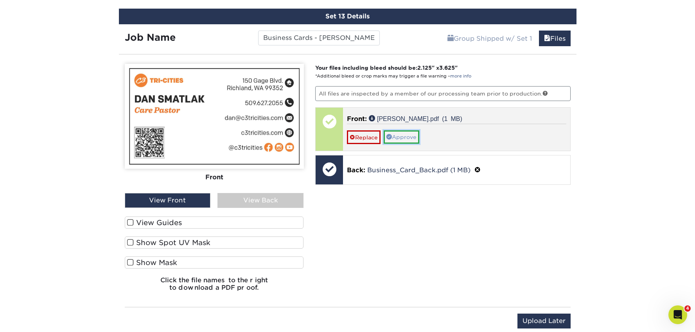
click at [407, 137] on link "Approve" at bounding box center [402, 136] width 36 height 13
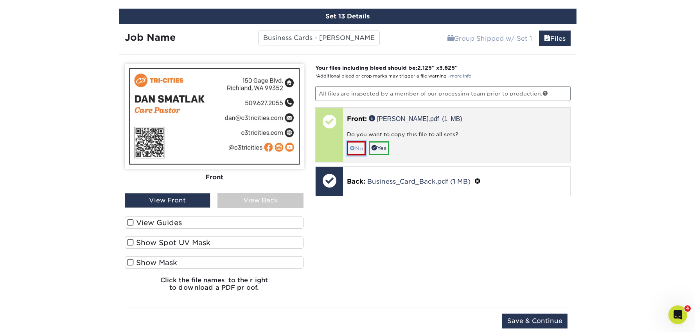
click at [354, 148] on span at bounding box center [352, 148] width 5 height 6
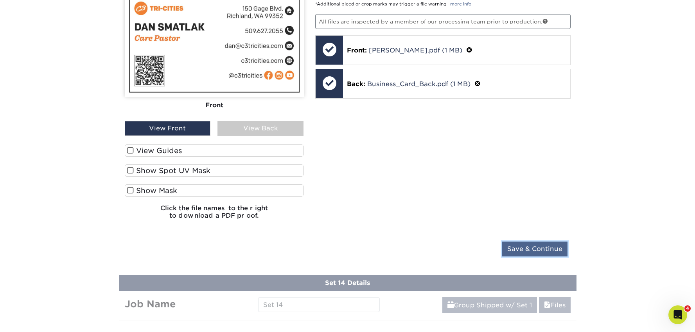
click at [528, 248] on input "Save & Continue" at bounding box center [534, 248] width 65 height 15
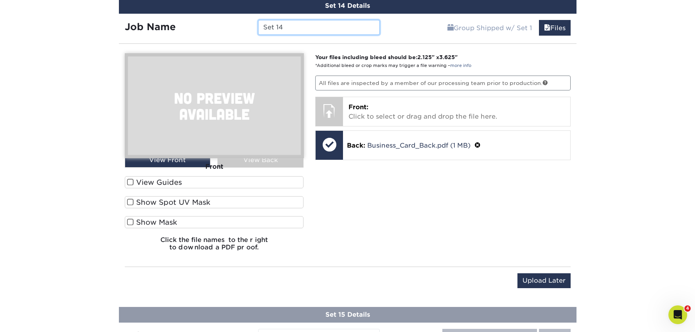
scroll to position [1296, 0]
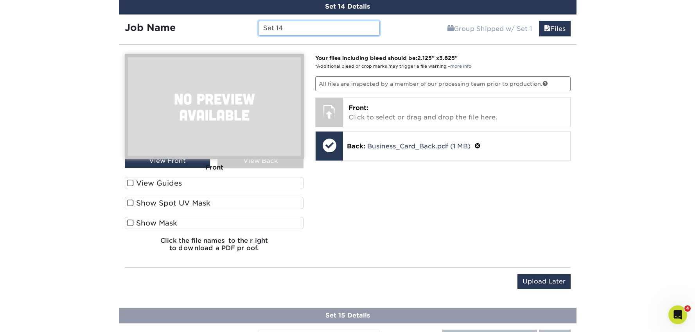
drag, startPoint x: 300, startPoint y: 26, endPoint x: 241, endPoint y: 27, distance: 59.1
click at [241, 27] on div "Job Name Set 14" at bounding box center [252, 28] width 267 height 15
paste input "Business Cards - Buck"
drag, startPoint x: 320, startPoint y: 27, endPoint x: 366, endPoint y: 24, distance: 45.9
click at [366, 24] on input "Business Cards - Buck" at bounding box center [319, 28] width 122 height 15
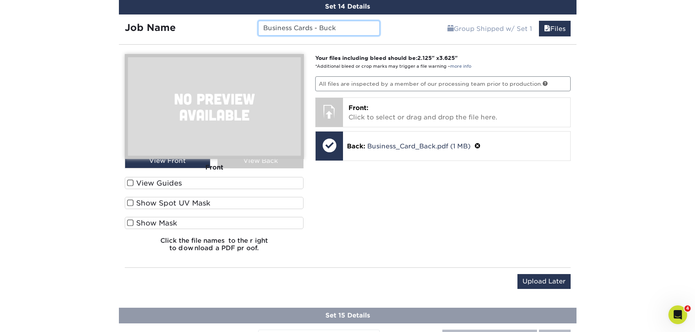
click at [334, 28] on input "Business Cards - Buck" at bounding box center [319, 28] width 122 height 15
drag, startPoint x: 320, startPoint y: 26, endPoint x: 359, endPoint y: 25, distance: 39.1
click at [358, 25] on input "Business Cards - Buck" at bounding box center [319, 28] width 122 height 15
type input "Business Cards - Smith"
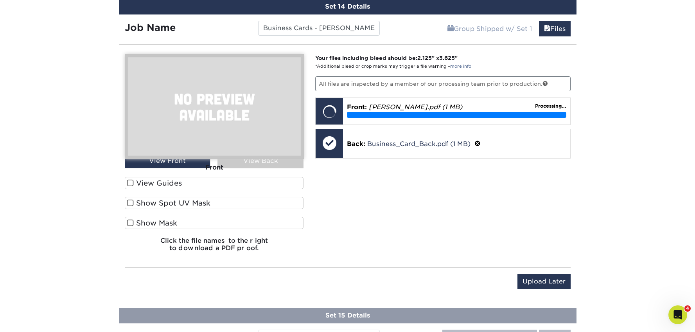
click at [131, 182] on span at bounding box center [130, 182] width 7 height 7
click at [0, 0] on input "View Guides" at bounding box center [0, 0] width 0 height 0
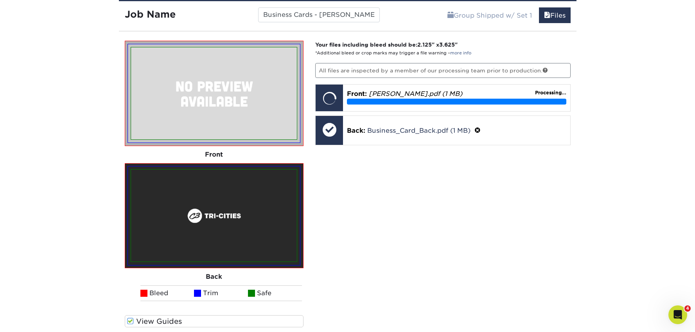
scroll to position [1310, 0]
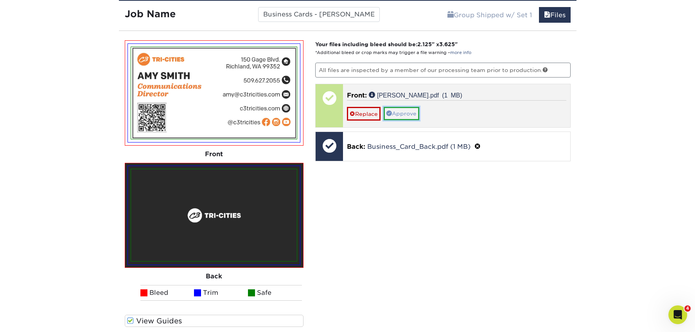
click at [403, 114] on link "Approve" at bounding box center [402, 113] width 36 height 13
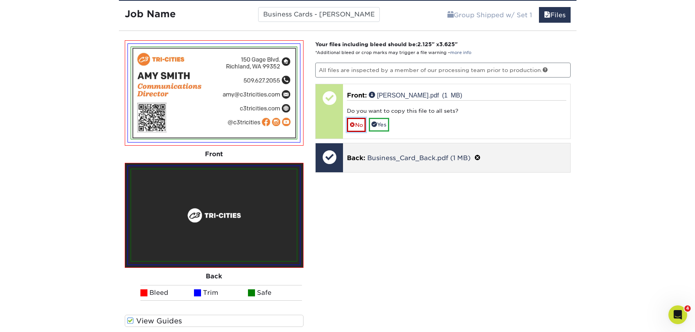
click at [353, 125] on span at bounding box center [352, 125] width 5 height 6
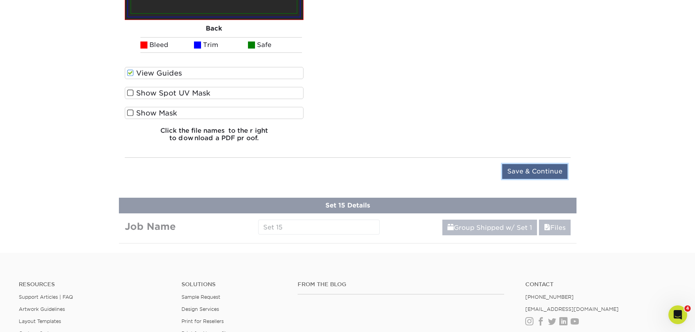
click at [528, 172] on input "Save & Continue" at bounding box center [534, 171] width 65 height 15
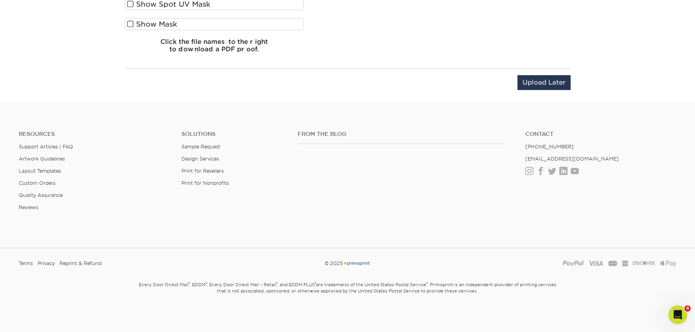
scroll to position [1220, 0]
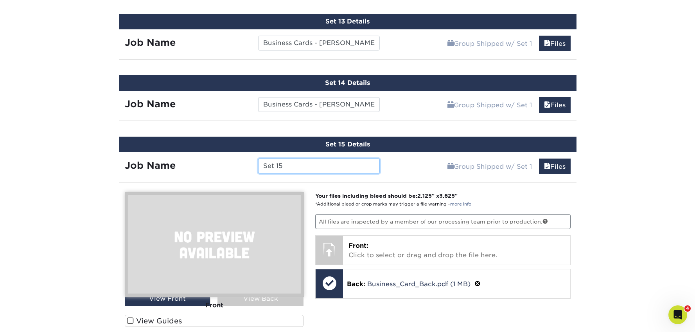
drag, startPoint x: 252, startPoint y: 164, endPoint x: 240, endPoint y: 164, distance: 11.8
click at [240, 164] on div "Job Name Set 15" at bounding box center [252, 165] width 267 height 15
paste input "Business Cards - Buck"
drag, startPoint x: 321, startPoint y: 166, endPoint x: 368, endPoint y: 159, distance: 47.8
click at [368, 164] on input "Business Cards - Buck" at bounding box center [319, 165] width 122 height 15
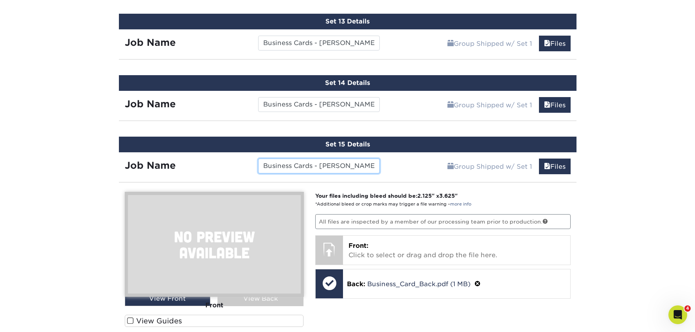
type input "Business Cards - Staniszewski"
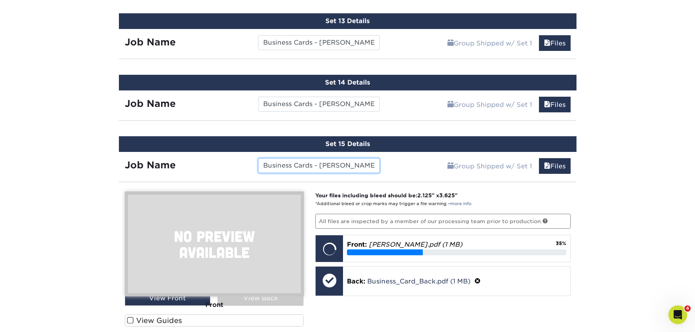
scroll to position [1359, 0]
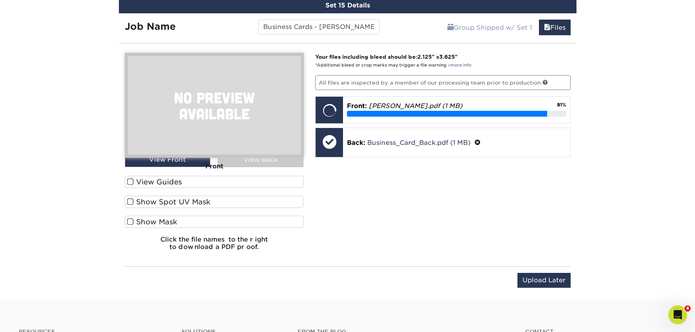
click at [132, 181] on span at bounding box center [130, 181] width 7 height 7
click at [0, 0] on input "View Guides" at bounding box center [0, 0] width 0 height 0
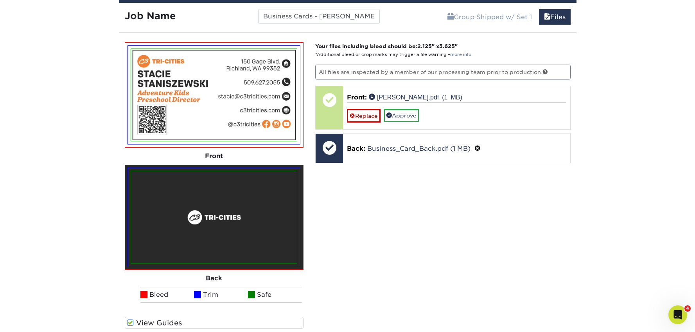
scroll to position [1370, 0]
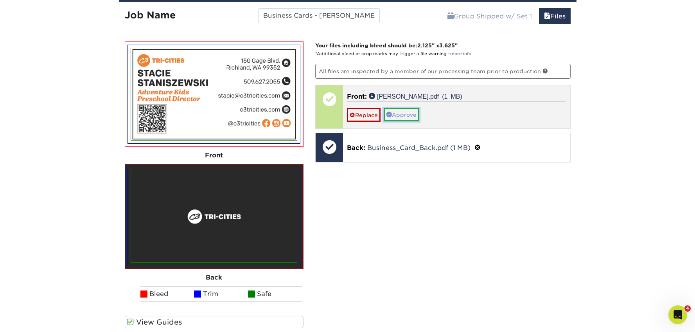
click at [413, 117] on link "Approve" at bounding box center [402, 114] width 36 height 13
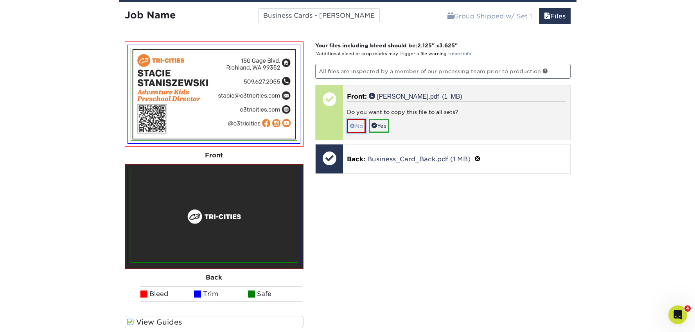
click at [355, 127] on link "No" at bounding box center [356, 126] width 19 height 14
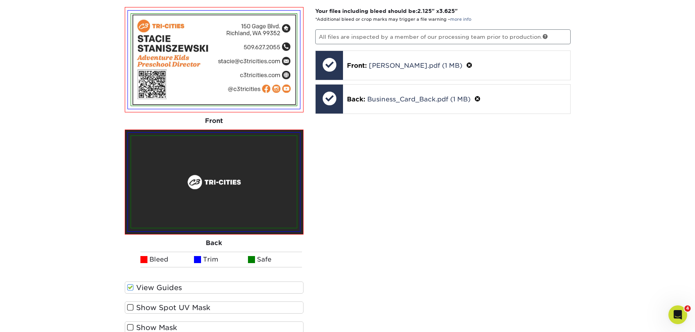
scroll to position [1515, 0]
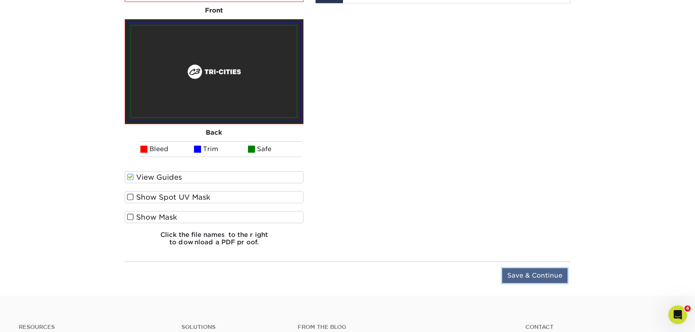
click at [538, 274] on input "Save & Continue" at bounding box center [534, 275] width 65 height 15
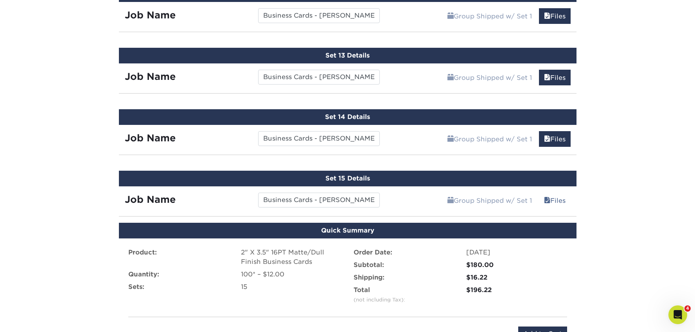
scroll to position [1259, 0]
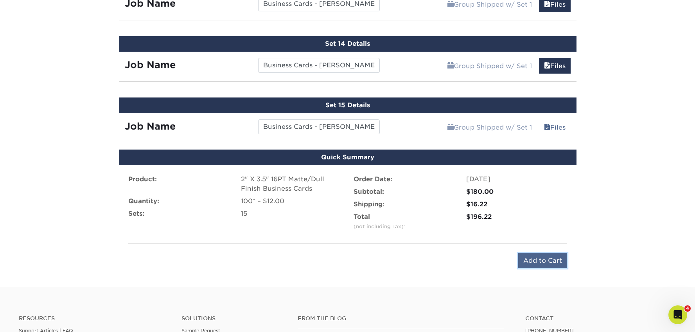
click at [551, 259] on input "Add to Cart" at bounding box center [542, 260] width 49 height 15
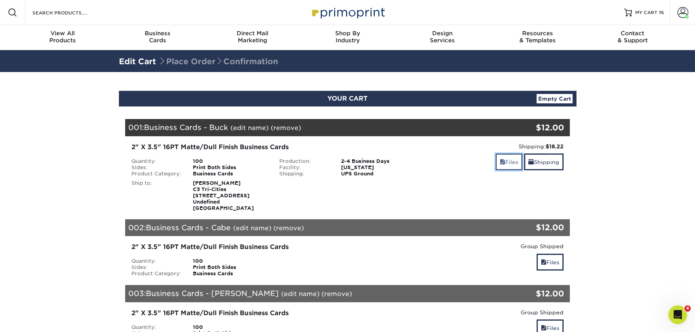
click at [504, 160] on link "Files" at bounding box center [509, 161] width 27 height 17
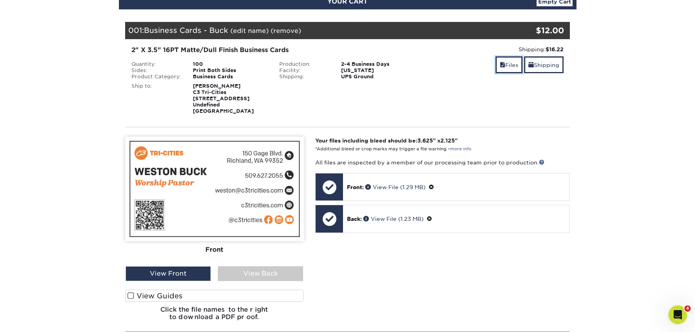
scroll to position [12, 0]
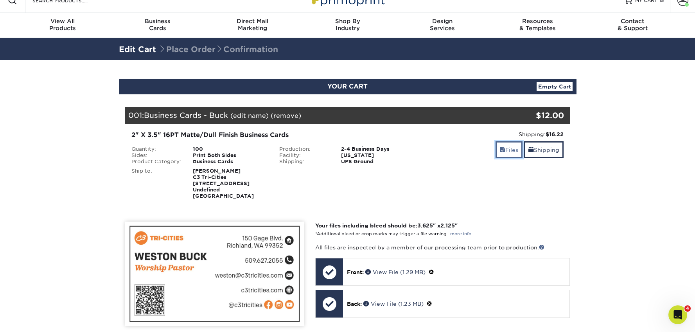
click at [509, 151] on link "Files" at bounding box center [509, 149] width 27 height 17
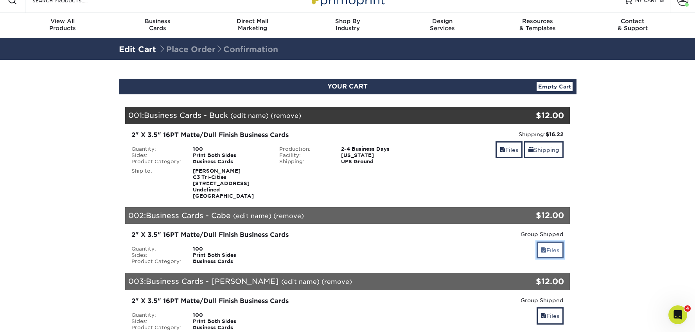
click at [546, 244] on link "Files" at bounding box center [550, 249] width 27 height 17
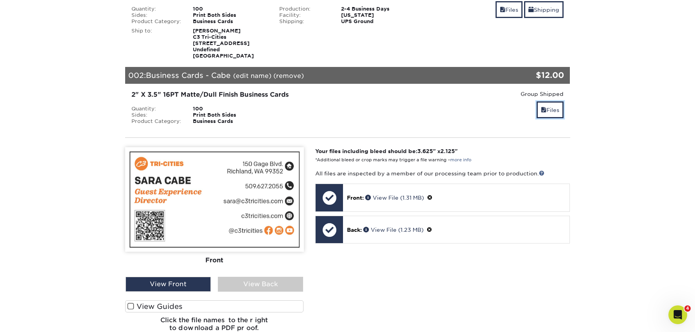
scroll to position [153, 0]
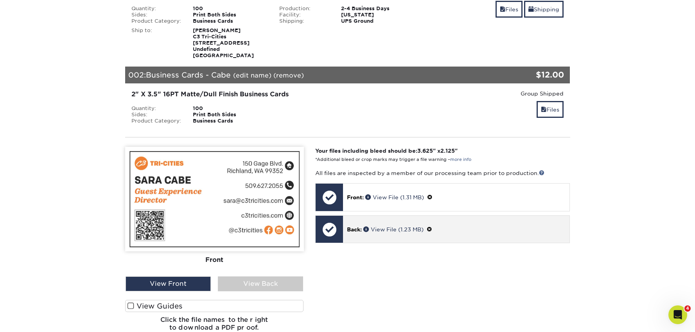
click at [479, 222] on div "Back: View File (1.23 MB)" at bounding box center [456, 229] width 227 height 27
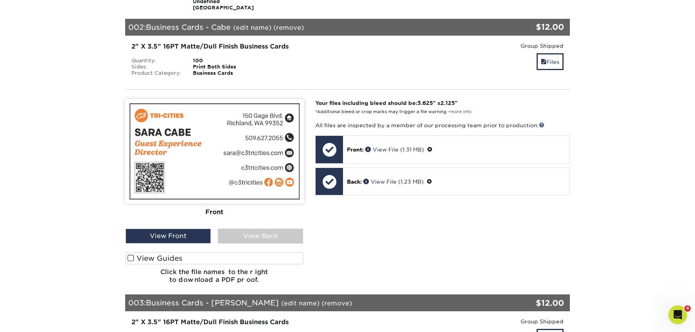
scroll to position [217, 0]
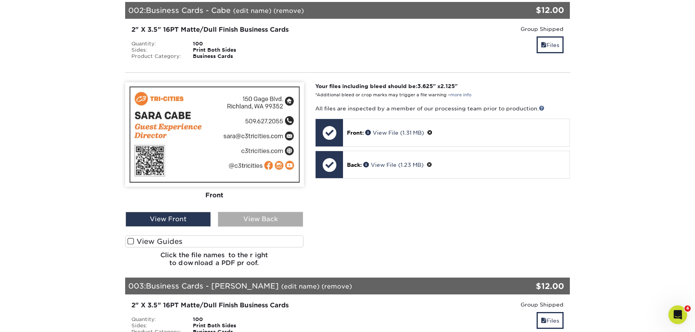
click at [268, 219] on div "View Back" at bounding box center [260, 219] width 85 height 15
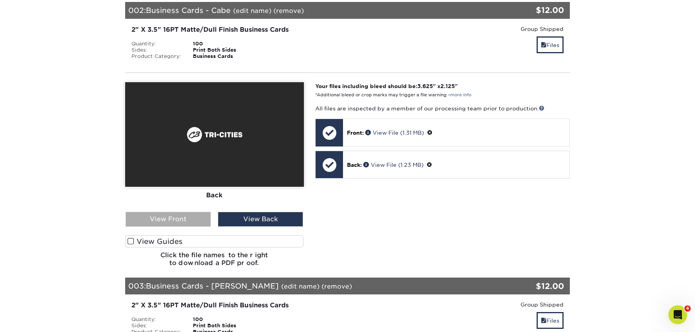
click at [205, 218] on div "View Front" at bounding box center [168, 219] width 85 height 15
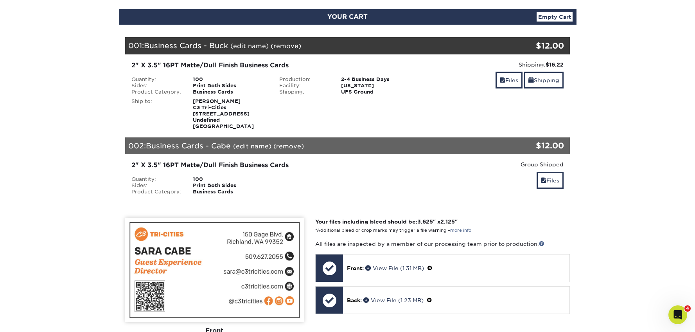
scroll to position [81, 0]
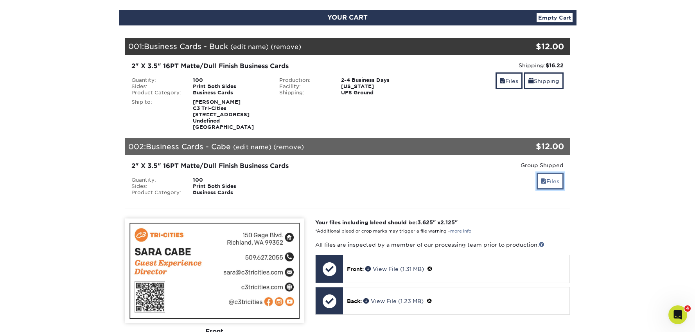
click at [546, 175] on link "Files" at bounding box center [550, 181] width 27 height 17
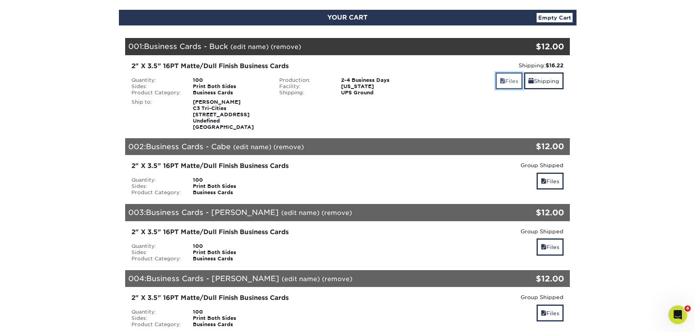
click at [505, 82] on link "Files" at bounding box center [509, 80] width 27 height 17
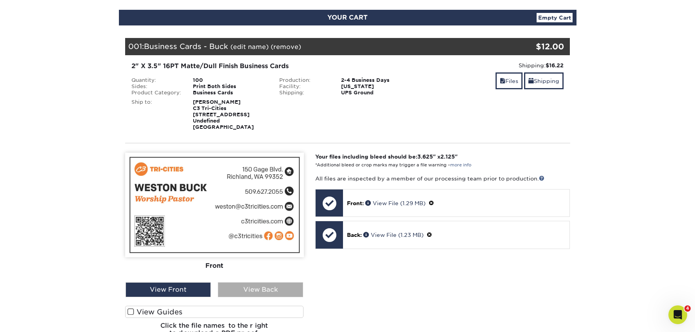
click at [250, 290] on div "View Back" at bounding box center [260, 289] width 85 height 15
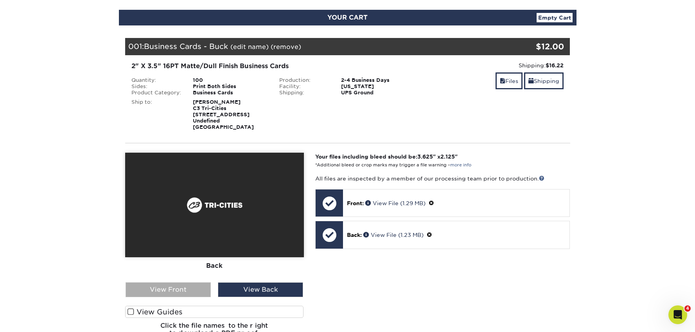
click at [182, 287] on div "View Front" at bounding box center [168, 289] width 85 height 15
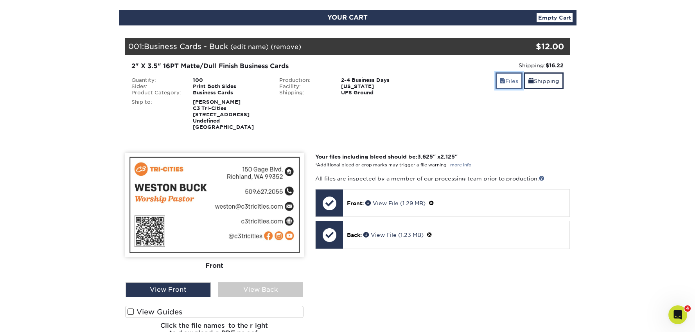
click at [508, 84] on link "Files" at bounding box center [509, 80] width 27 height 17
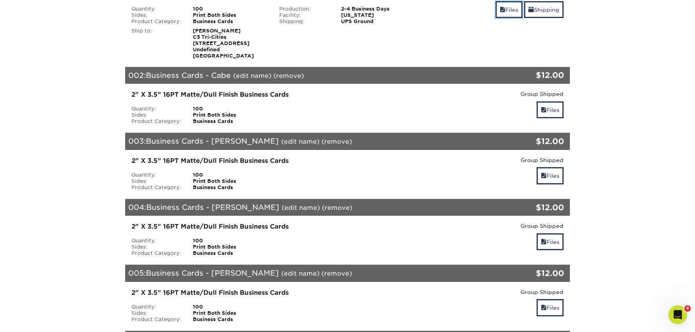
scroll to position [185, 0]
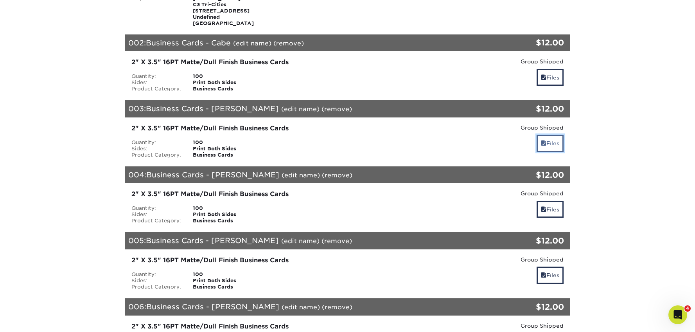
click at [551, 144] on link "Files" at bounding box center [550, 143] width 27 height 17
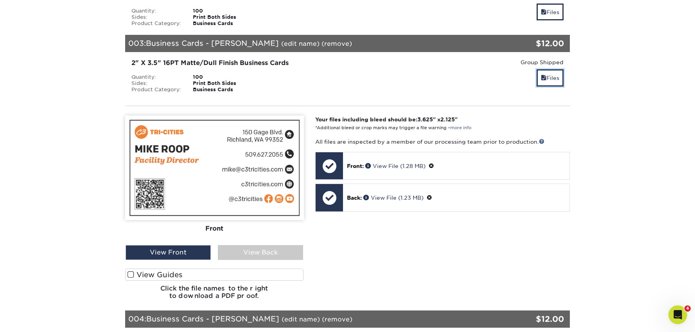
scroll to position [250, 0]
click at [239, 250] on div "View Back" at bounding box center [260, 252] width 85 height 15
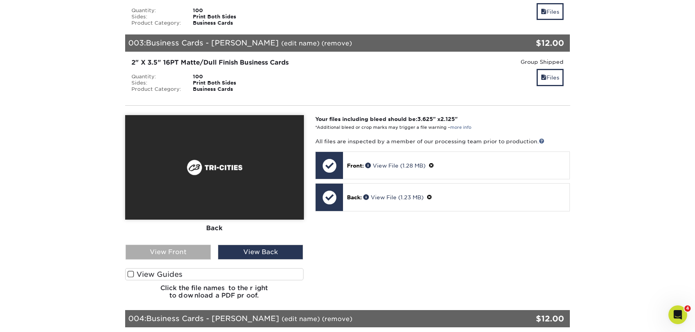
click at [173, 254] on div "View Front" at bounding box center [168, 252] width 85 height 15
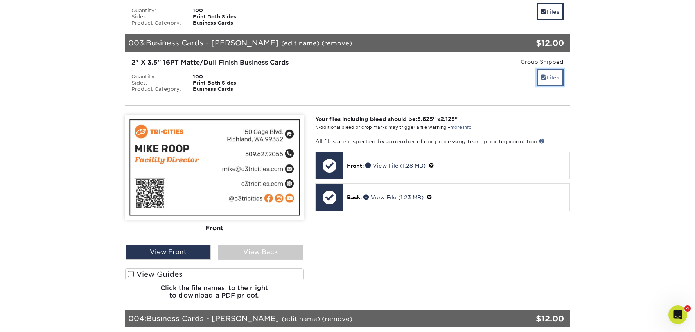
click at [554, 76] on link "Files" at bounding box center [550, 77] width 27 height 17
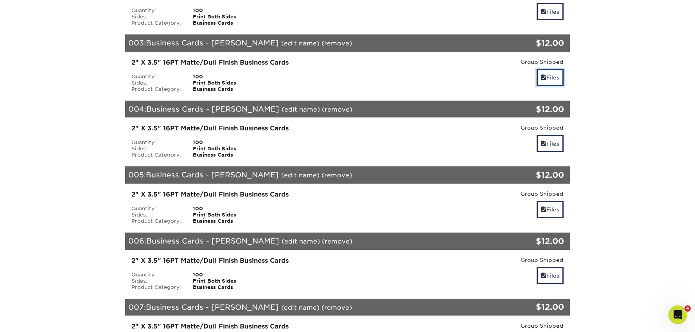
scroll to position [264, 0]
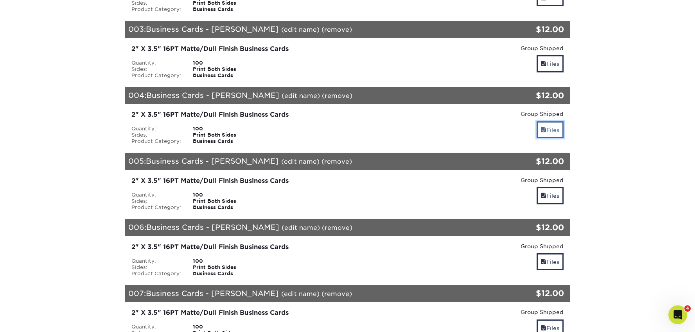
click at [558, 128] on link "Files" at bounding box center [550, 129] width 27 height 17
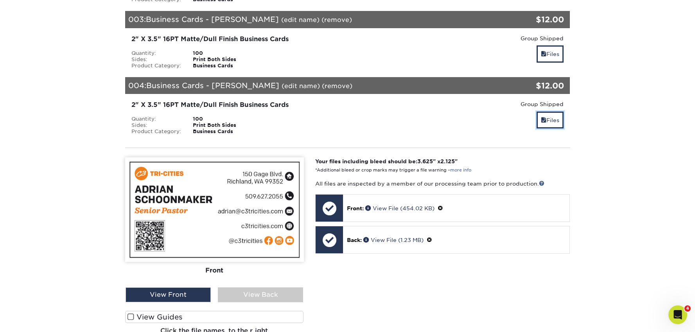
scroll to position [278, 0]
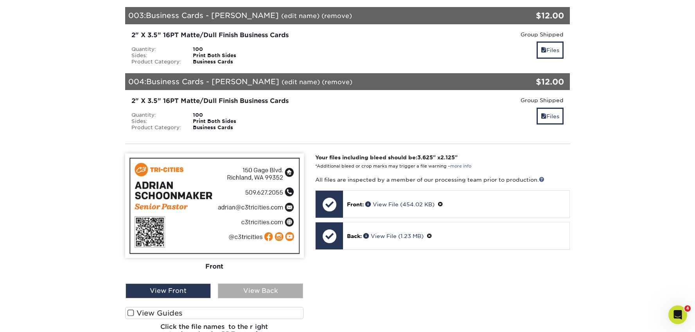
click at [254, 286] on div "View Back" at bounding box center [260, 290] width 85 height 15
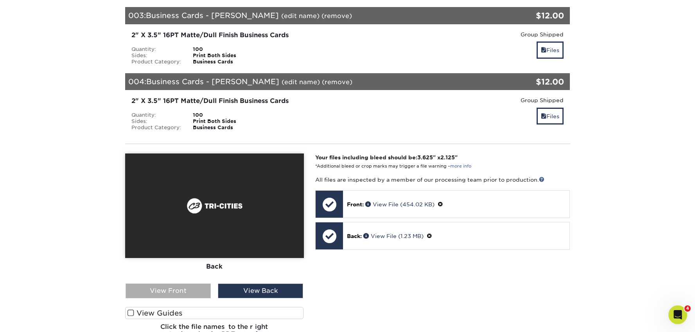
click at [175, 286] on div "View Front" at bounding box center [168, 290] width 85 height 15
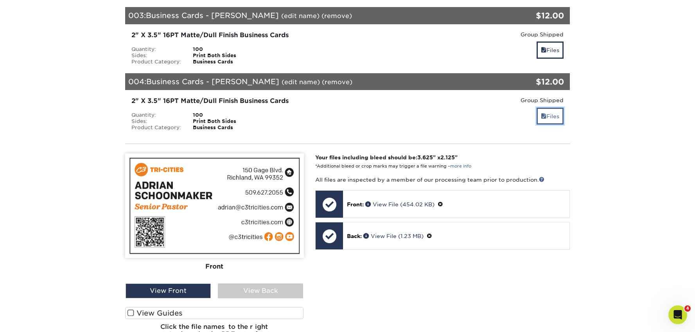
click at [550, 120] on link "Files" at bounding box center [550, 116] width 27 height 17
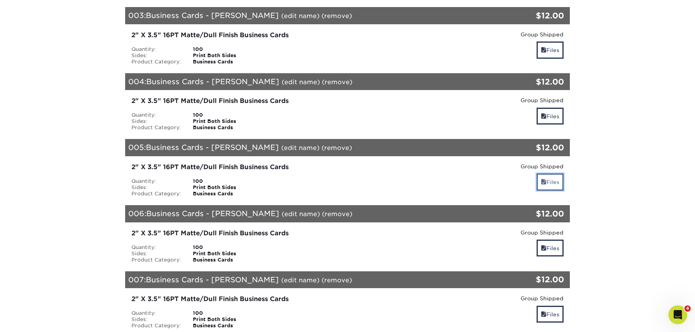
click at [551, 184] on link "Files" at bounding box center [550, 181] width 27 height 17
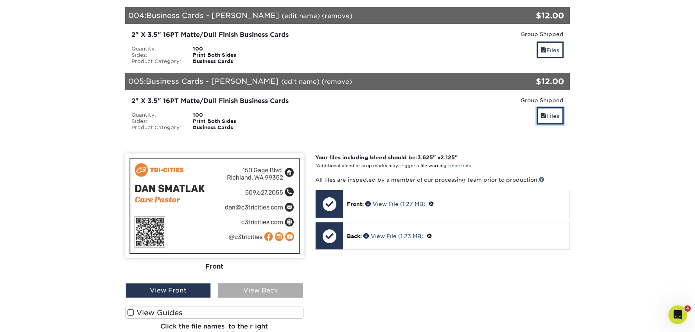
scroll to position [348, 0]
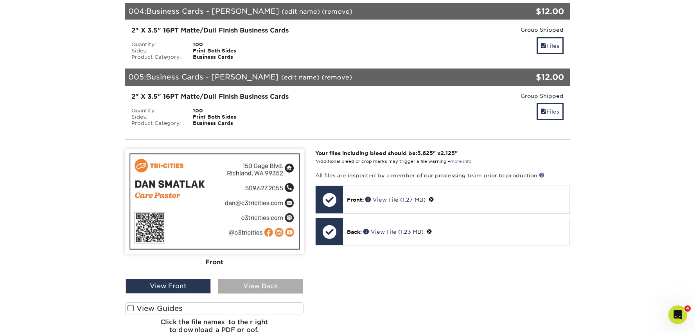
click at [253, 286] on div "View Back" at bounding box center [260, 286] width 85 height 15
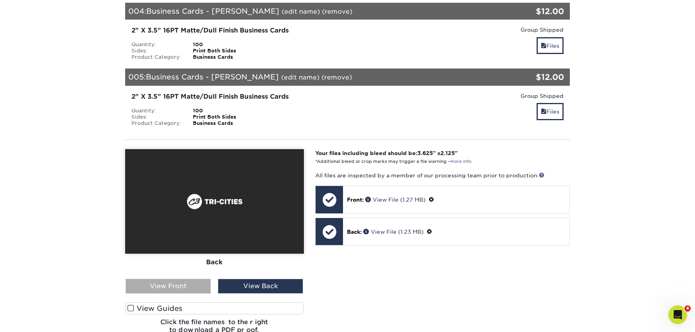
click at [187, 286] on div "View Front" at bounding box center [168, 286] width 85 height 15
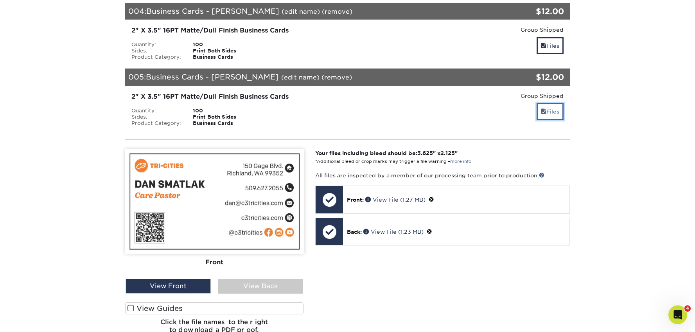
click at [558, 115] on link "Files" at bounding box center [550, 111] width 27 height 17
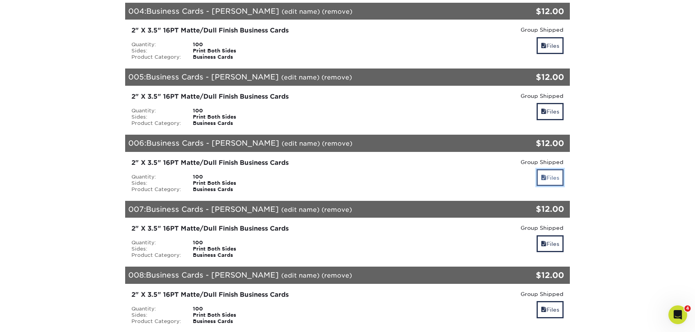
click at [548, 179] on link "Files" at bounding box center [550, 177] width 27 height 17
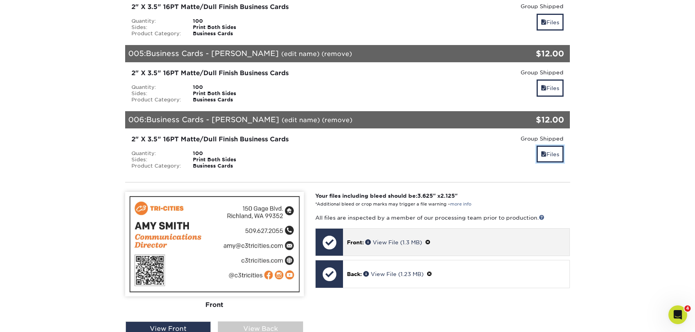
scroll to position [410, 0]
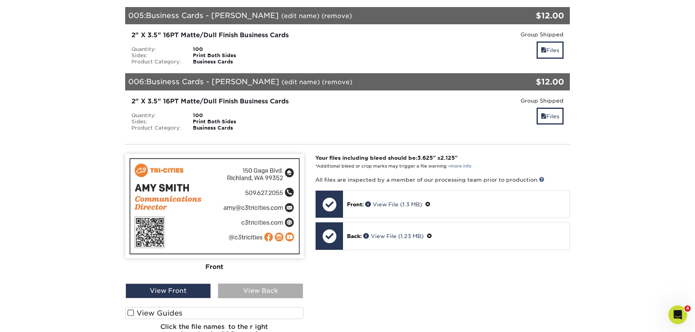
click at [260, 290] on div "View Back" at bounding box center [260, 290] width 85 height 15
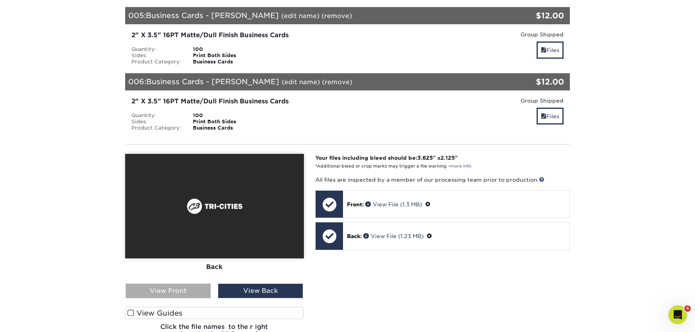
click at [188, 291] on div "View Front" at bounding box center [168, 290] width 85 height 15
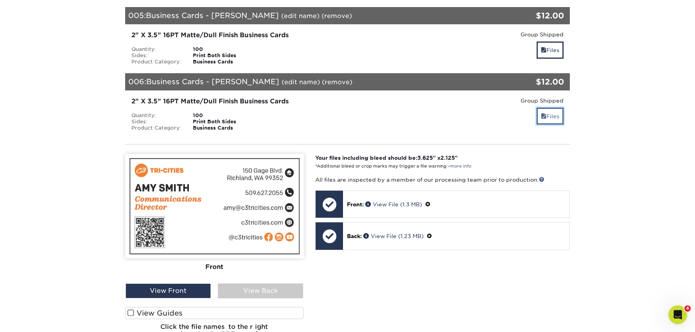
click at [555, 121] on link "Files" at bounding box center [550, 116] width 27 height 17
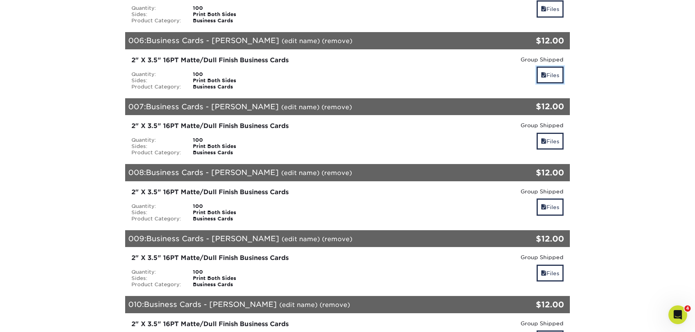
scroll to position [464, 0]
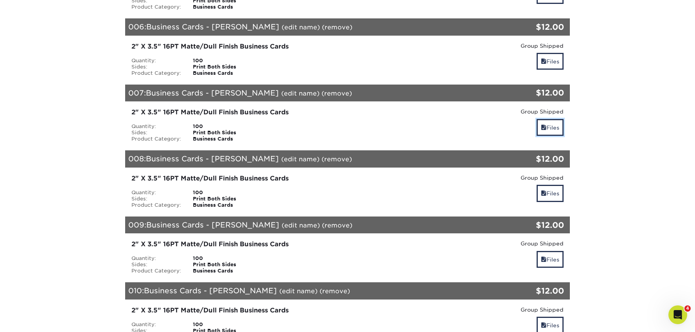
drag, startPoint x: 551, startPoint y: 130, endPoint x: 531, endPoint y: 145, distance: 24.9
click at [551, 130] on link "Files" at bounding box center [550, 127] width 27 height 17
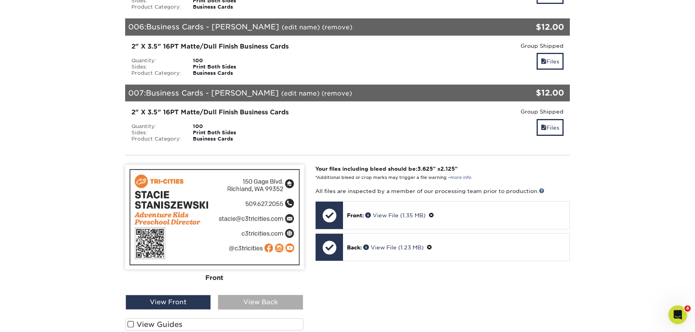
click at [261, 308] on div "View Back" at bounding box center [260, 302] width 85 height 15
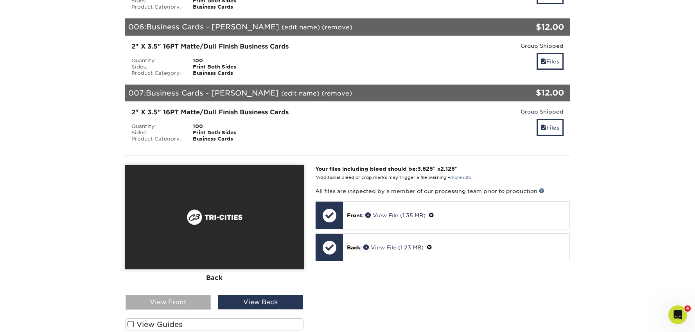
click at [170, 305] on div "View Front" at bounding box center [168, 302] width 85 height 15
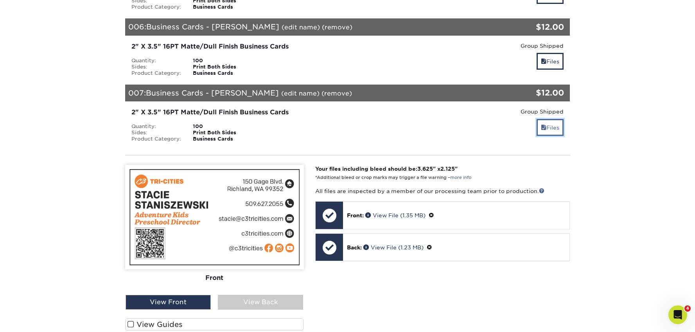
click at [559, 135] on link "Files" at bounding box center [550, 127] width 27 height 17
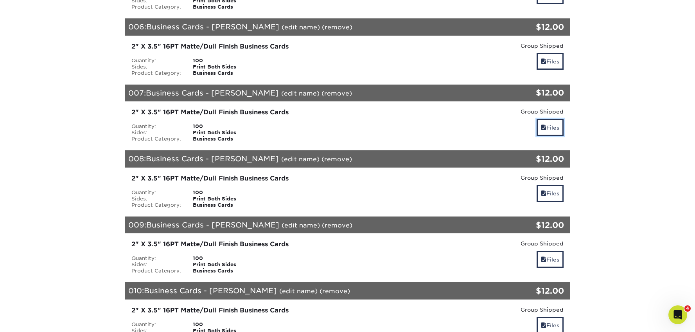
scroll to position [478, 0]
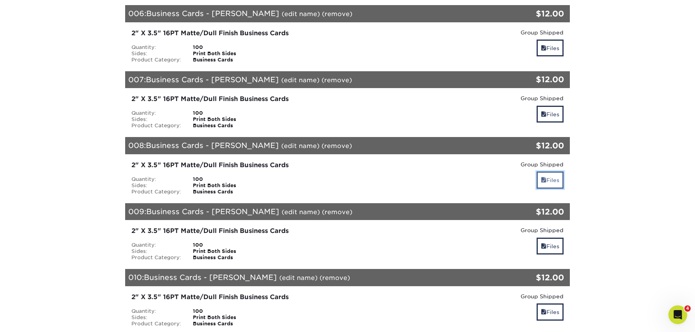
click at [550, 180] on link "Files" at bounding box center [550, 179] width 27 height 17
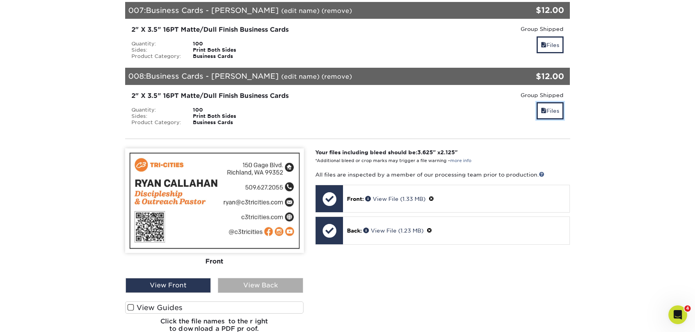
scroll to position [596, 0]
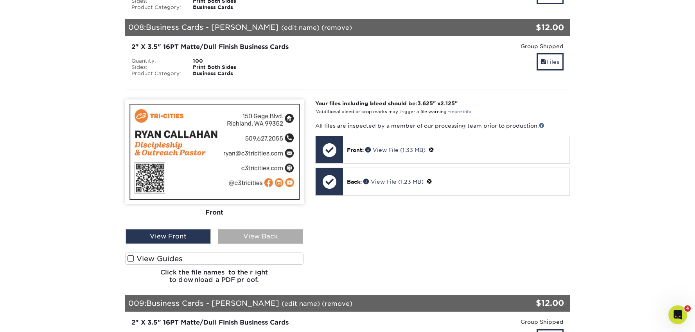
click at [254, 238] on div "View Back" at bounding box center [260, 236] width 85 height 15
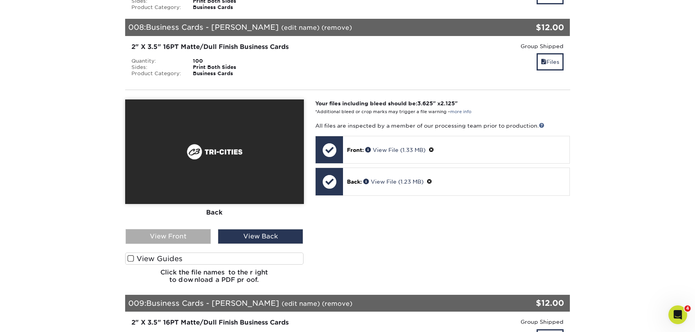
click at [179, 238] on div "View Front" at bounding box center [168, 236] width 85 height 15
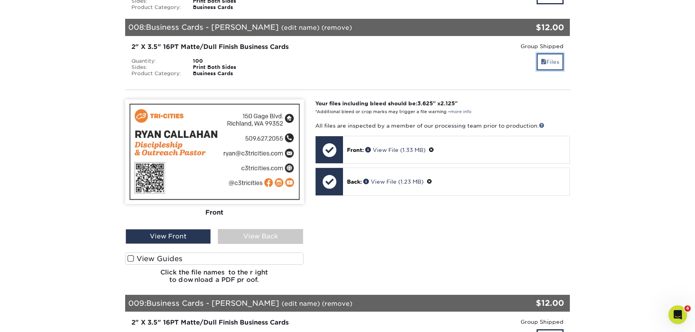
click at [556, 63] on link "Files" at bounding box center [550, 61] width 27 height 17
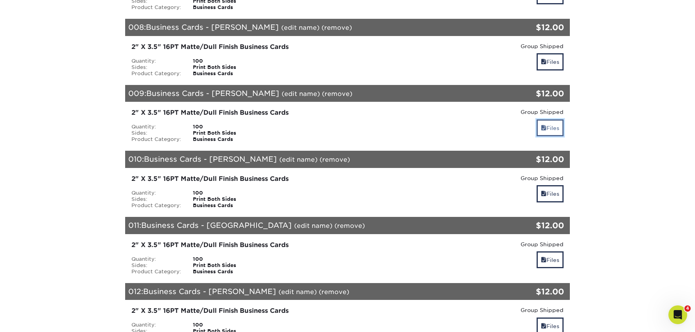
click at [548, 128] on link "Files" at bounding box center [550, 127] width 27 height 17
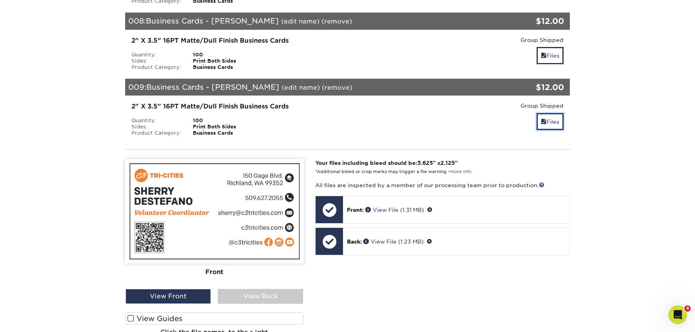
scroll to position [610, 0]
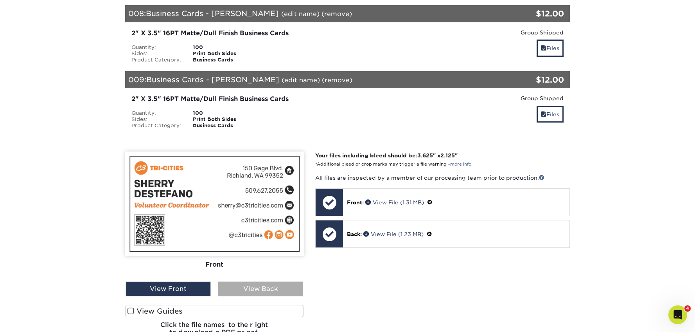
click at [235, 283] on div "View Back" at bounding box center [260, 288] width 85 height 15
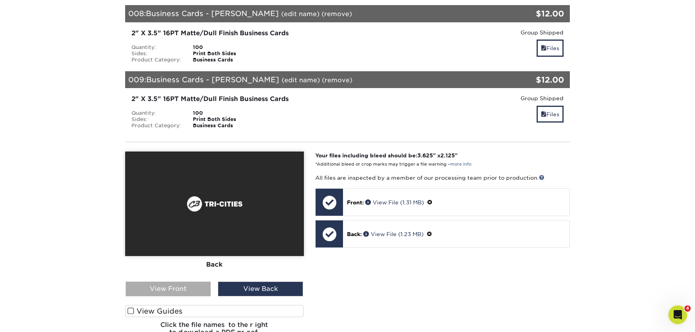
click at [169, 293] on div "View Front" at bounding box center [168, 288] width 85 height 15
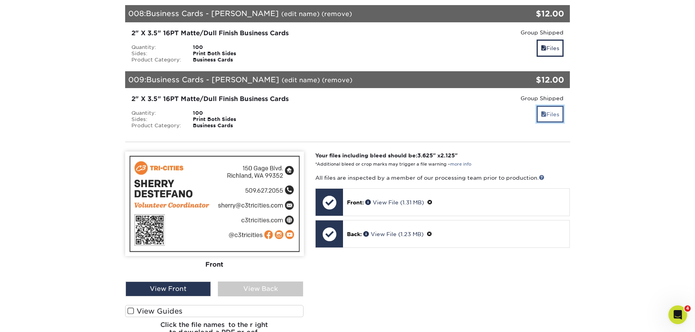
click at [545, 115] on link "Files" at bounding box center [550, 114] width 27 height 17
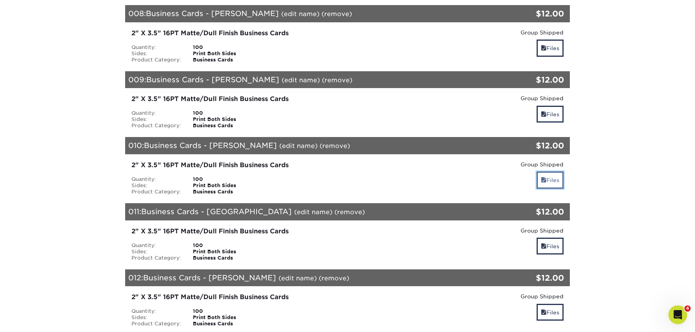
click at [541, 179] on span at bounding box center [543, 180] width 5 height 6
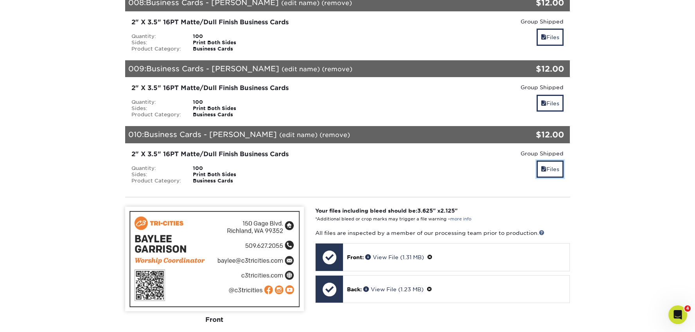
scroll to position [678, 0]
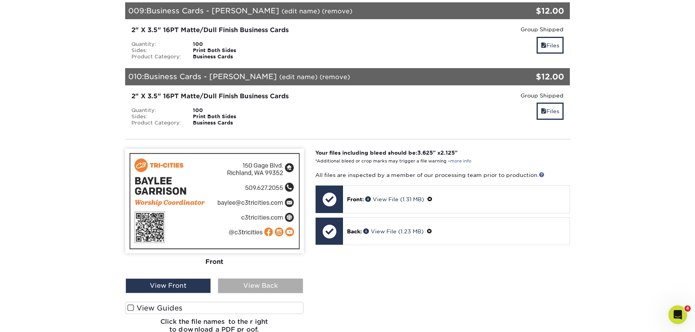
click at [236, 286] on div "View Back" at bounding box center [260, 285] width 85 height 15
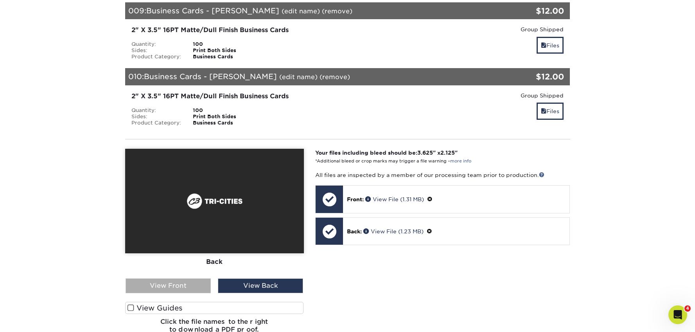
click at [159, 287] on div "View Front" at bounding box center [168, 285] width 85 height 15
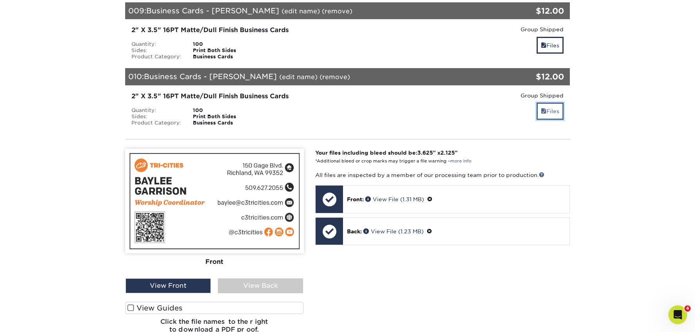
click at [556, 110] on link "Files" at bounding box center [550, 111] width 27 height 17
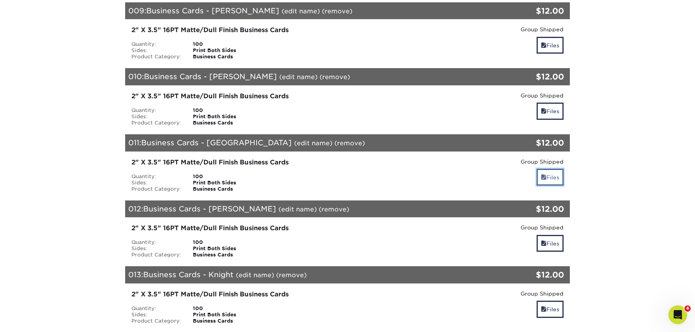
drag, startPoint x: 552, startPoint y: 176, endPoint x: 541, endPoint y: 178, distance: 11.0
click at [553, 176] on link "Files" at bounding box center [550, 177] width 27 height 17
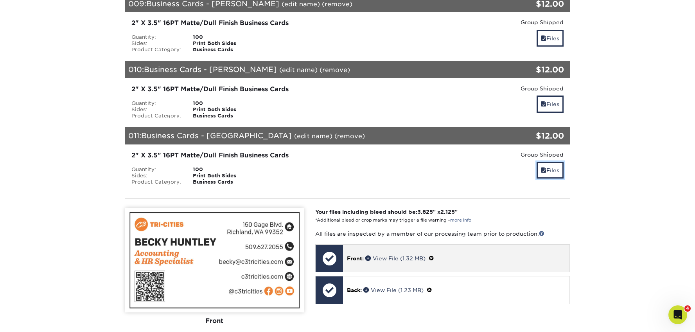
scroll to position [727, 0]
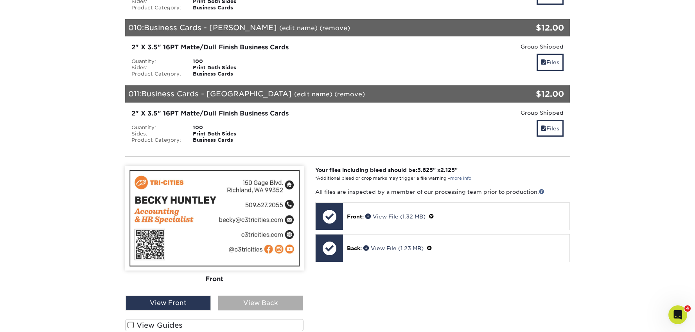
drag, startPoint x: 264, startPoint y: 299, endPoint x: 253, endPoint y: 298, distance: 11.0
click at [264, 299] on div "View Back" at bounding box center [260, 302] width 85 height 15
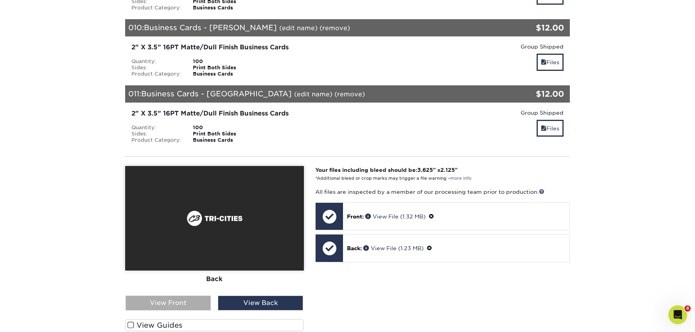
click at [185, 302] on div "View Front" at bounding box center [168, 302] width 85 height 15
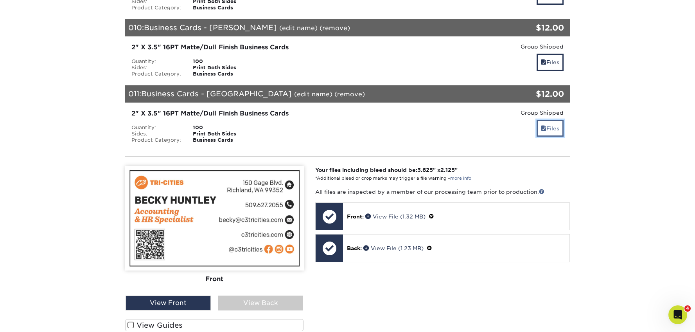
click at [554, 131] on link "Files" at bounding box center [550, 128] width 27 height 17
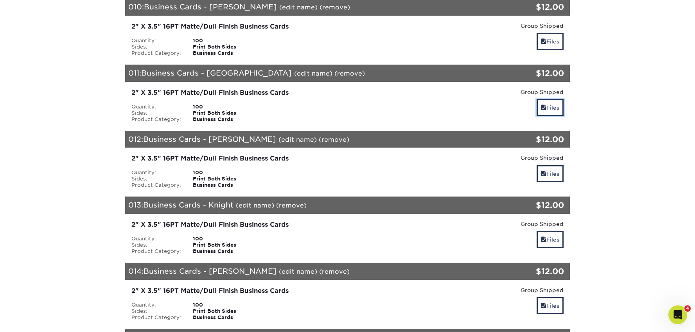
scroll to position [781, 0]
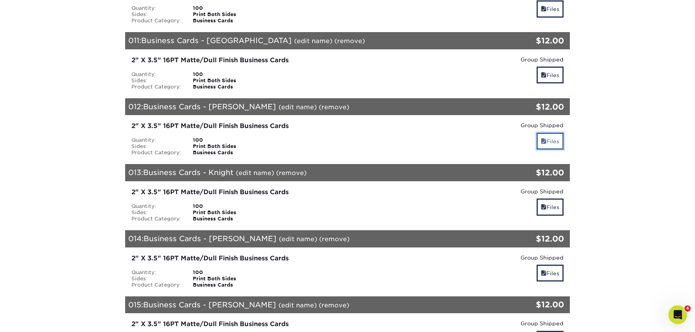
click at [544, 140] on span at bounding box center [543, 141] width 5 height 6
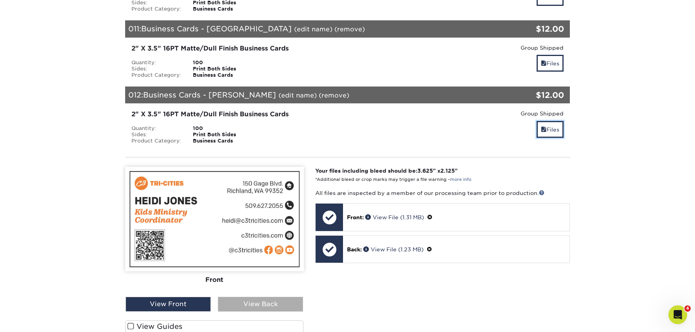
scroll to position [793, 0]
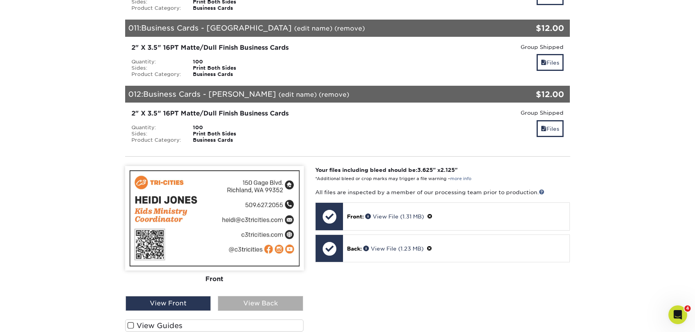
click at [264, 302] on div "View Back" at bounding box center [260, 303] width 85 height 15
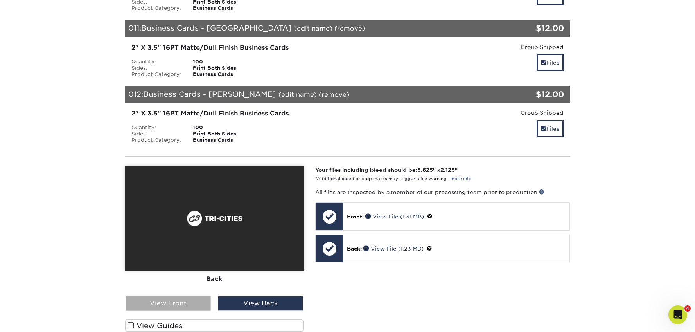
click at [183, 303] on div "View Front" at bounding box center [168, 303] width 85 height 15
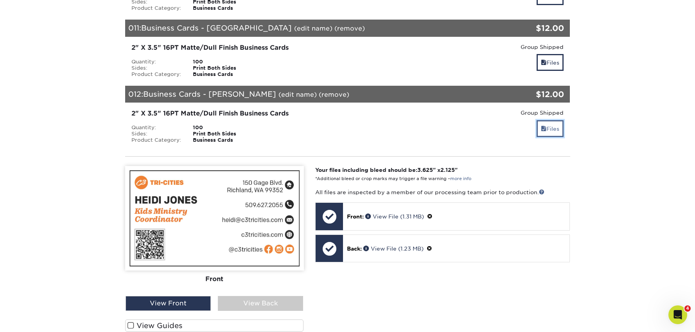
click at [554, 130] on link "Files" at bounding box center [550, 128] width 27 height 17
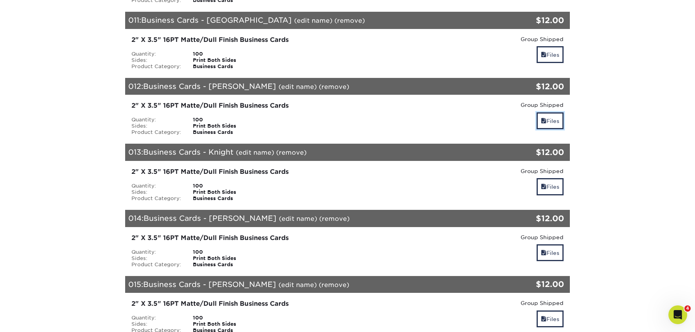
scroll to position [843, 0]
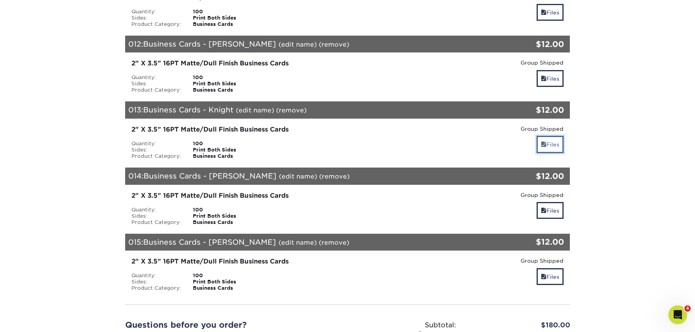
click at [554, 144] on link "Files" at bounding box center [550, 144] width 27 height 17
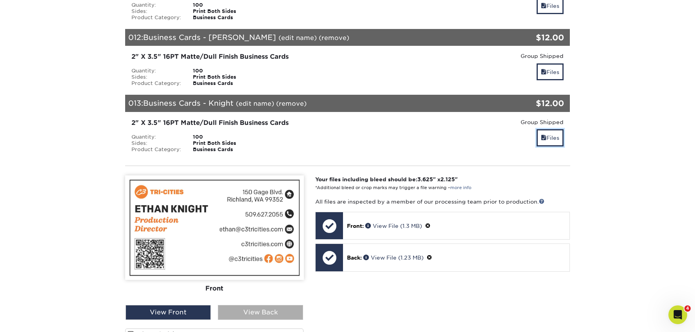
scroll to position [858, 0]
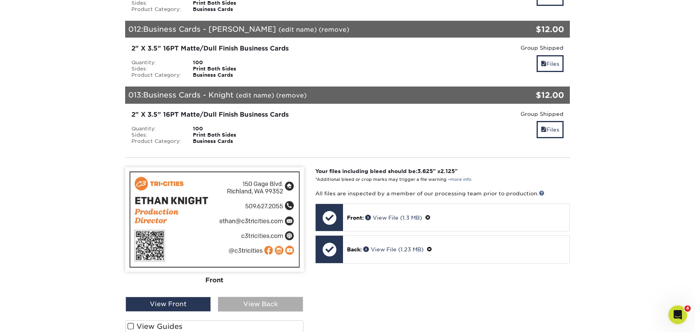
click at [272, 307] on div "View Back" at bounding box center [260, 304] width 85 height 15
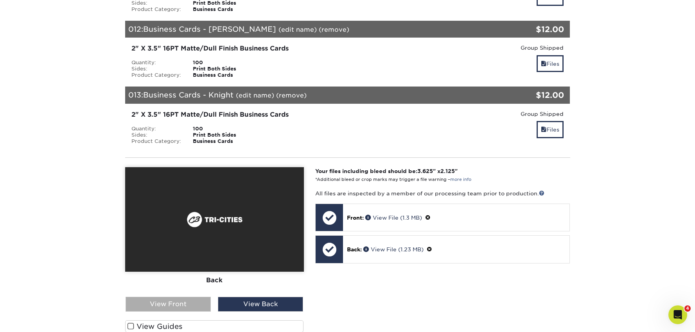
click at [167, 306] on div "View Front" at bounding box center [168, 304] width 85 height 15
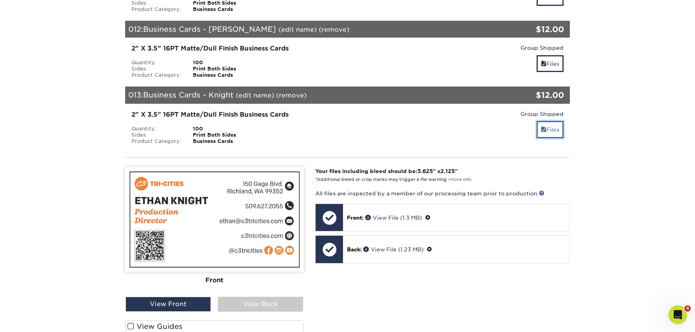
click at [545, 130] on link "Files" at bounding box center [550, 129] width 27 height 17
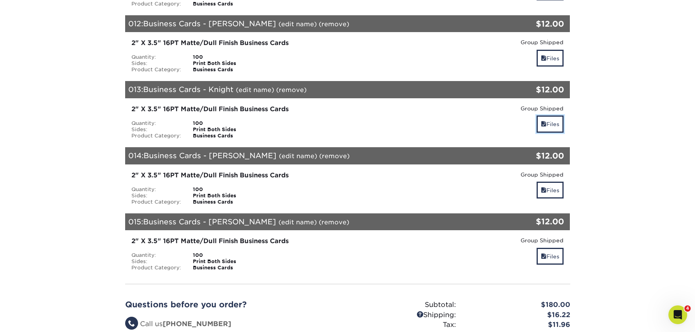
scroll to position [870, 0]
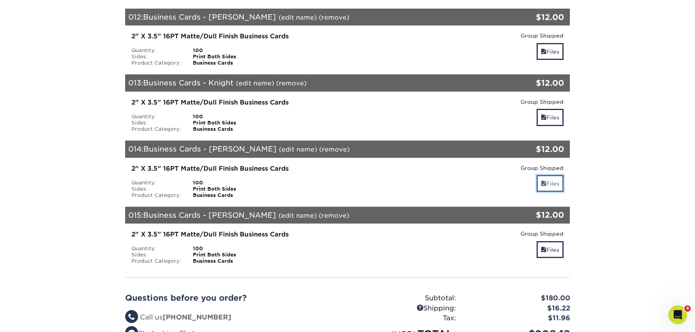
click at [553, 186] on link "Files" at bounding box center [550, 183] width 27 height 17
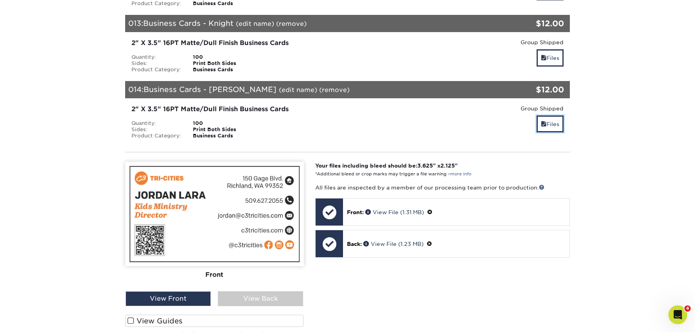
scroll to position [931, 0]
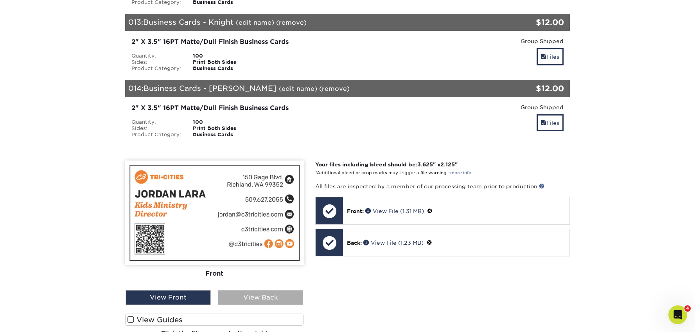
click at [258, 302] on div "View Back" at bounding box center [260, 297] width 85 height 15
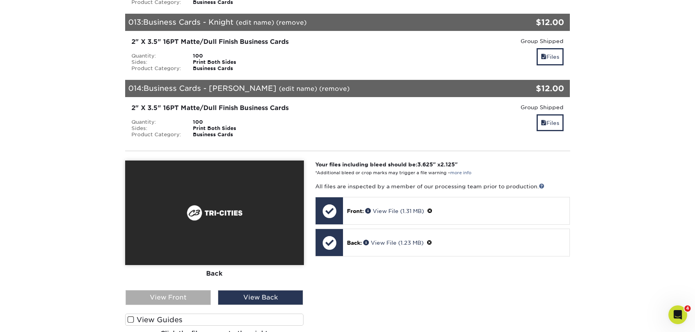
click at [173, 297] on div "View Front" at bounding box center [168, 297] width 85 height 15
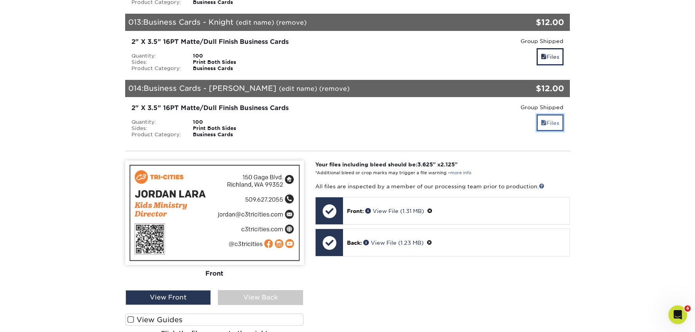
click at [553, 125] on link "Files" at bounding box center [550, 122] width 27 height 17
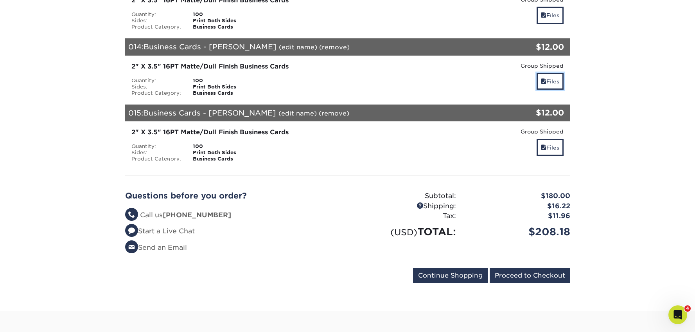
scroll to position [975, 0]
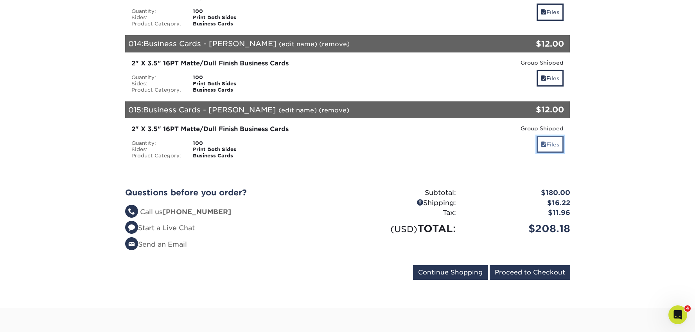
click at [554, 143] on link "Files" at bounding box center [550, 144] width 27 height 17
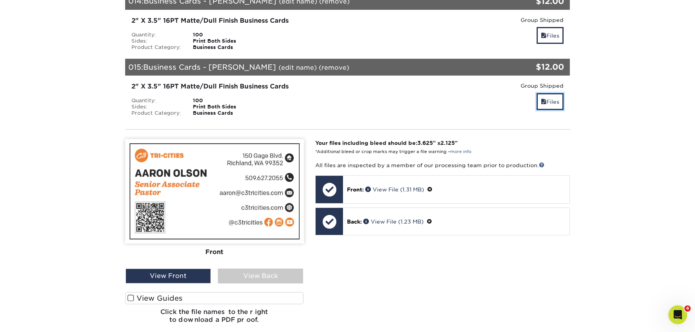
scroll to position [1030, 0]
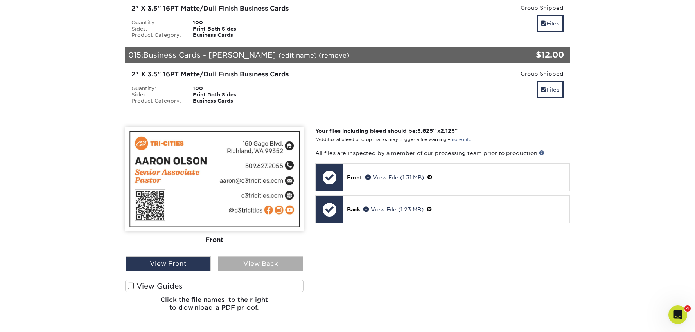
click at [268, 267] on div "View Back" at bounding box center [260, 263] width 85 height 15
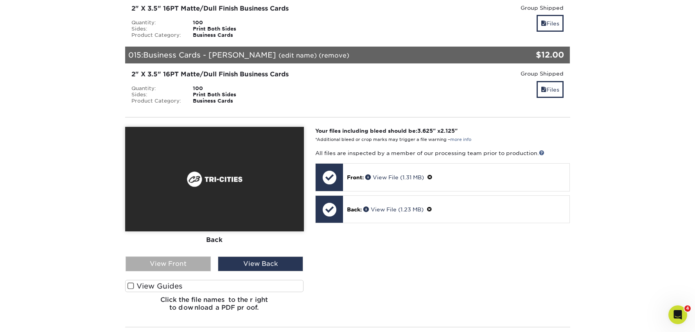
click at [170, 265] on div "View Front" at bounding box center [168, 263] width 85 height 15
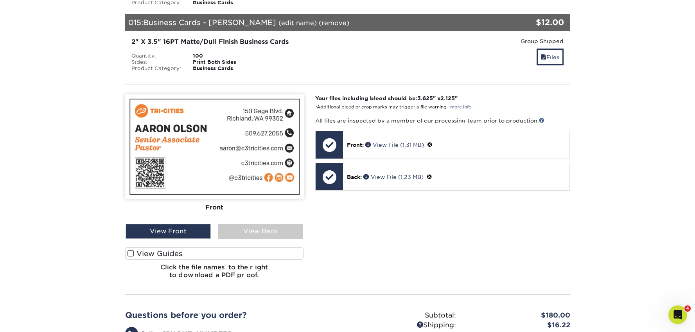
scroll to position [1172, 0]
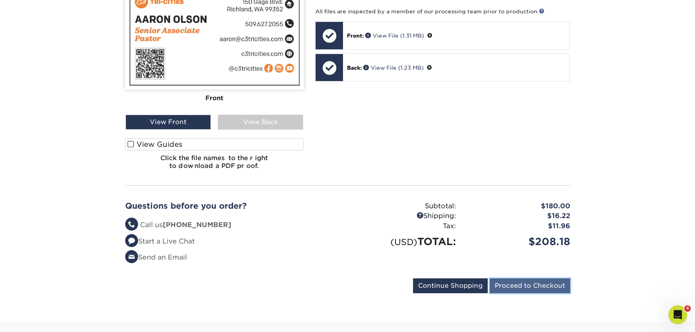
click at [540, 284] on input "Proceed to Checkout" at bounding box center [530, 285] width 81 height 15
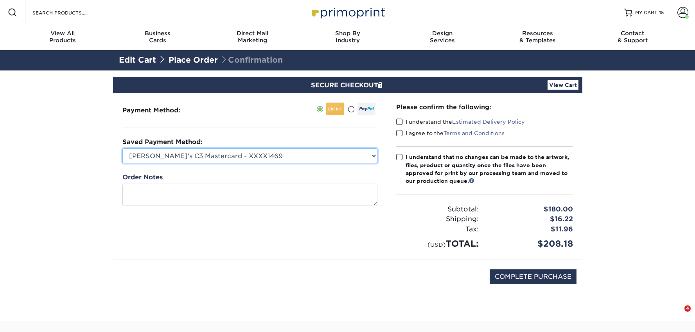
click at [371, 155] on select "[PERSON_NAME]'s C3 Mastercard - XXXX1469 [PERSON_NAME]'s C3 Mastercard - XXXX65…" at bounding box center [249, 155] width 255 height 15
select select
click at [122, 148] on select "[PERSON_NAME]'s C3 Mastercard - XXXX1469 [PERSON_NAME]'s C3 Mastercard - XXXX65…" at bounding box center [249, 155] width 255 height 15
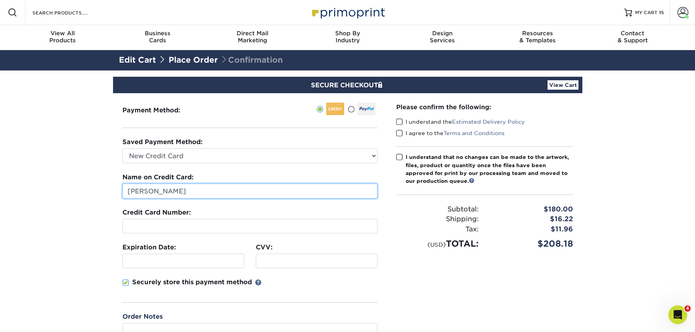
drag, startPoint x: 181, startPoint y: 188, endPoint x: 92, endPoint y: 178, distance: 89.0
click at [94, 184] on section "SECURE CHECKOUT View Cart Payment Method: Saved Payment Method:" at bounding box center [347, 242] width 695 height 345
type input "[PERSON_NAME]"
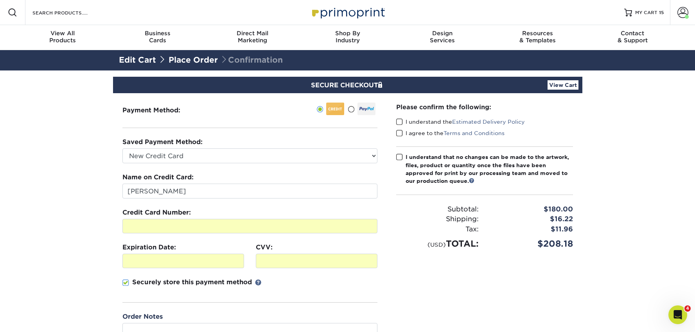
click at [91, 221] on section "SECURE CHECKOUT View Cart Payment Method: Saved Payment Method:" at bounding box center [347, 242] width 695 height 345
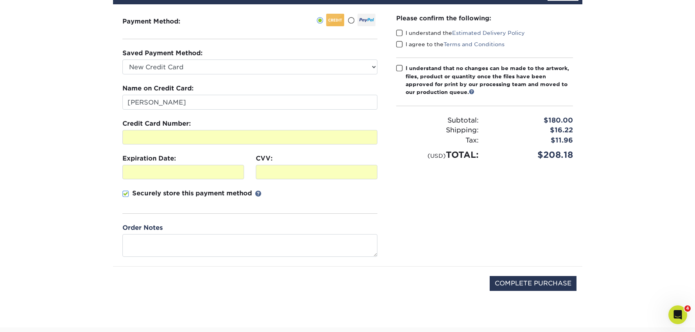
scroll to position [45, 0]
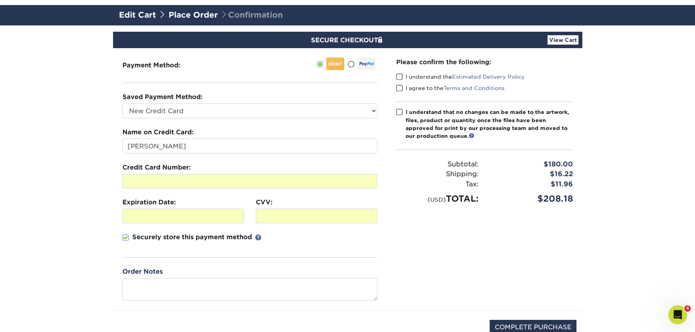
click at [400, 76] on span at bounding box center [399, 76] width 7 height 7
click at [0, 0] on input "I understand the Estimated Delivery Policy" at bounding box center [0, 0] width 0 height 0
click at [399, 85] on span at bounding box center [399, 88] width 7 height 7
click at [0, 0] on input "I agree to the Terms and Conditions" at bounding box center [0, 0] width 0 height 0
click at [401, 110] on span at bounding box center [399, 111] width 7 height 7
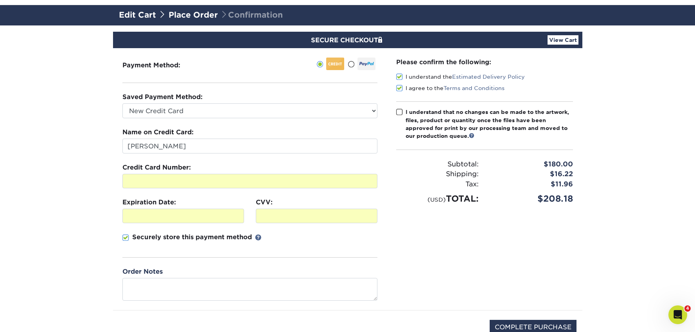
click at [0, 0] on input "I understand that no changes can be made to the artwork, files, product or quan…" at bounding box center [0, 0] width 0 height 0
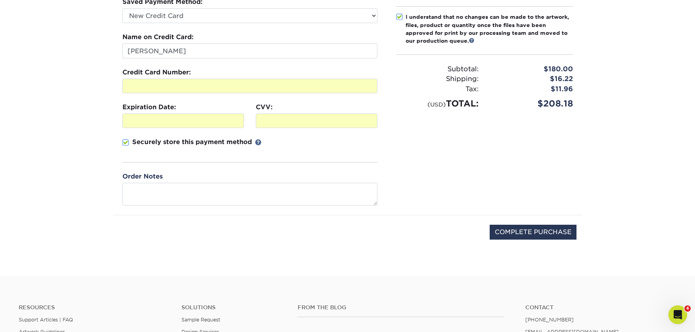
scroll to position [159, 0]
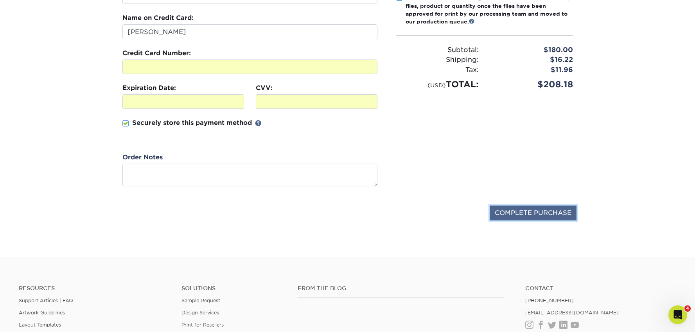
click at [557, 212] on input "COMPLETE PURCHASE" at bounding box center [533, 212] width 87 height 15
type input "PROCESSING, PLEASE WAIT..."
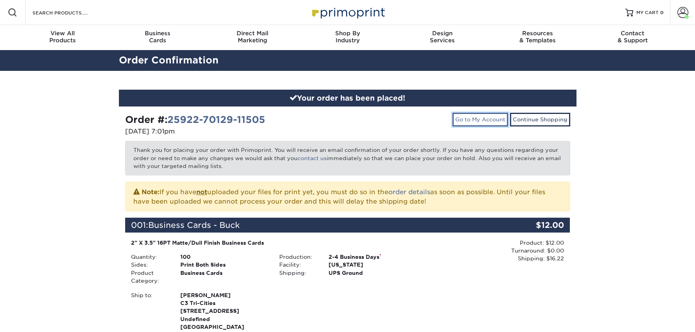
click at [471, 121] on link "Go to My Account" at bounding box center [481, 119] width 56 height 13
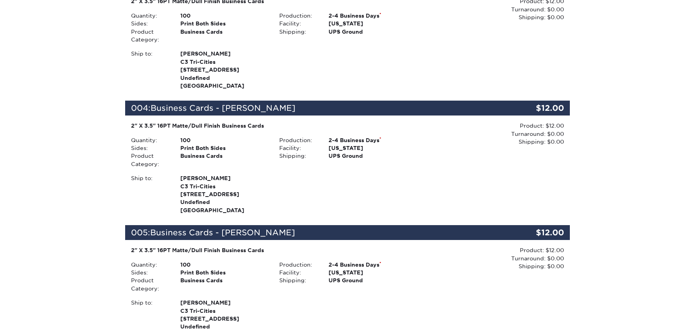
scroll to position [490, 0]
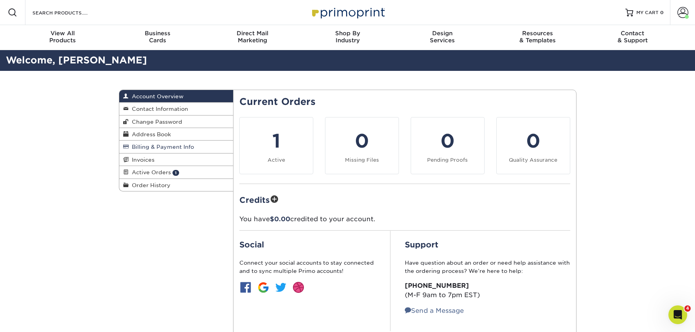
click at [170, 147] on span "Billing & Payment Info" at bounding box center [161, 147] width 65 height 6
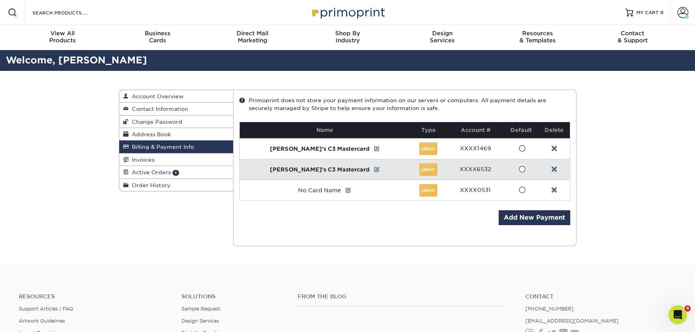
click at [161, 171] on span "Active Orders" at bounding box center [150, 172] width 42 height 6
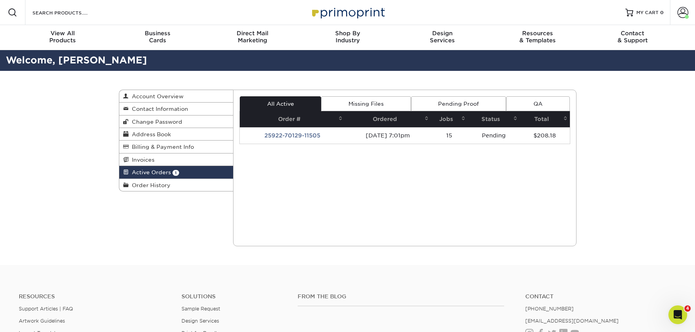
click at [458, 103] on link "Pending Proof" at bounding box center [458, 103] width 95 height 15
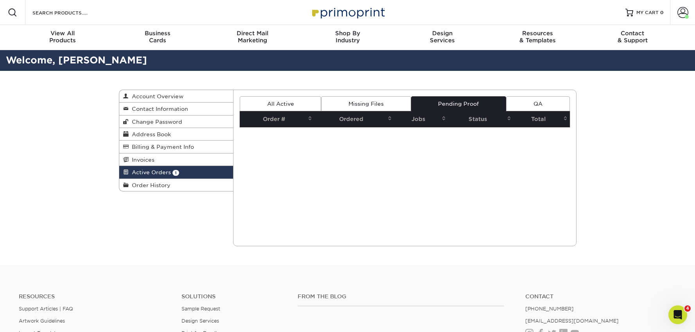
click at [288, 101] on link "All Active" at bounding box center [280, 103] width 81 height 15
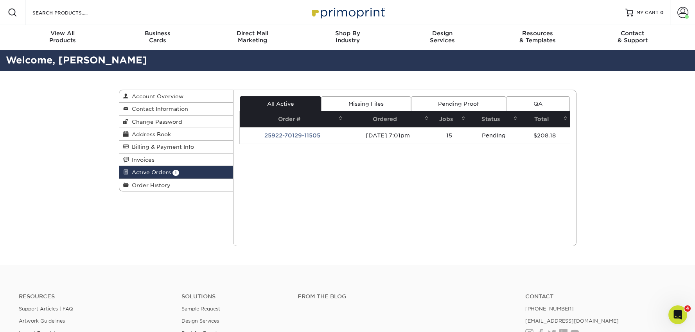
drag, startPoint x: 174, startPoint y: 181, endPoint x: 293, endPoint y: 182, distance: 118.5
click at [174, 181] on link "Order History" at bounding box center [176, 185] width 114 height 12
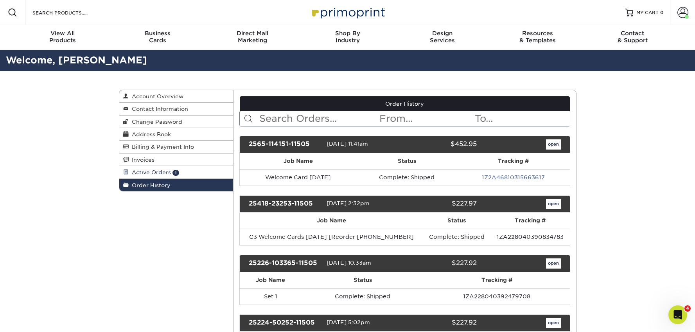
click at [178, 170] on link "Active Orders 1" at bounding box center [176, 172] width 114 height 13
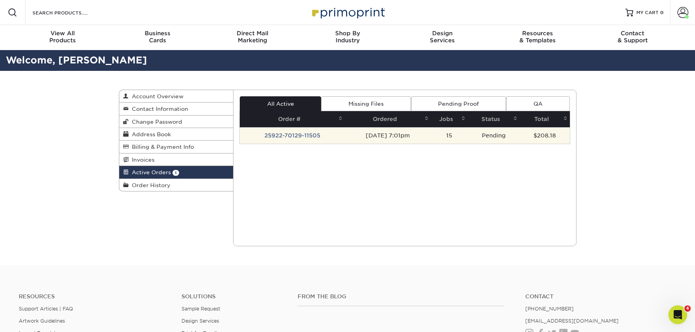
click at [311, 133] on td "25922-70129-11505" at bounding box center [292, 135] width 105 height 16
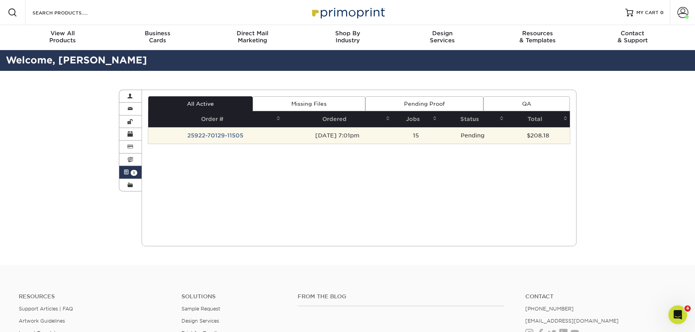
click at [228, 135] on td "25922-70129-11505" at bounding box center [215, 135] width 135 height 16
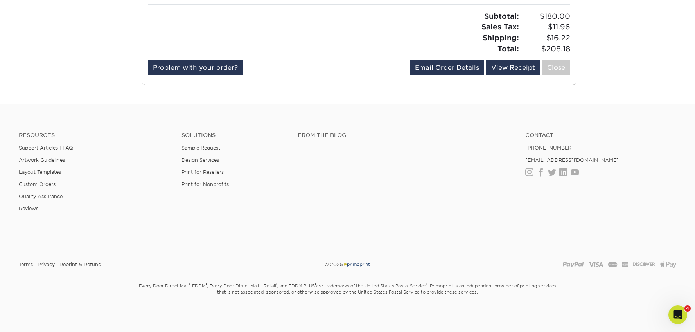
scroll to position [842, 0]
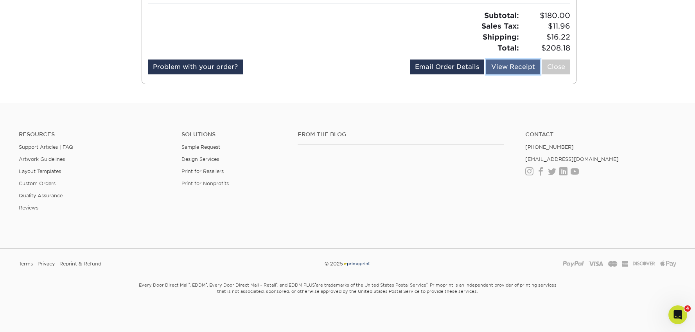
click at [508, 65] on link "View Receipt" at bounding box center [513, 66] width 54 height 15
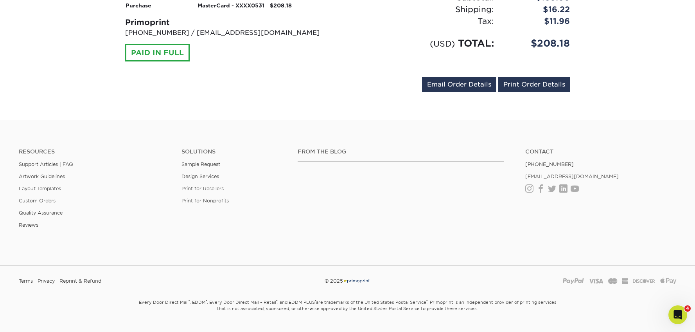
scroll to position [2025, 0]
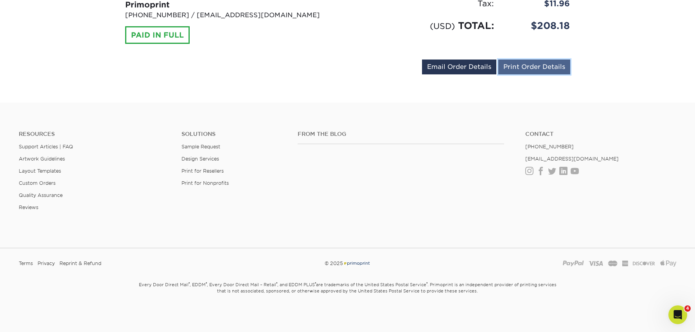
click at [543, 65] on link "Print Order Details" at bounding box center [534, 66] width 72 height 15
click at [525, 68] on link "Print Order Details" at bounding box center [534, 66] width 72 height 15
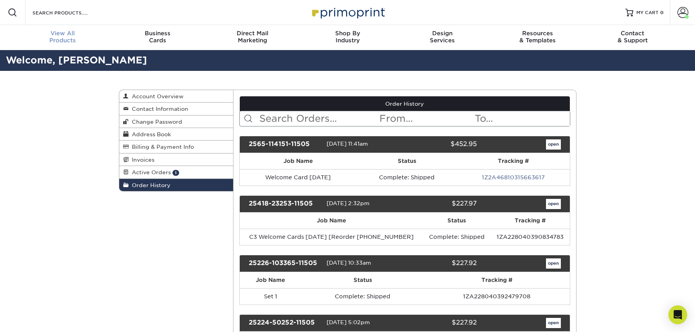
click at [72, 36] on span "View All" at bounding box center [62, 33] width 95 height 7
click at [100, 12] on input "Search Products" at bounding box center [70, 12] width 76 height 9
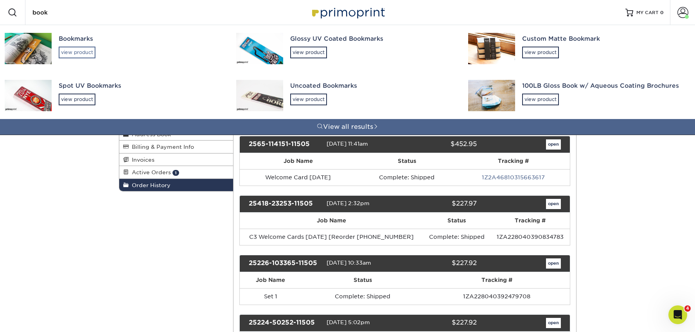
type input "book"
click at [74, 56] on div "view product" at bounding box center [77, 53] width 37 height 12
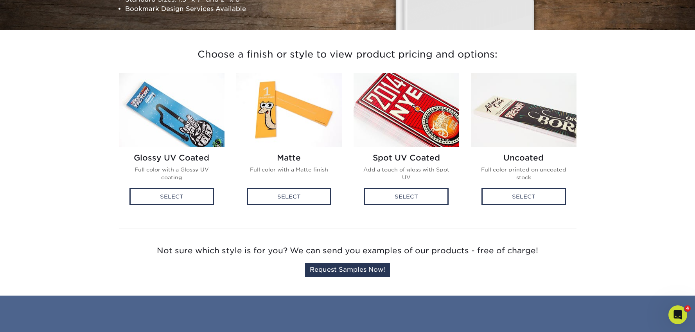
scroll to position [203, 0]
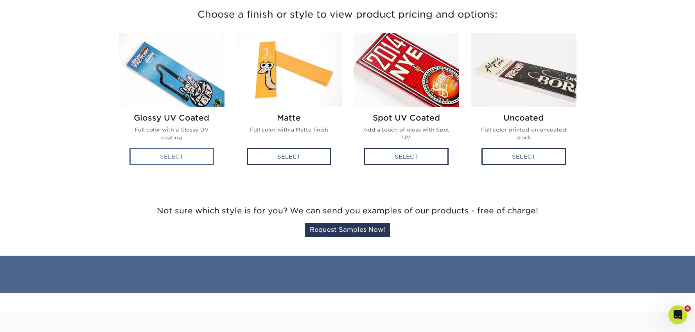
click at [185, 155] on div "Select" at bounding box center [171, 156] width 85 height 17
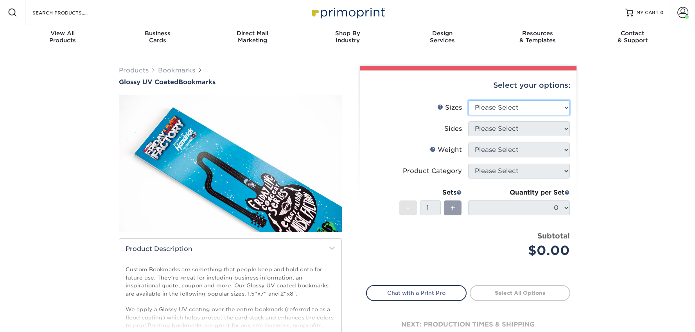
click at [566, 107] on select "Please Select 1.5" x 7" 2" x 8"" at bounding box center [519, 107] width 102 height 15
select select "2.00x8.00"
click at [468, 100] on select "Please Select 1.5" x 7" 2" x 8"" at bounding box center [519, 107] width 102 height 15
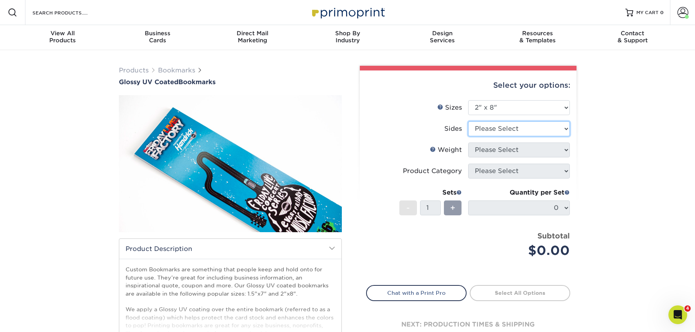
click at [561, 125] on select "Please Select Print Both Sides Print Front Only" at bounding box center [519, 128] width 102 height 15
select select "13abbda7-1d64-4f25-8bb2-c179b224825d"
click at [468, 121] on select "Please Select Print Both Sides Print Front Only" at bounding box center [519, 128] width 102 height 15
click at [544, 147] on select "Please Select 16PT 14PT" at bounding box center [519, 149] width 102 height 15
select select "16PT"
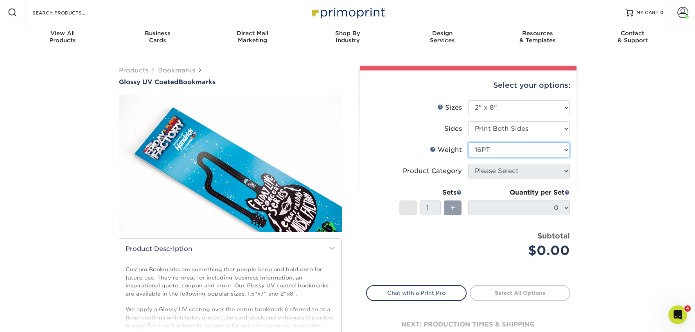
click at [468, 142] on select "Please Select 16PT 14PT" at bounding box center [519, 149] width 102 height 15
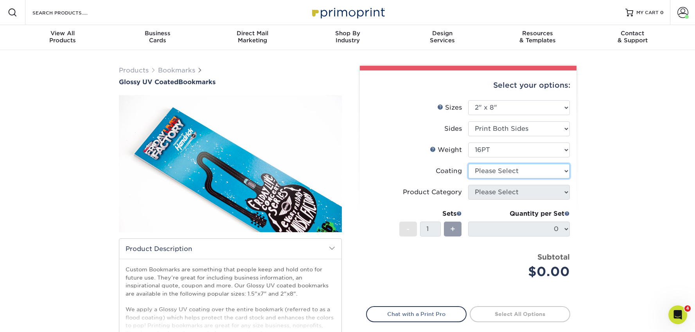
click at [536, 173] on select at bounding box center [519, 171] width 102 height 15
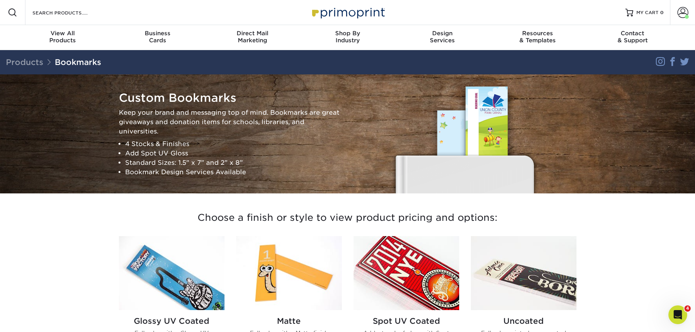
click at [133, 15] on div "Resources Menu Search Products Account [PERSON_NAME] Account Dashboard Active O…" at bounding box center [347, 12] width 695 height 25
click at [74, 13] on input "Search Products" at bounding box center [70, 12] width 76 height 9
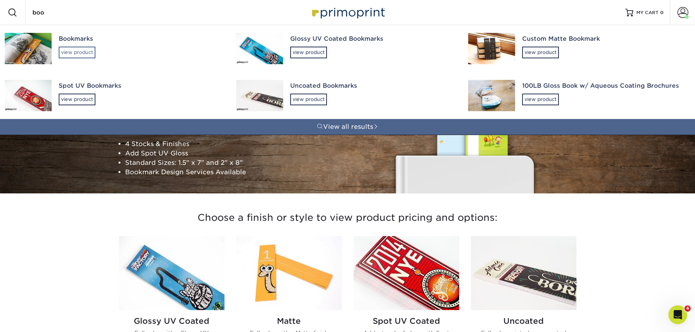
type input "boo"
click at [78, 48] on div "view product" at bounding box center [77, 53] width 37 height 12
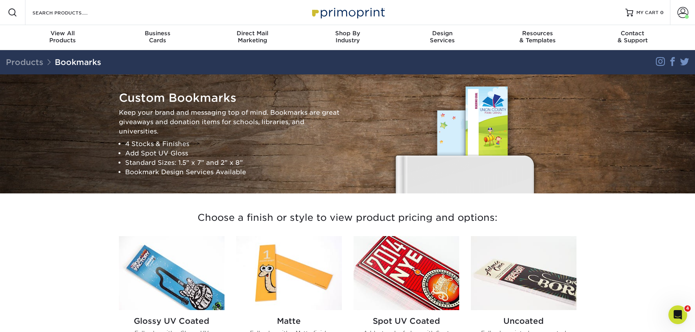
scroll to position [143, 0]
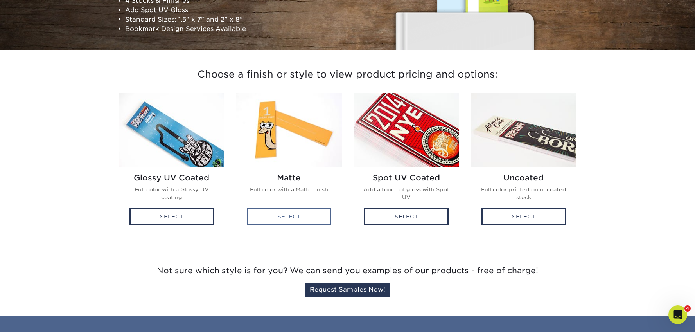
click at [295, 211] on div "Select" at bounding box center [289, 216] width 85 height 17
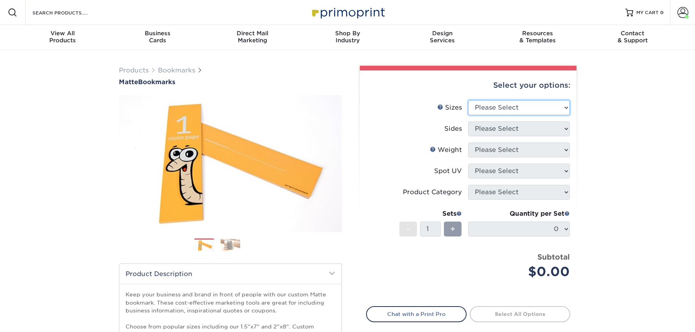
click at [522, 108] on select "Please Select 1.5" x 7" 2" x 8"" at bounding box center [519, 107] width 102 height 15
select select "2.00x8.00"
click at [468, 100] on select "Please Select 1.5" x 7" 2" x 8"" at bounding box center [519, 107] width 102 height 15
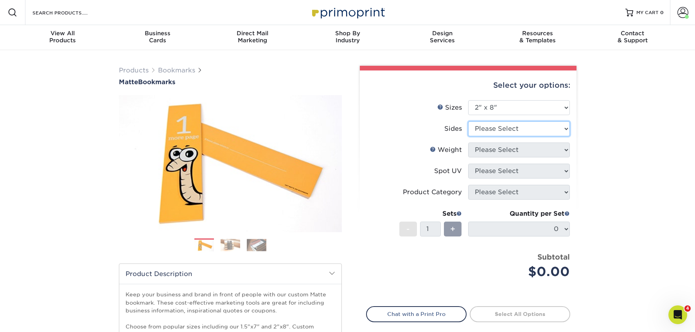
click at [517, 128] on select "Please Select Print Both Sides Print Front Only" at bounding box center [519, 128] width 102 height 15
select select "13abbda7-1d64-4f25-8bb2-c179b224825d"
click at [468, 121] on select "Please Select Print Both Sides Print Front Only" at bounding box center [519, 128] width 102 height 15
click at [516, 151] on select "Please Select 16PT 14PT" at bounding box center [519, 149] width 102 height 15
select select "16PT"
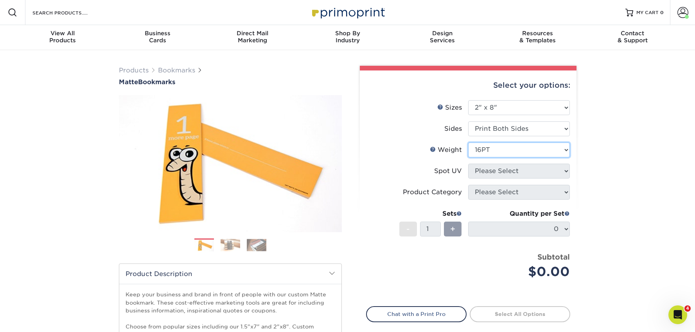
click at [468, 142] on select "Please Select 16PT 14PT" at bounding box center [519, 149] width 102 height 15
click at [513, 168] on select "Please Select No Spot UV Front and Back (Both Sides) Front Only Back Only" at bounding box center [519, 171] width 102 height 15
select select "3"
click at [468, 164] on select "Please Select No Spot UV Front and Back (Both Sides) Front Only Back Only" at bounding box center [519, 171] width 102 height 15
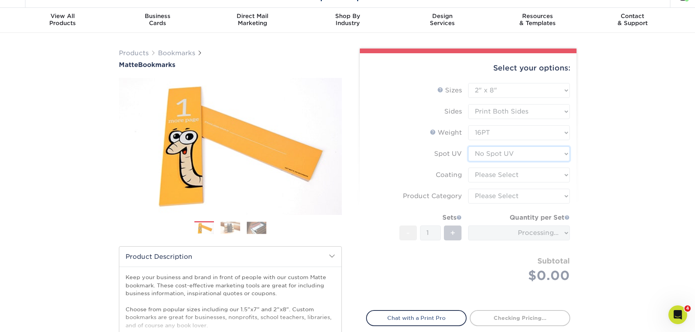
scroll to position [26, 0]
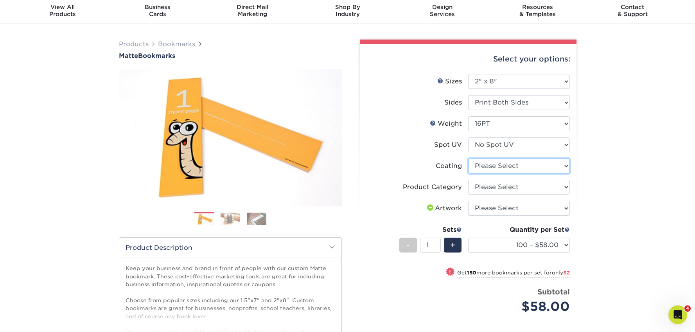
click at [560, 162] on select at bounding box center [519, 165] width 102 height 15
select select "121bb7b5-3b4d-429f-bd8d-bbf80e953313"
click at [468, 158] on select at bounding box center [519, 165] width 102 height 15
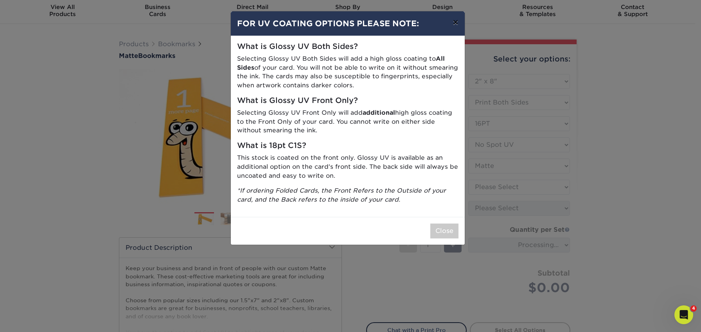
drag, startPoint x: 455, startPoint y: 22, endPoint x: 461, endPoint y: 29, distance: 8.6
click at [455, 23] on button "×" at bounding box center [455, 22] width 18 height 22
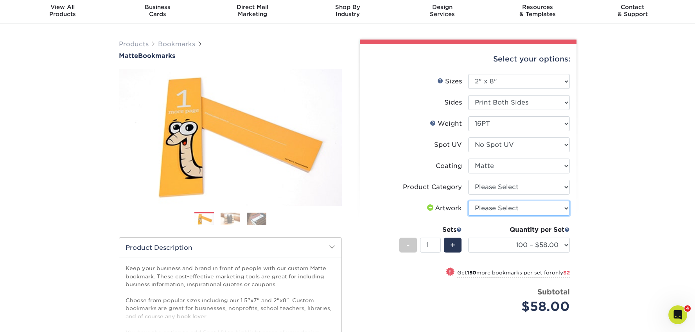
click at [545, 209] on select "Please Select I will upload files I need a design - $50" at bounding box center [519, 208] width 102 height 15
select select "upload"
click at [468, 201] on select "Please Select I will upload files I need a design - $50" at bounding box center [519, 208] width 102 height 15
click at [534, 244] on select "100 – $58.00 250 – $60.00 500 – $66.00 1000 – $78.00 2500 – $125.00 5000 – $188…" at bounding box center [519, 244] width 102 height 15
select select "500 – $66.00"
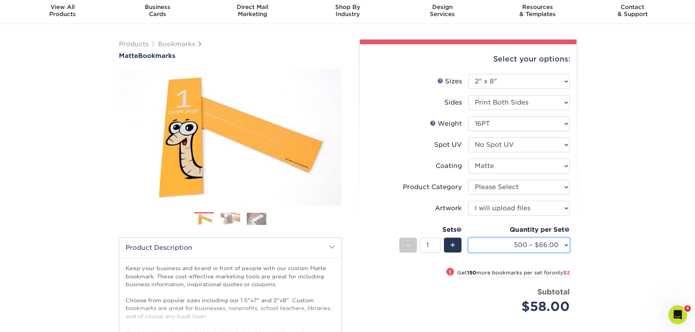
click at [468, 237] on select "100 – $58.00 250 – $60.00 500 – $66.00 1000 – $78.00 2500 – $125.00 5000 – $188…" at bounding box center [519, 244] width 102 height 15
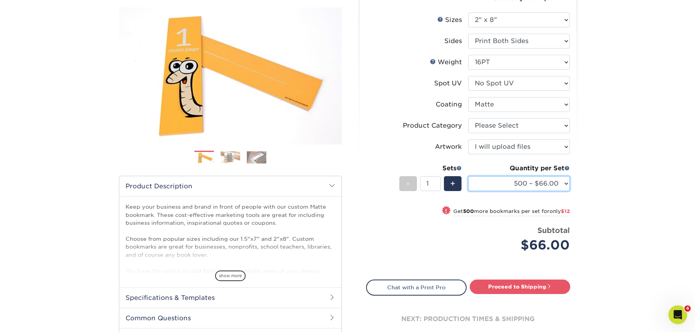
scroll to position [86, 0]
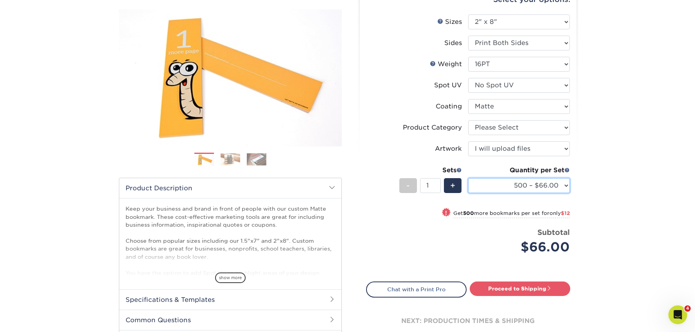
click at [563, 183] on select "100 – $58.00 250 – $60.00 500 – $66.00 1000 – $78.00 2500 – $125.00 5000 – $188…" at bounding box center [519, 185] width 102 height 15
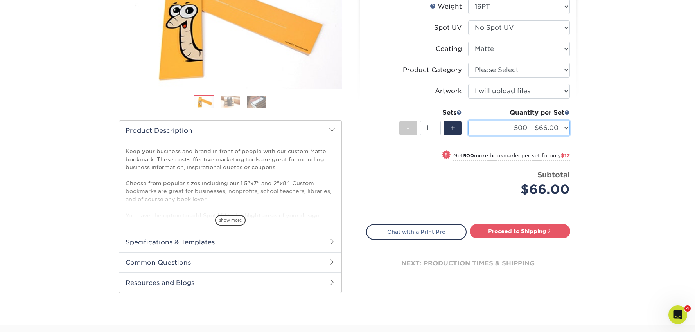
scroll to position [143, 0]
click at [501, 227] on link "Proceed to Shipping" at bounding box center [520, 231] width 101 height 14
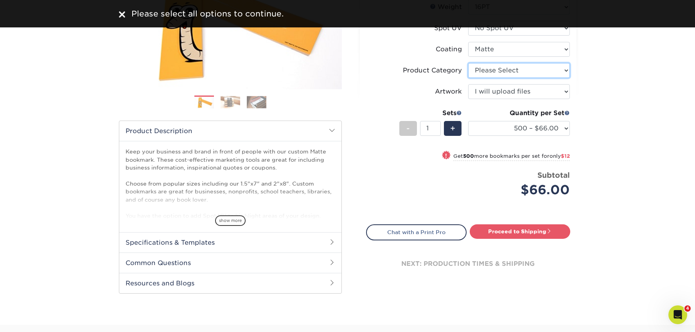
click at [552, 71] on select "Please Select Postcards" at bounding box center [519, 70] width 102 height 15
select select "9b7272e0-d6c8-4c3c-8e97-d3a1bcdab858"
click at [468, 63] on select "Please Select Postcards" at bounding box center [519, 70] width 102 height 15
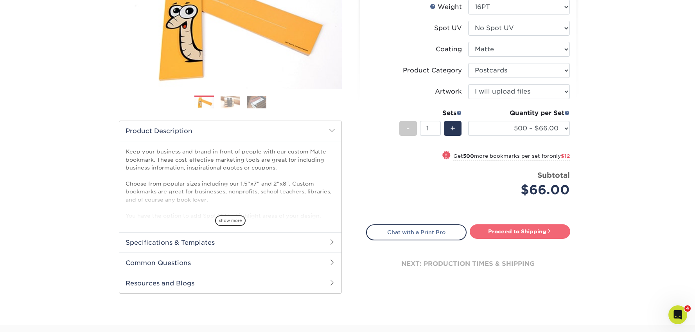
click at [537, 231] on link "Proceed to Shipping" at bounding box center [520, 231] width 101 height 14
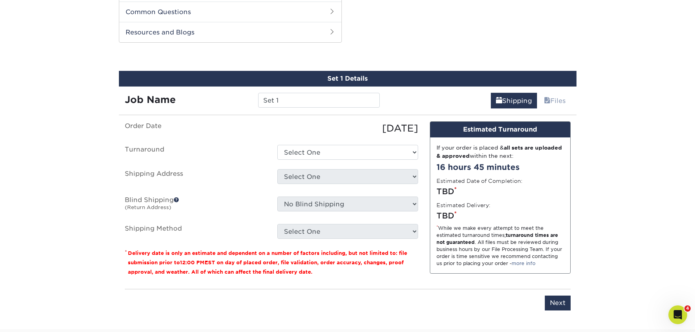
scroll to position [398, 0]
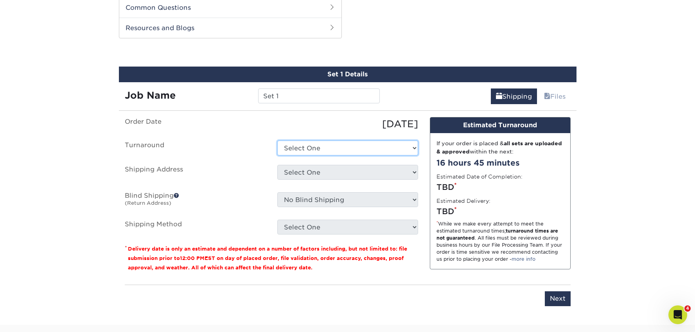
click at [319, 147] on select "Select One 2-4 Business Days 2 Day Next Business Day" at bounding box center [347, 147] width 141 height 15
select select "83005712-0551-40b7-8209-7b60d49b0eb4"
click at [277, 140] on select "Select One 2-4 Business Days 2 Day Next Business Day" at bounding box center [347, 147] width 141 height 15
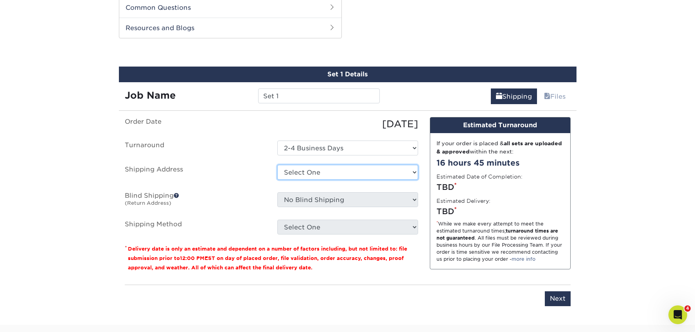
click at [329, 174] on select "Select One C3 c/o [PERSON_NAME] C3 c/o [PERSON_NAME] + Add New Address" at bounding box center [347, 172] width 141 height 15
select select "193011"
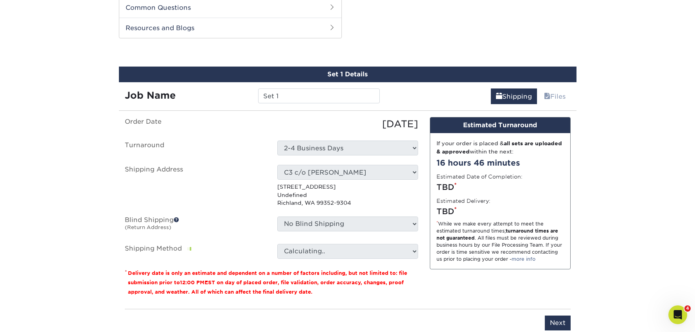
click at [333, 199] on p "[STREET_ADDRESS]" at bounding box center [347, 195] width 141 height 24
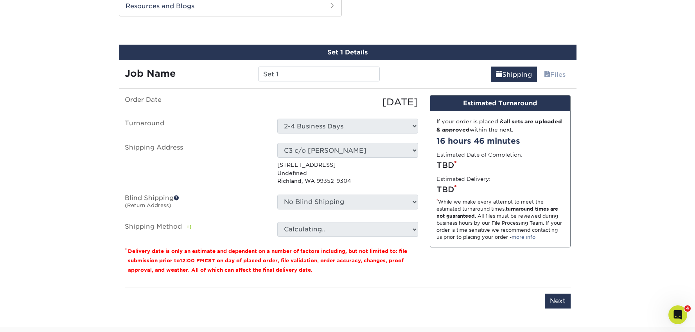
scroll to position [462, 0]
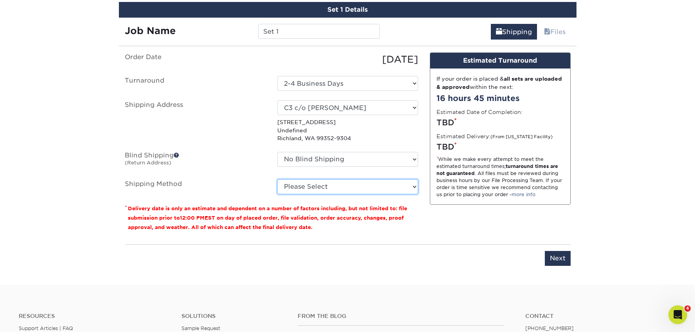
click at [388, 187] on select "Please Select Ground Shipping (+$17.96) 3 Day Shipping Service (+$22.39) 2 Day …" at bounding box center [347, 186] width 141 height 15
select select "03"
click at [277, 179] on select "Please Select Ground Shipping (+$17.96) 3 Day Shipping Service (+$22.39) 2 Day …" at bounding box center [347, 186] width 141 height 15
